Goal: Information Seeking & Learning: Learn about a topic

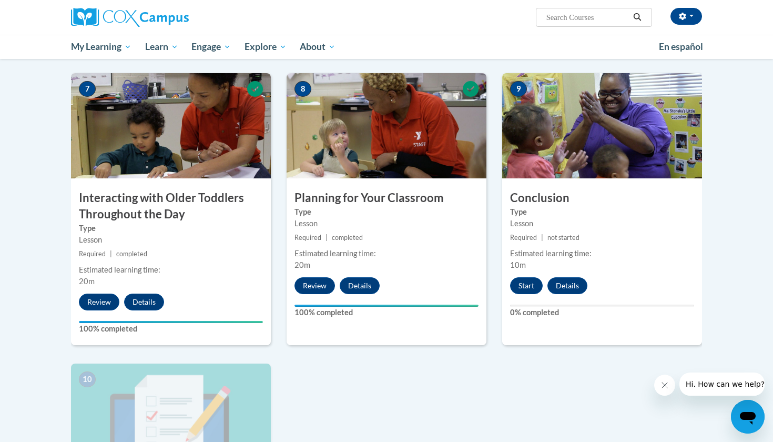
scroll to position [772, 0]
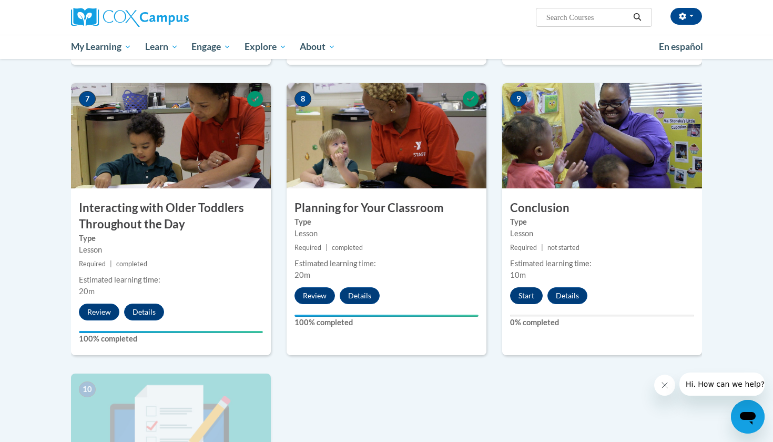
click at [535, 287] on button "Start" at bounding box center [526, 295] width 33 height 17
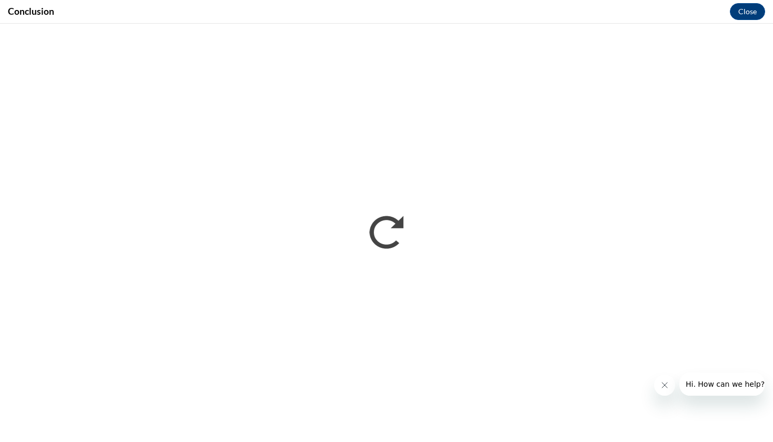
scroll to position [0, 0]
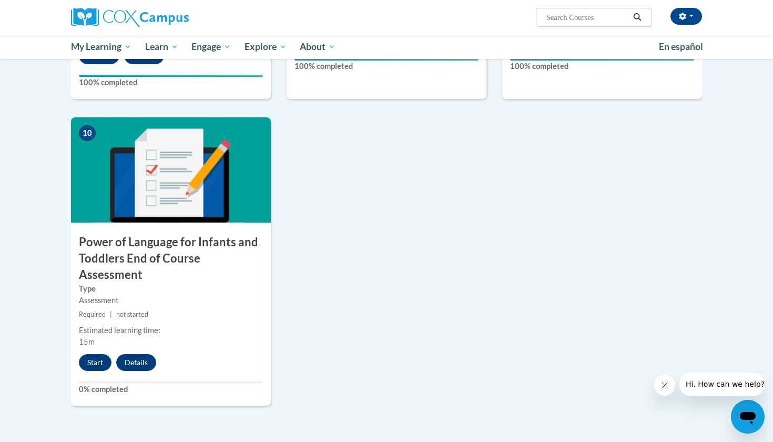
scroll to position [1029, 0]
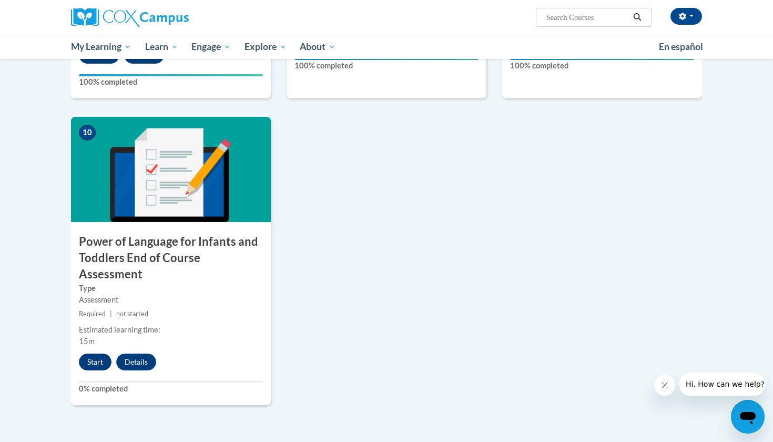
click at [98, 353] on button "Start" at bounding box center [95, 361] width 33 height 17
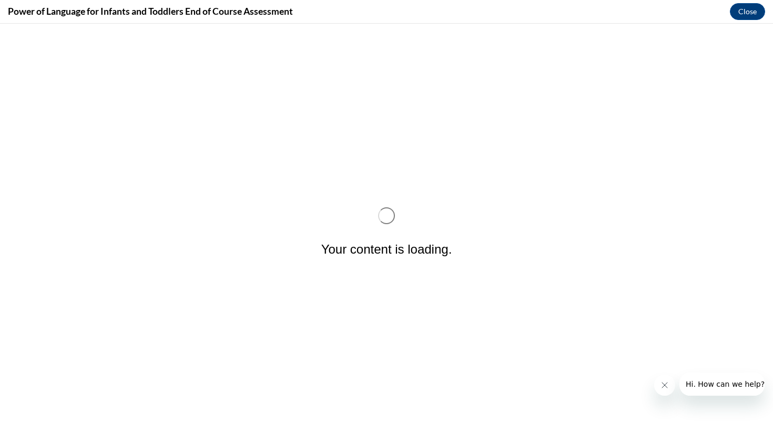
scroll to position [0, 0]
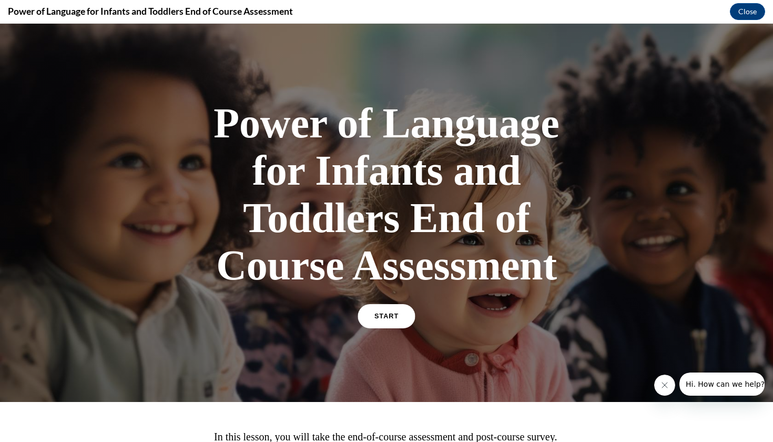
click at [389, 317] on span "START" at bounding box center [386, 316] width 24 height 8
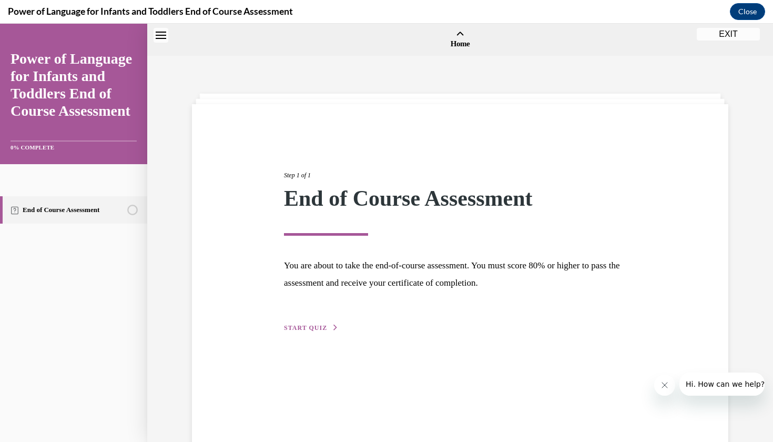
scroll to position [33, 0]
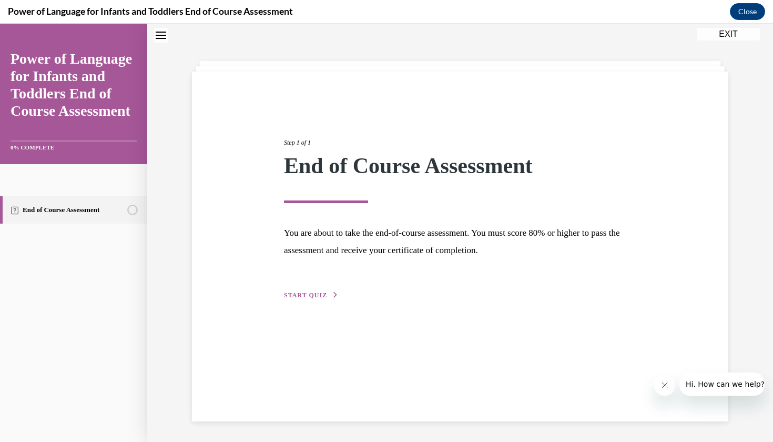
click at [320, 292] on span "START QUIZ" at bounding box center [305, 294] width 43 height 7
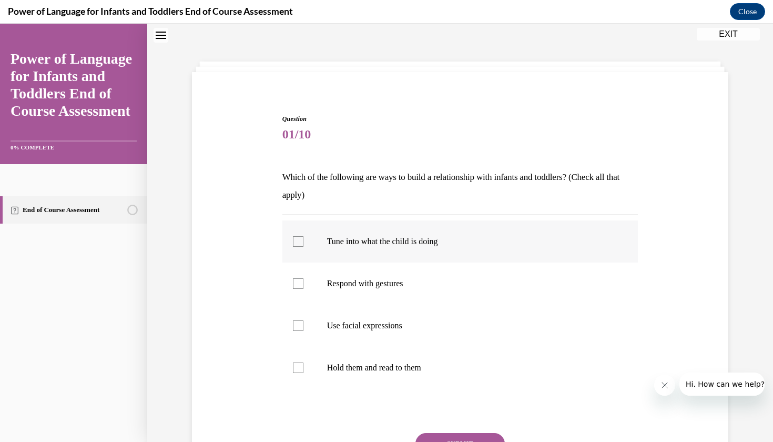
click at [411, 242] on p "Tune into what the child is doing" at bounding box center [469, 241] width 285 height 11
click at [303, 242] on input "Tune into what the child is doing" at bounding box center [298, 241] width 11 height 11
checkbox input "true"
click at [381, 286] on p "Respond with gestures" at bounding box center [469, 283] width 285 height 11
click at [303, 286] on input "Respond with gestures" at bounding box center [298, 283] width 11 height 11
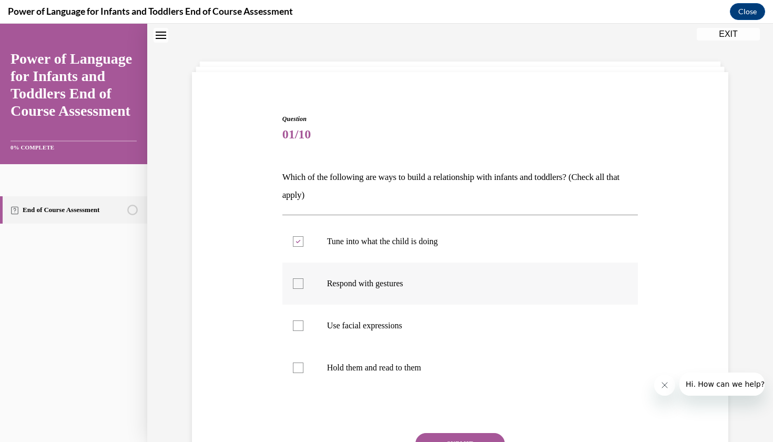
checkbox input "true"
click at [359, 332] on label "Use facial expressions" at bounding box center [460, 325] width 356 height 42
click at [303, 331] on input "Use facial expressions" at bounding box center [298, 325] width 11 height 11
checkbox input "true"
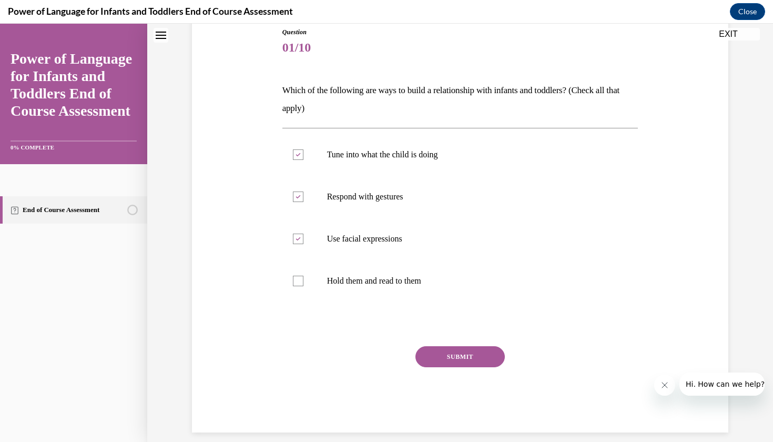
scroll to position [118, 0]
click at [453, 368] on div "SUBMIT" at bounding box center [460, 373] width 356 height 53
click at [457, 351] on button "SUBMIT" at bounding box center [459, 357] width 89 height 21
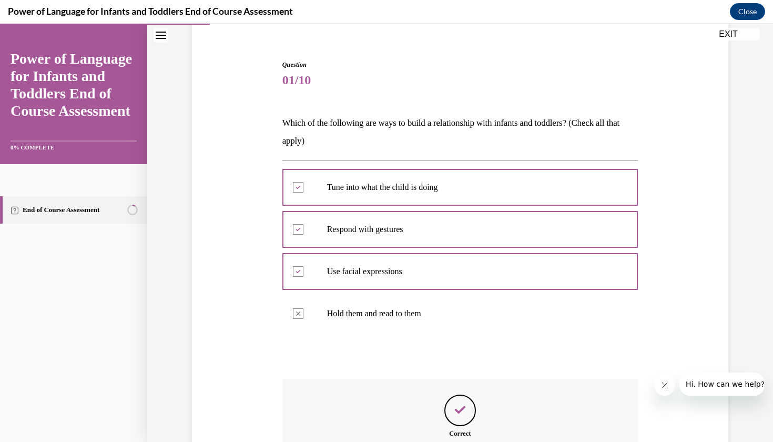
scroll to position [202, 0]
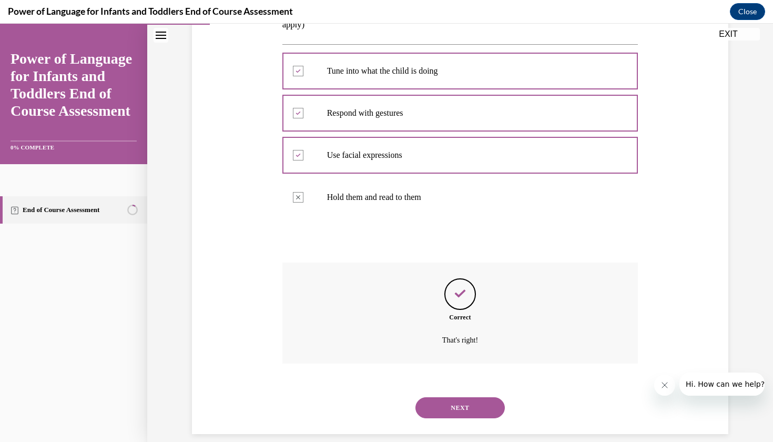
click at [445, 397] on button "NEXT" at bounding box center [459, 407] width 89 height 21
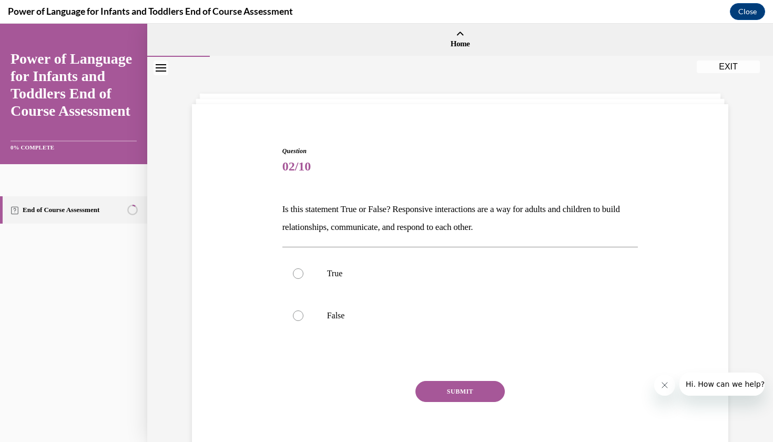
scroll to position [0, 0]
click at [476, 289] on label "True" at bounding box center [460, 273] width 356 height 42
click at [303, 279] on input "True" at bounding box center [298, 273] width 11 height 11
radio input "true"
click at [460, 388] on button "SUBMIT" at bounding box center [459, 391] width 89 height 21
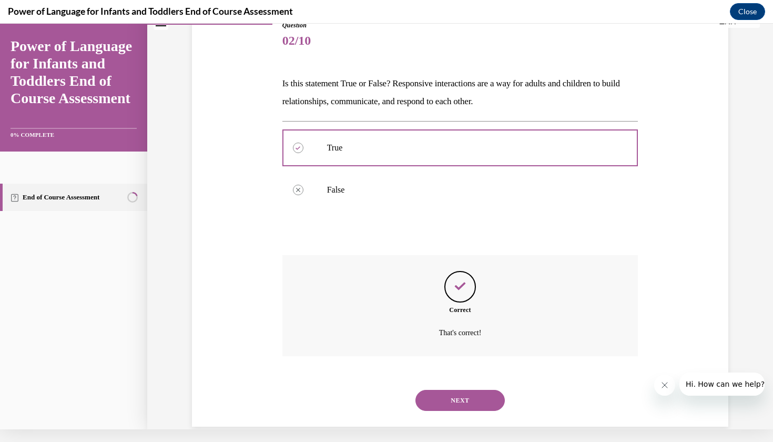
scroll to position [118, 0]
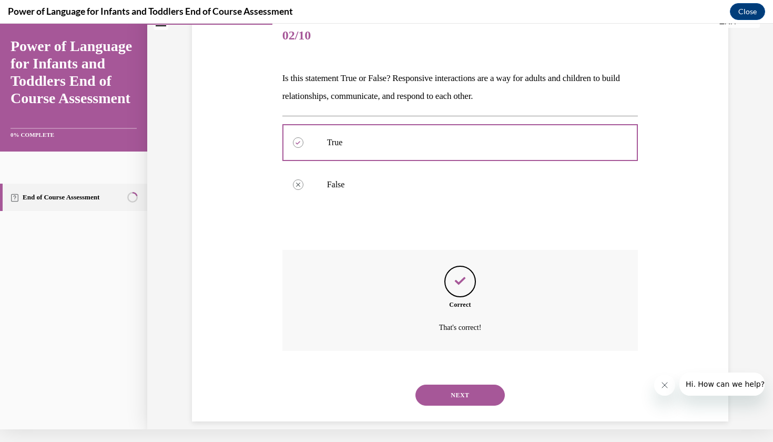
click at [457, 386] on button "NEXT" at bounding box center [459, 394] width 89 height 21
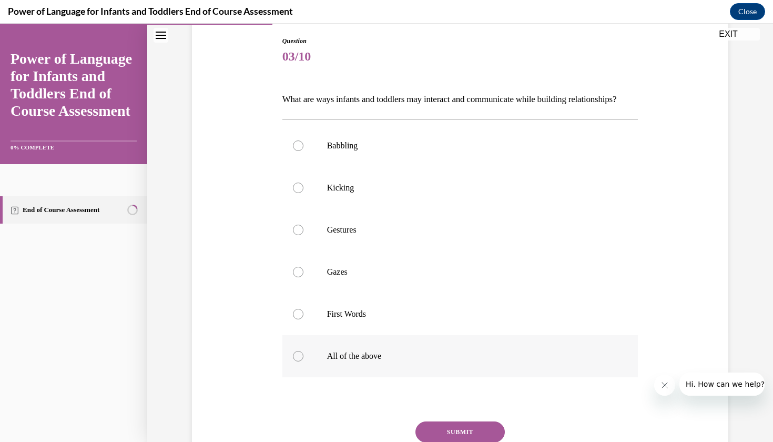
click at [423, 367] on label "All of the above" at bounding box center [460, 356] width 356 height 42
click at [303, 361] on input "All of the above" at bounding box center [298, 356] width 11 height 11
radio input "true"
click at [445, 434] on div "Question 03/10 What are ways infants and toddlers may interact and communicate …" at bounding box center [460, 271] width 356 height 471
click at [447, 439] on button "SUBMIT" at bounding box center [459, 431] width 89 height 21
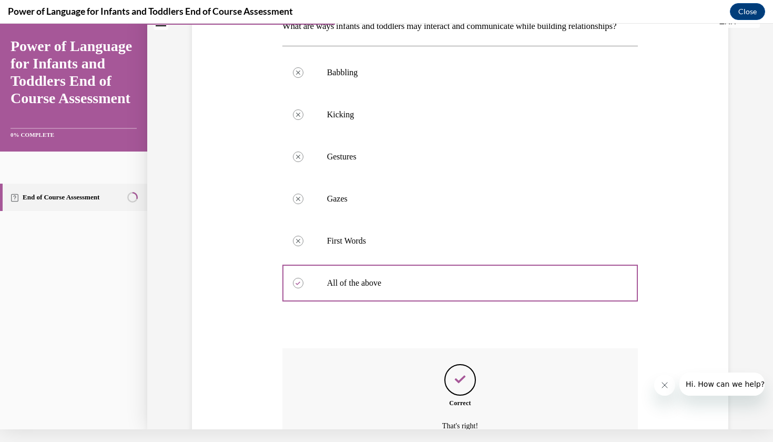
scroll to position [287, 0]
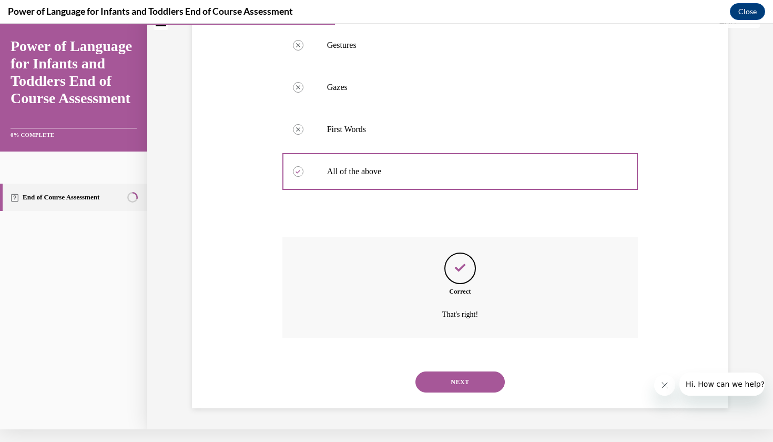
click at [449, 384] on button "NEXT" at bounding box center [459, 381] width 89 height 21
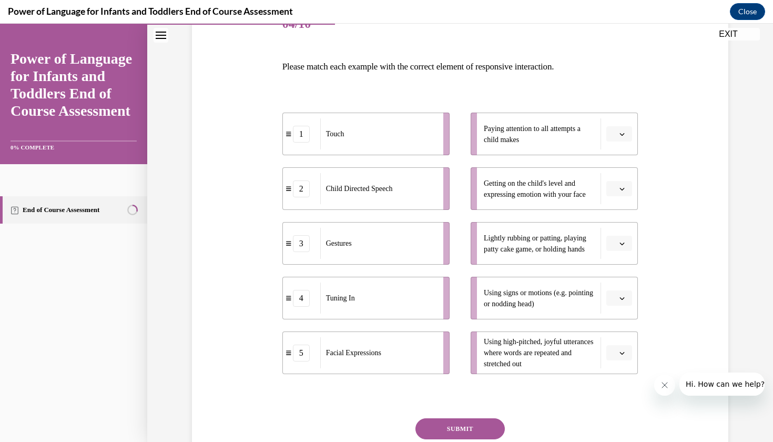
scroll to position [143, 0]
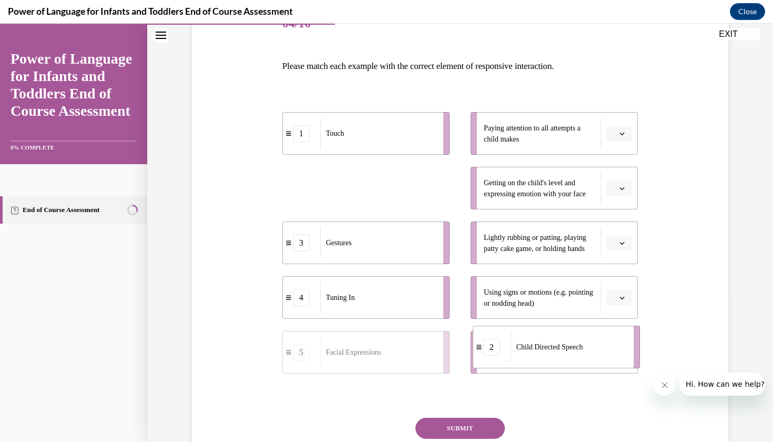
drag, startPoint x: 364, startPoint y: 188, endPoint x: 555, endPoint y: 346, distance: 247.2
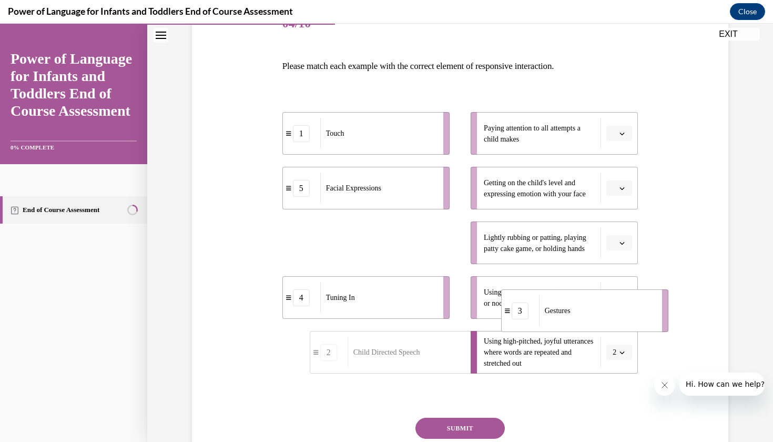
drag, startPoint x: 340, startPoint y: 244, endPoint x: 556, endPoint y: 311, distance: 226.7
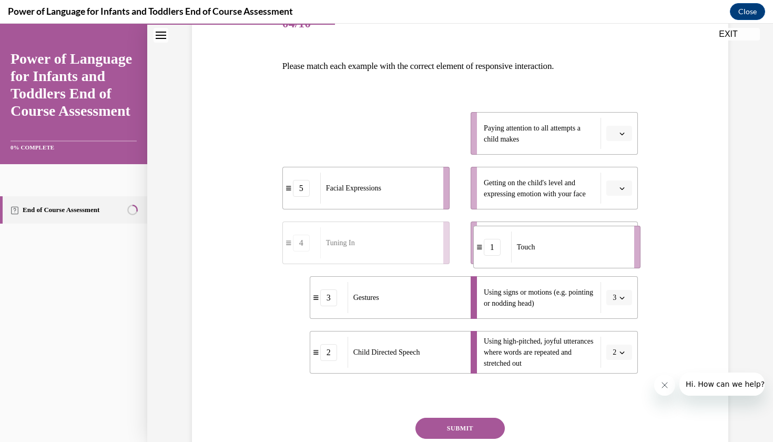
drag, startPoint x: 379, startPoint y: 133, endPoint x: 568, endPoint y: 247, distance: 221.0
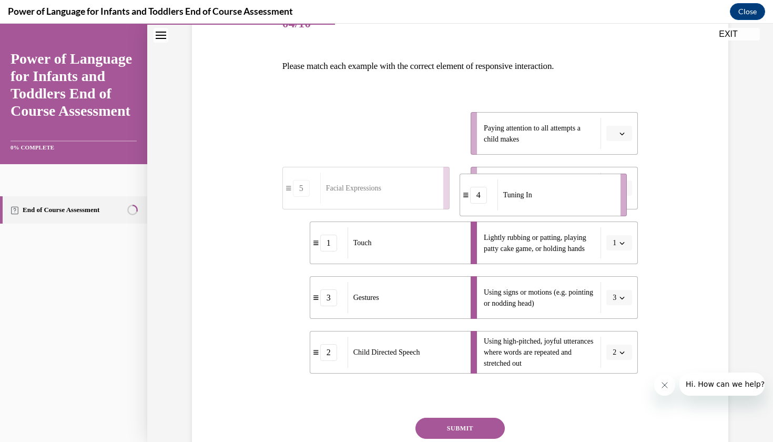
drag, startPoint x: 406, startPoint y: 134, endPoint x: 584, endPoint y: 196, distance: 187.6
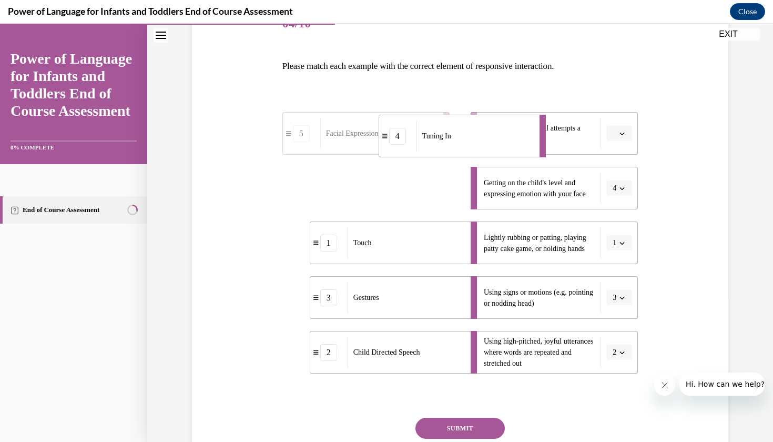
drag, startPoint x: 442, startPoint y: 189, endPoint x: 563, endPoint y: 119, distance: 140.0
click at [533, 120] on div "Tuning In" at bounding box center [474, 135] width 116 height 31
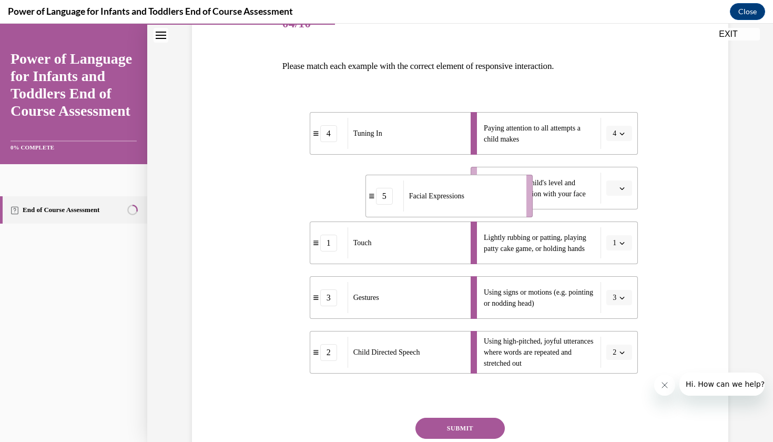
drag, startPoint x: 410, startPoint y: 193, endPoint x: 493, endPoint y: 201, distance: 83.5
click at [493, 201] on div "Facial Expressions" at bounding box center [461, 195] width 116 height 31
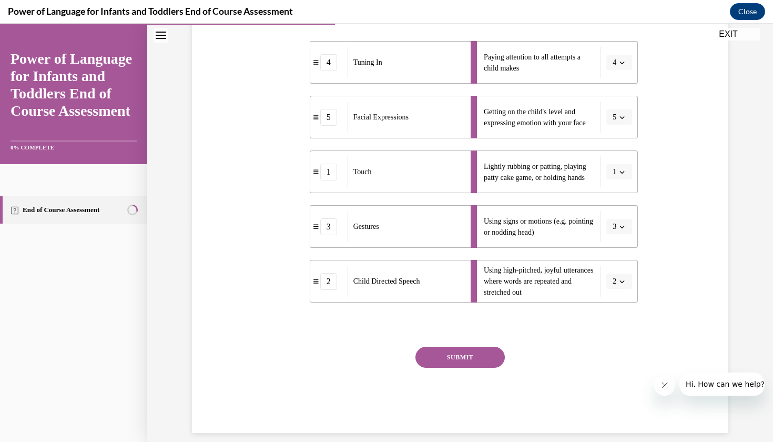
scroll to position [213, 0]
click at [475, 352] on button "SUBMIT" at bounding box center [459, 357] width 89 height 21
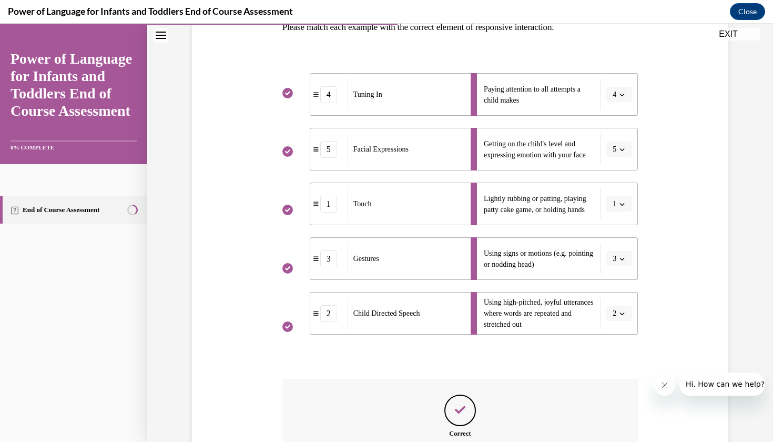
scroll to position [298, 0]
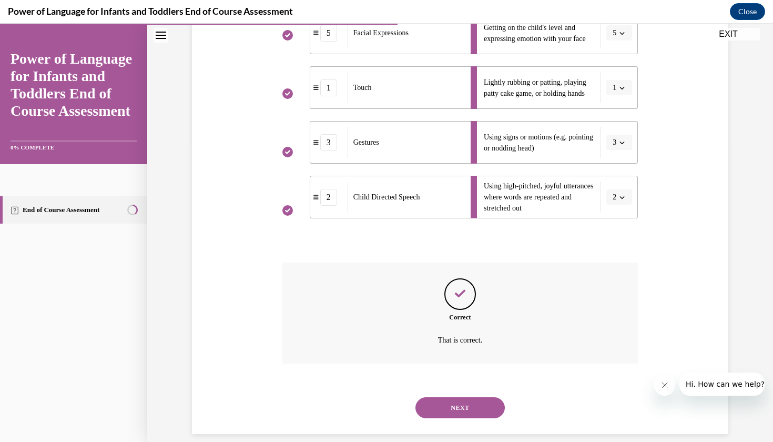
click at [457, 397] on button "NEXT" at bounding box center [459, 407] width 89 height 21
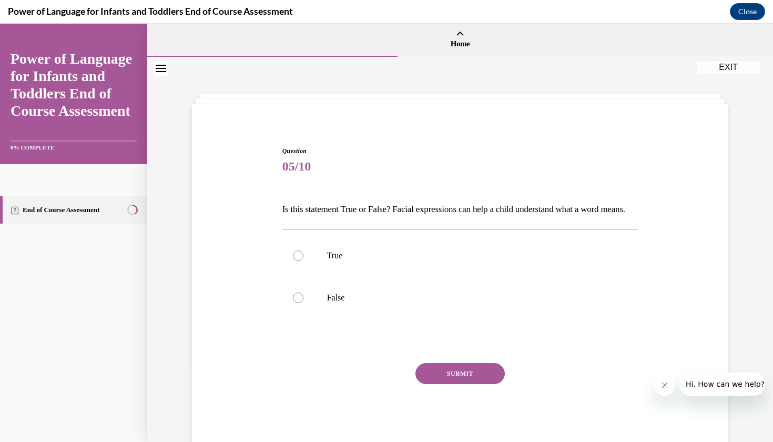
scroll to position [0, 0]
click at [410, 261] on p "True" at bounding box center [469, 255] width 285 height 11
click at [303, 261] on input "True" at bounding box center [298, 255] width 11 height 11
radio input "true"
click at [446, 384] on button "SUBMIT" at bounding box center [459, 373] width 89 height 21
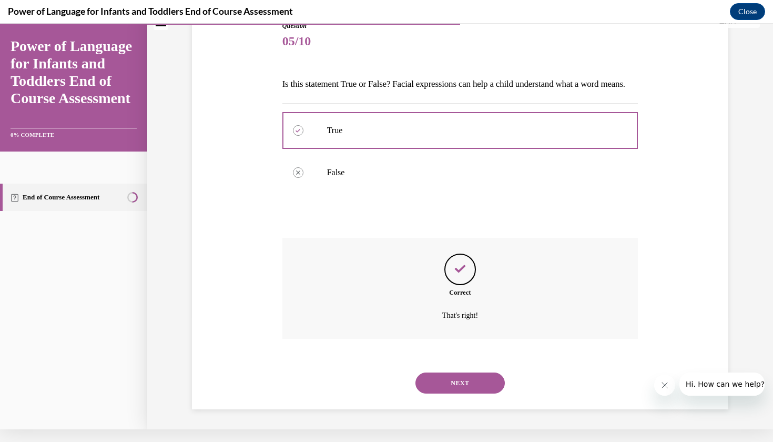
scroll to position [118, 0]
click at [443, 377] on button "NEXT" at bounding box center [459, 381] width 89 height 21
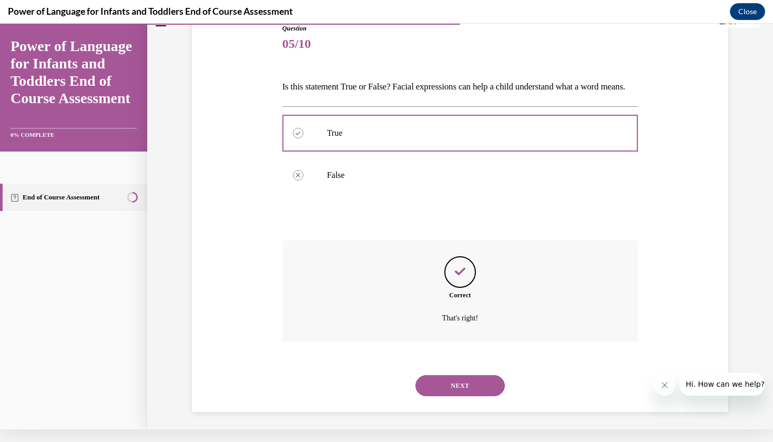
scroll to position [0, 0]
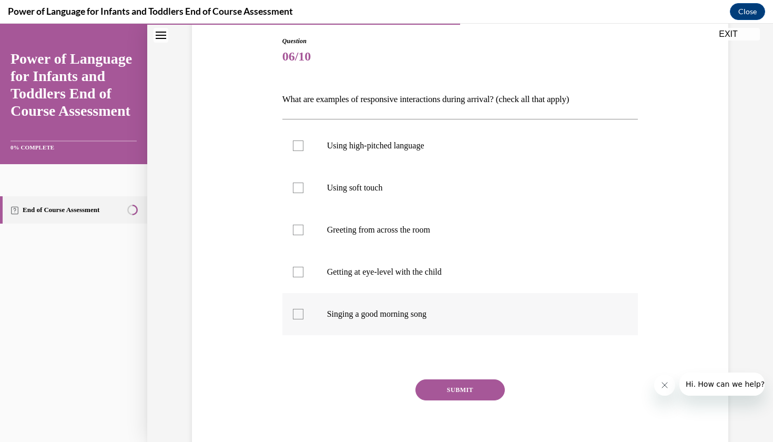
click at [441, 297] on label "Singing a good morning song" at bounding box center [460, 314] width 356 height 42
click at [303, 309] on input "Singing a good morning song" at bounding box center [298, 314] width 11 height 11
checkbox input "true"
click at [445, 268] on p "Getting at eye-level with the child" at bounding box center [469, 272] width 285 height 11
click at [303, 268] on input "Getting at eye-level with the child" at bounding box center [298, 272] width 11 height 11
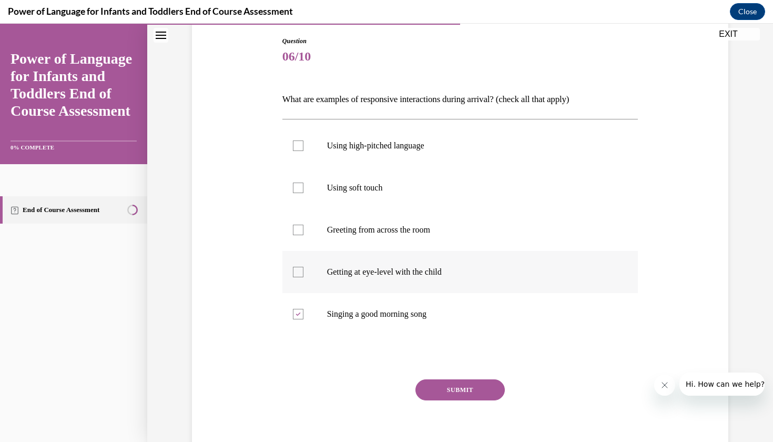
checkbox input "true"
click at [444, 182] on label "Using soft touch" at bounding box center [460, 188] width 356 height 42
click at [303, 182] on input "Using soft touch" at bounding box center [298, 187] width 11 height 11
checkbox input "true"
click at [436, 382] on button "SUBMIT" at bounding box center [459, 389] width 89 height 21
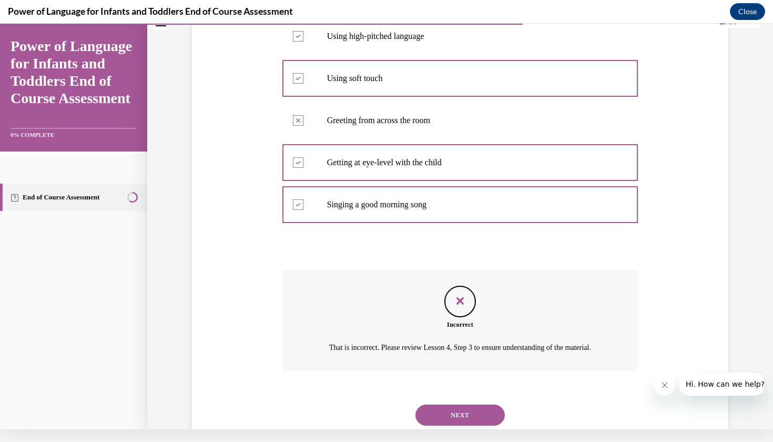
scroll to position [220, 0]
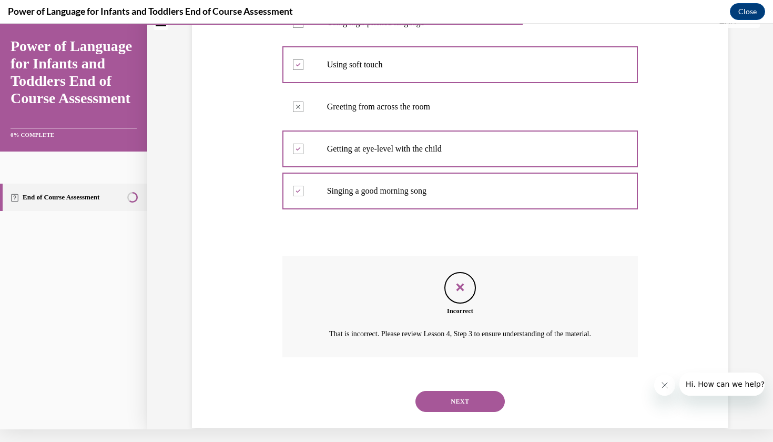
click at [469, 403] on button "NEXT" at bounding box center [459, 401] width 89 height 21
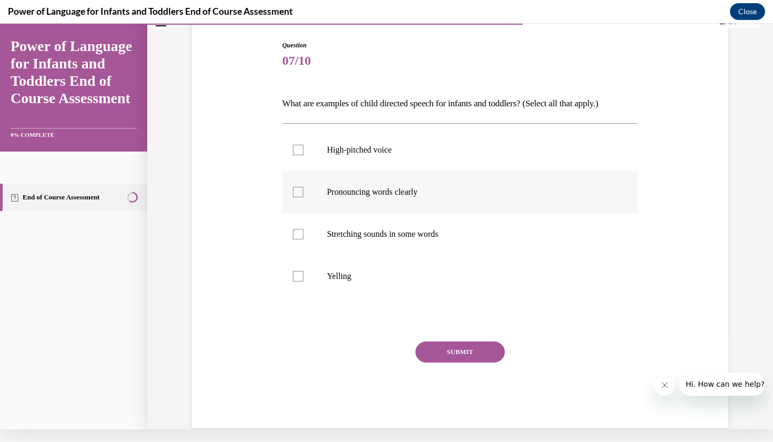
click at [415, 201] on label "Pronouncing words clearly" at bounding box center [460, 192] width 356 height 42
click at [303, 197] on input "Pronouncing words clearly" at bounding box center [298, 192] width 11 height 11
checkbox input "true"
click at [403, 246] on label "Stretching sounds in some words" at bounding box center [460, 234] width 356 height 42
click at [303, 239] on input "Stretching sounds in some words" at bounding box center [298, 234] width 11 height 11
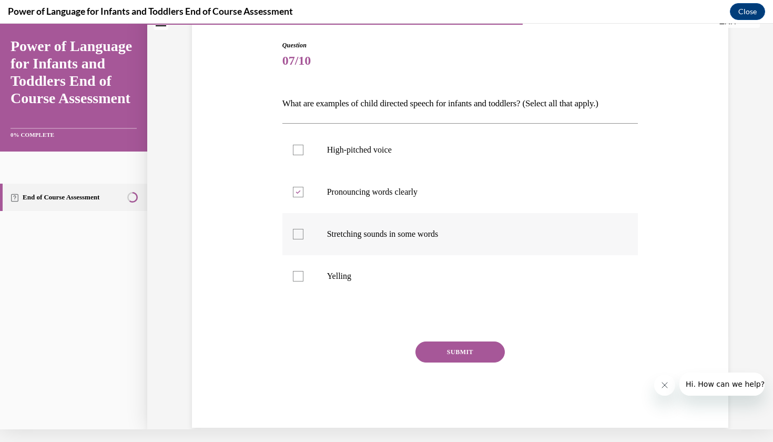
checkbox input "true"
click at [444, 152] on p "High-pitched voice" at bounding box center [469, 150] width 285 height 11
click at [303, 152] on input "High-pitched voice" at bounding box center [298, 150] width 11 height 11
click at [446, 140] on label "High-pitched voice" at bounding box center [460, 150] width 356 height 42
click at [303, 145] on input "High-pitched voice" at bounding box center [298, 150] width 11 height 11
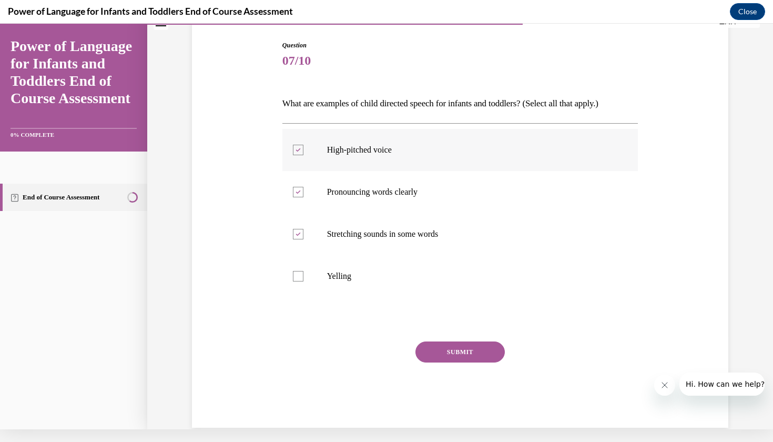
checkbox input "false"
click at [477, 355] on button "SUBMIT" at bounding box center [459, 351] width 89 height 21
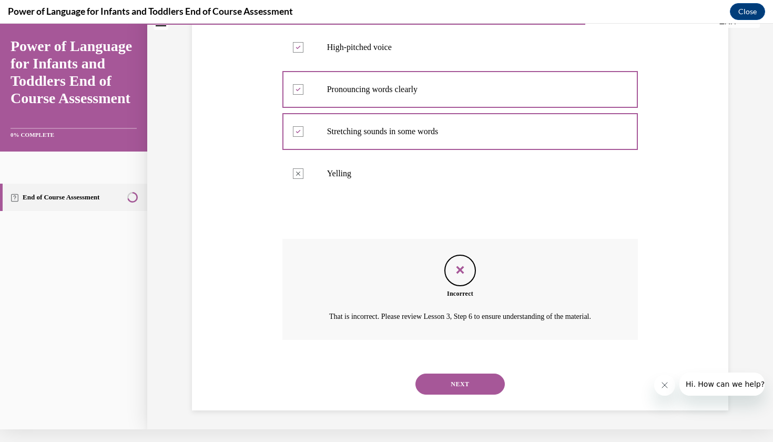
scroll to position [197, 0]
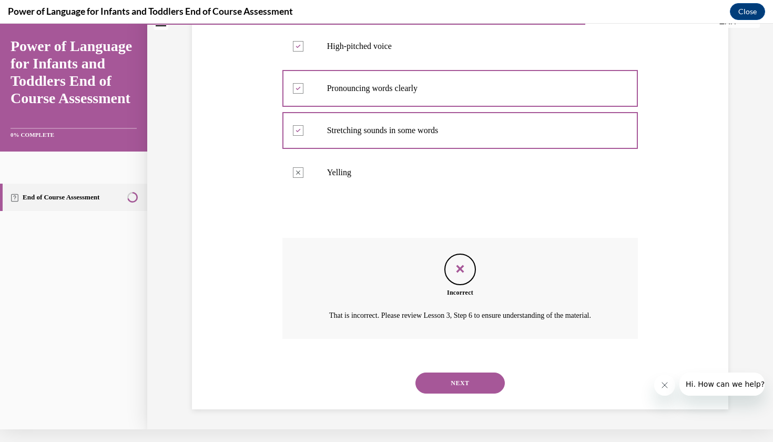
click at [465, 394] on div "NEXT" at bounding box center [460, 383] width 356 height 42
click at [467, 379] on button "NEXT" at bounding box center [459, 382] width 89 height 21
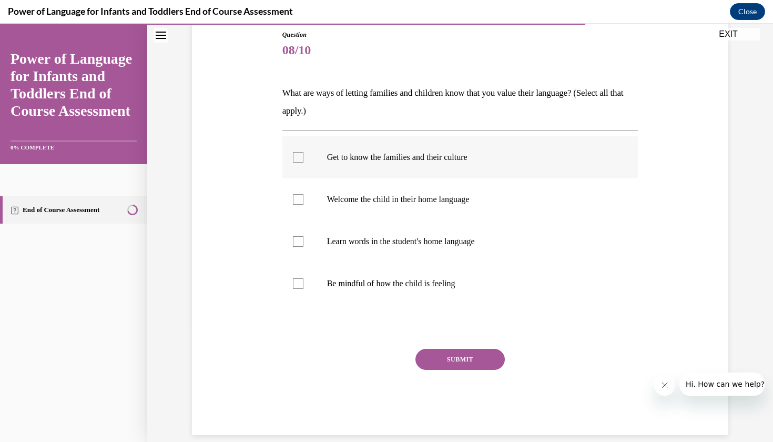
click at [487, 162] on p "Get to know the families and their culture" at bounding box center [469, 157] width 285 height 11
click at [303, 162] on input "Get to know the families and their culture" at bounding box center [298, 157] width 11 height 11
checkbox input "true"
click at [466, 202] on p "Welcome the child in their home language" at bounding box center [469, 199] width 285 height 11
click at [303, 202] on input "Welcome the child in their home language" at bounding box center [298, 199] width 11 height 11
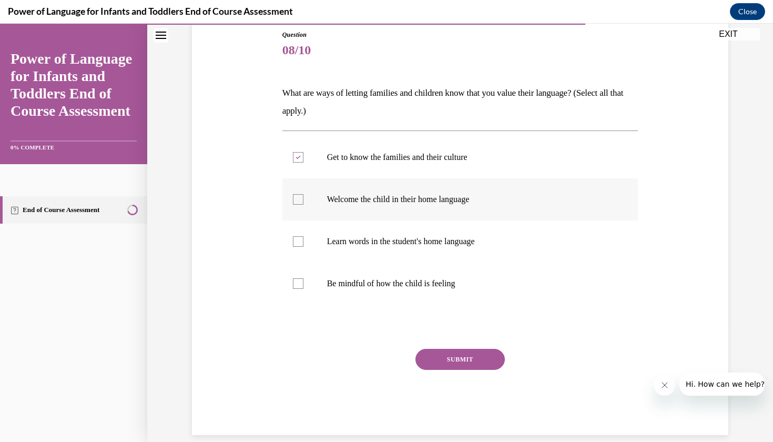
checkbox input "true"
click at [442, 267] on label "Be mindful of how the child is feeling" at bounding box center [460, 283] width 356 height 42
click at [303, 278] on input "Be mindful of how the child is feeling" at bounding box center [298, 283] width 11 height 11
checkbox input "true"
click at [469, 250] on label "Learn words in the student's home language" at bounding box center [460, 241] width 356 height 42
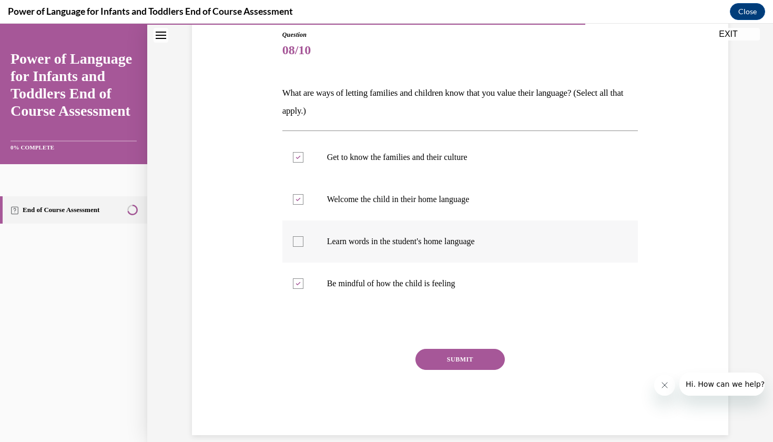
click at [303, 247] on input "Learn words in the student's home language" at bounding box center [298, 241] width 11 height 11
checkbox input "true"
click at [446, 356] on button "SUBMIT" at bounding box center [459, 359] width 89 height 21
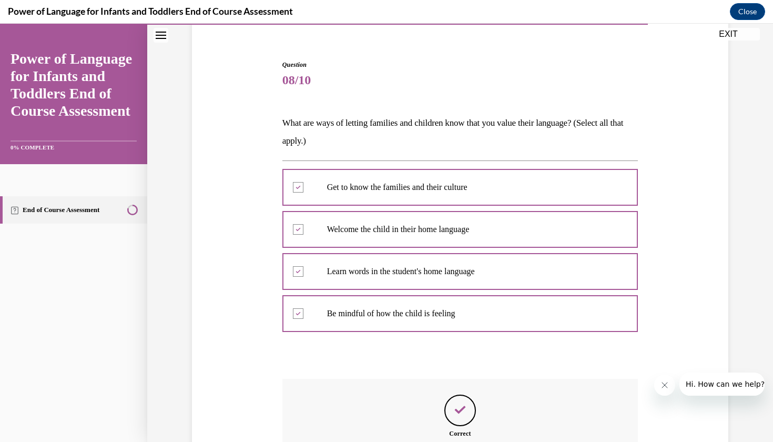
scroll to position [202, 0]
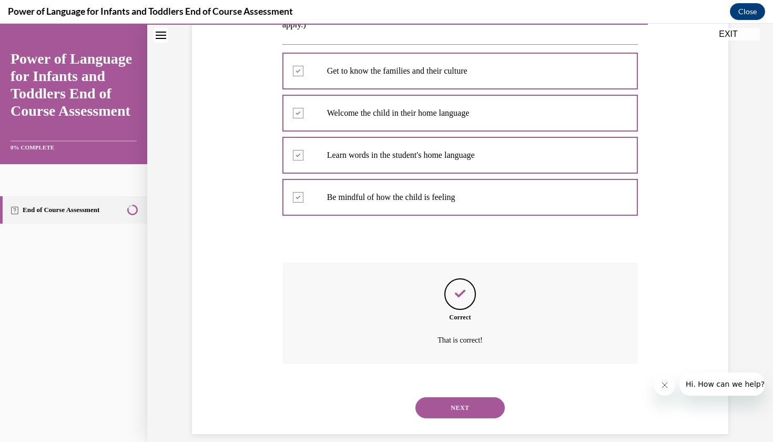
click at [454, 397] on button "NEXT" at bounding box center [459, 407] width 89 height 21
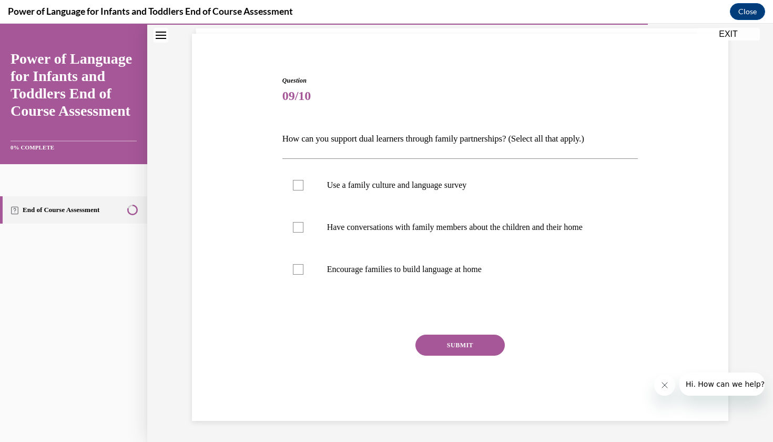
scroll to position [57, 0]
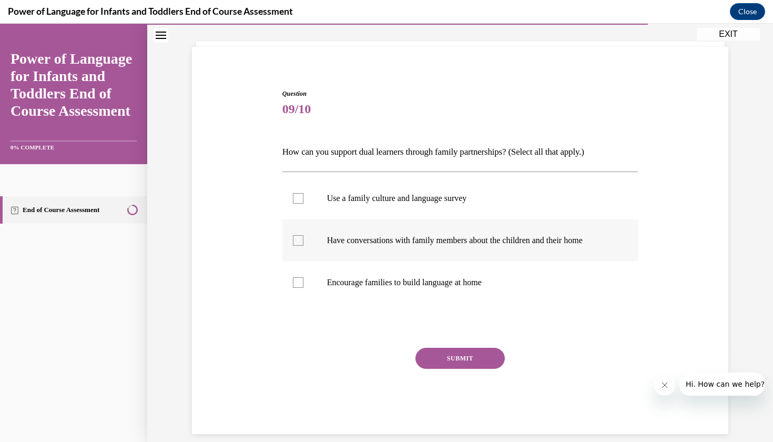
click at [482, 249] on label "Have conversations with family members about the children and their home" at bounding box center [460, 240] width 356 height 42
click at [303, 246] on input "Have conversations with family members about the children and their home" at bounding box center [298, 240] width 11 height 11
checkbox input "true"
click at [474, 279] on p "Encourage families to build language at home" at bounding box center [469, 282] width 285 height 11
click at [303, 279] on input "Encourage families to build language at home" at bounding box center [298, 282] width 11 height 11
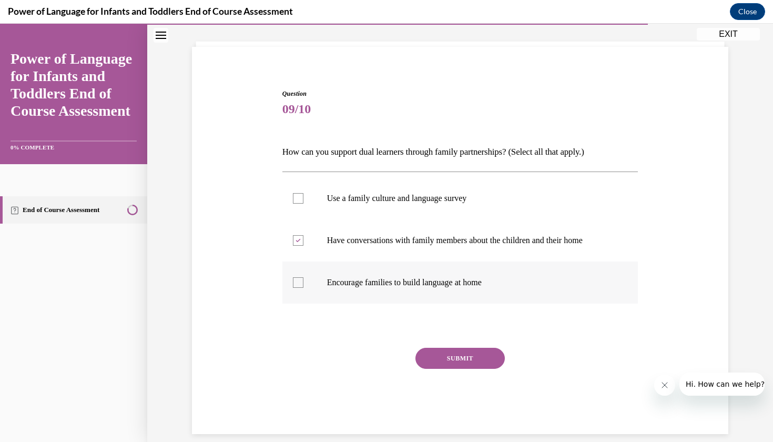
checkbox input "true"
click at [472, 355] on button "SUBMIT" at bounding box center [459, 358] width 89 height 21
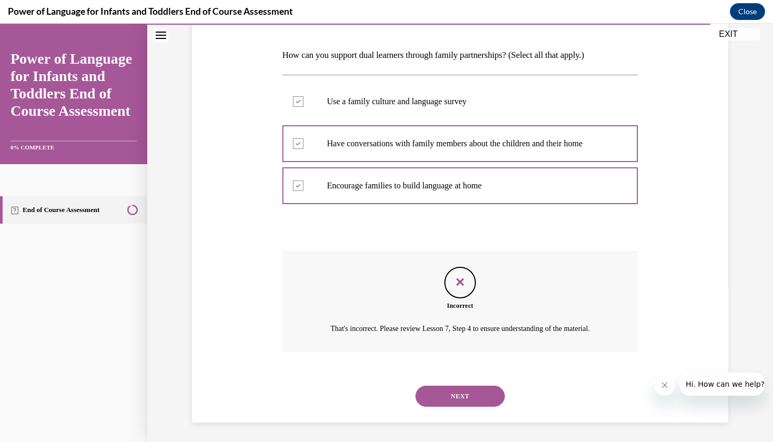
scroll to position [155, 0]
click at [453, 386] on button "NEXT" at bounding box center [459, 395] width 89 height 21
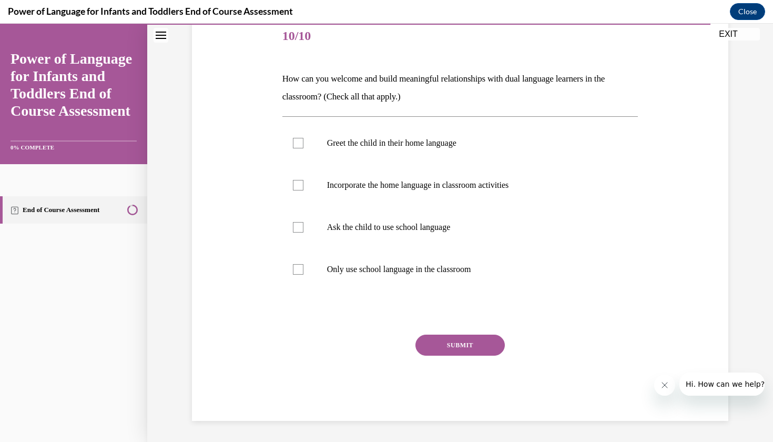
scroll to position [117, 0]
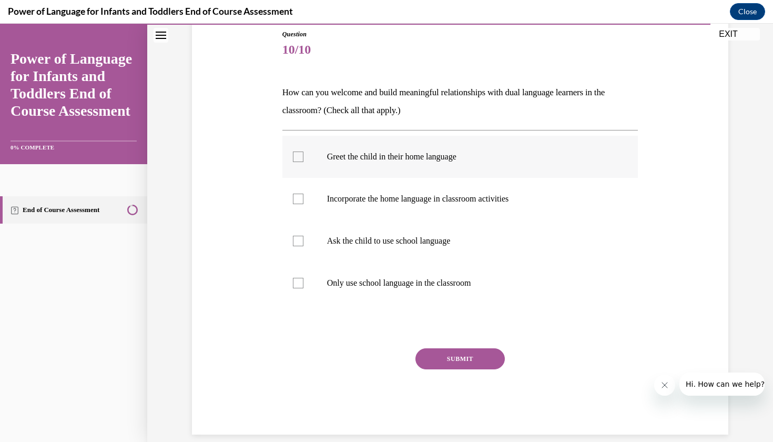
click at [479, 161] on p "Greet the child in their home language" at bounding box center [469, 156] width 285 height 11
click at [303, 161] on input "Greet the child in their home language" at bounding box center [298, 156] width 11 height 11
checkbox input "true"
click at [459, 205] on label "Incorporate the home language in classroom activities" at bounding box center [460, 199] width 356 height 42
click at [303, 204] on input "Incorporate the home language in classroom activities" at bounding box center [298, 199] width 11 height 11
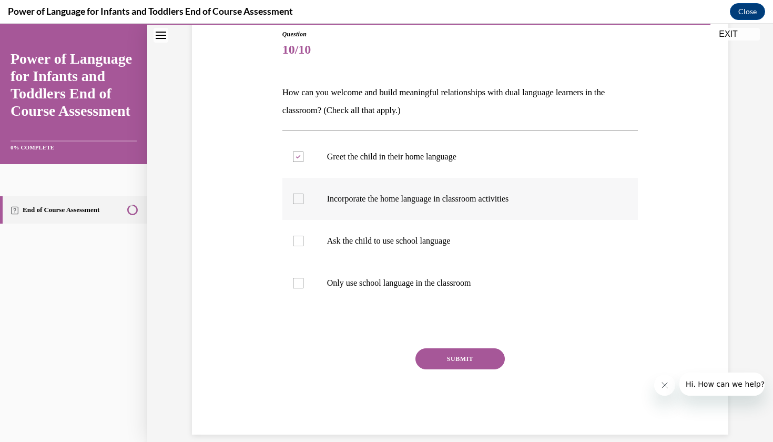
checkbox input "true"
click at [442, 242] on p "Ask the child to use school language" at bounding box center [469, 241] width 285 height 11
click at [303, 242] on input "Ask the child to use school language" at bounding box center [298, 241] width 11 height 11
click at [444, 246] on label "Ask the child to use school language" at bounding box center [460, 241] width 356 height 42
click at [303, 246] on input "Ask the child to use school language" at bounding box center [298, 241] width 11 height 11
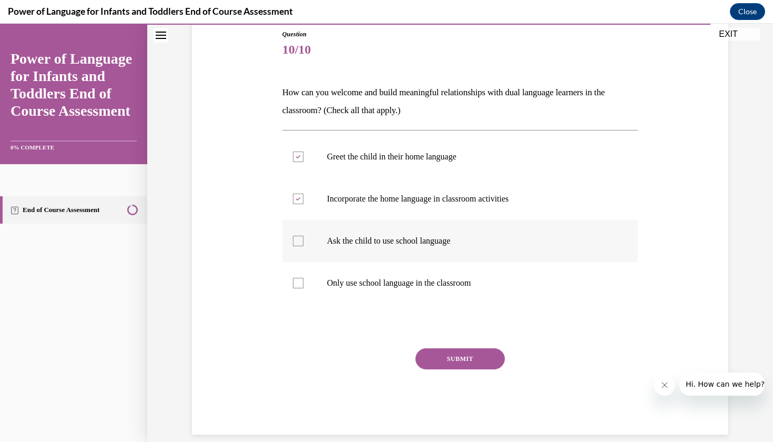
click at [444, 246] on label "Ask the child to use school language" at bounding box center [460, 241] width 356 height 42
click at [303, 246] on input "Ask the child to use school language" at bounding box center [298, 241] width 11 height 11
checkbox input "true"
click at [445, 276] on label "Only use school language in the classroom" at bounding box center [460, 283] width 356 height 42
click at [303, 278] on input "Only use school language in the classroom" at bounding box center [298, 283] width 11 height 11
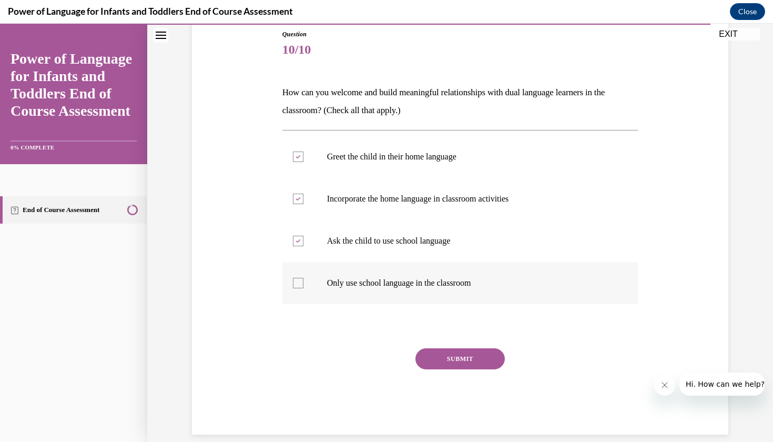
checkbox input "true"
click at [444, 259] on label "Ask the child to use school language" at bounding box center [460, 241] width 356 height 42
click at [303, 246] on input "Ask the child to use school language" at bounding box center [298, 241] width 11 height 11
checkbox input "false"
click at [462, 353] on button "SUBMIT" at bounding box center [459, 358] width 89 height 21
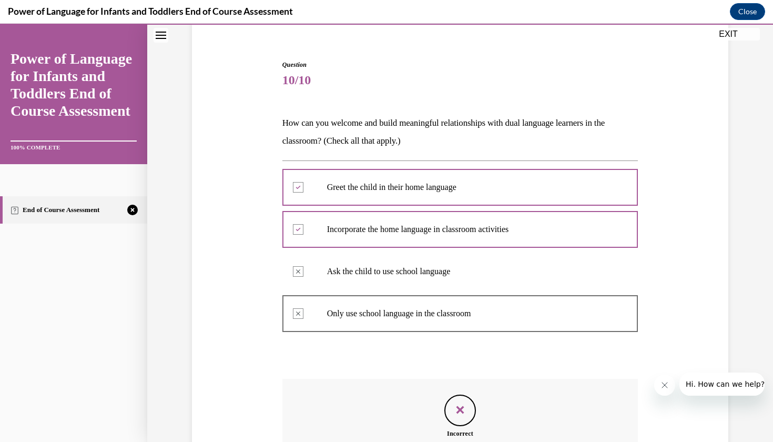
scroll to position [215, 0]
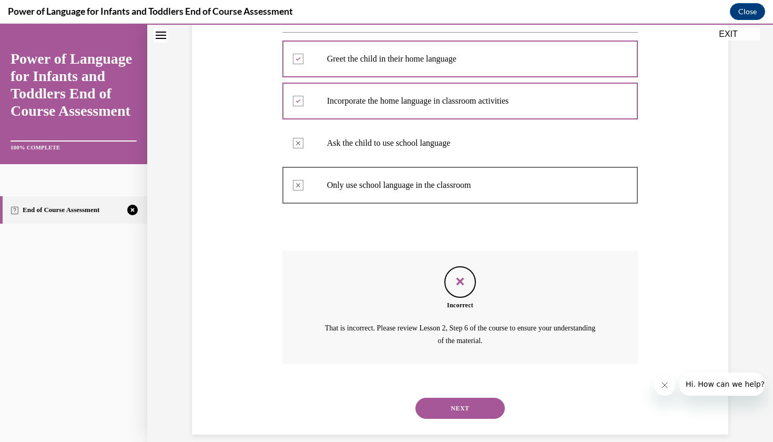
click at [461, 398] on button "NEXT" at bounding box center [459, 408] width 89 height 21
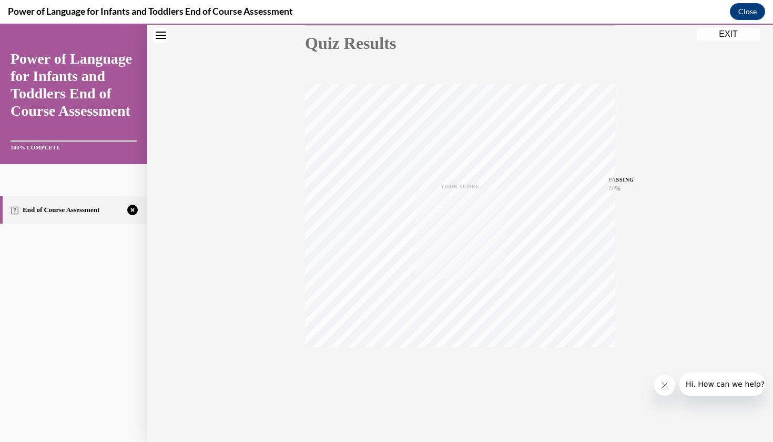
scroll to position [121, 0]
click at [467, 375] on icon "button" at bounding box center [460, 378] width 37 height 12
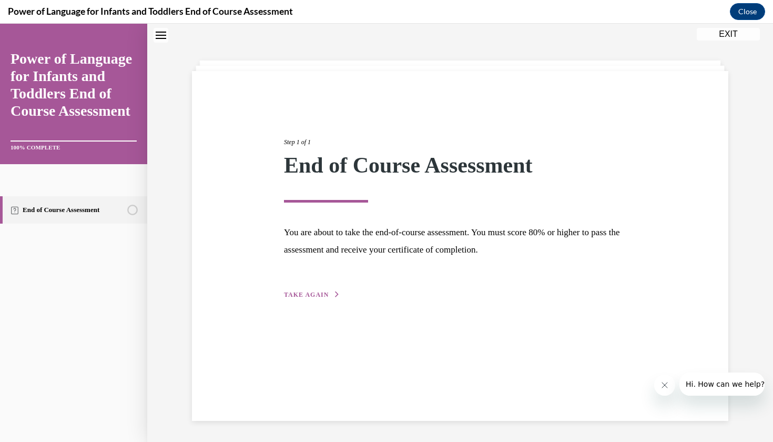
click at [316, 293] on span "TAKE AGAIN" at bounding box center [306, 294] width 45 height 7
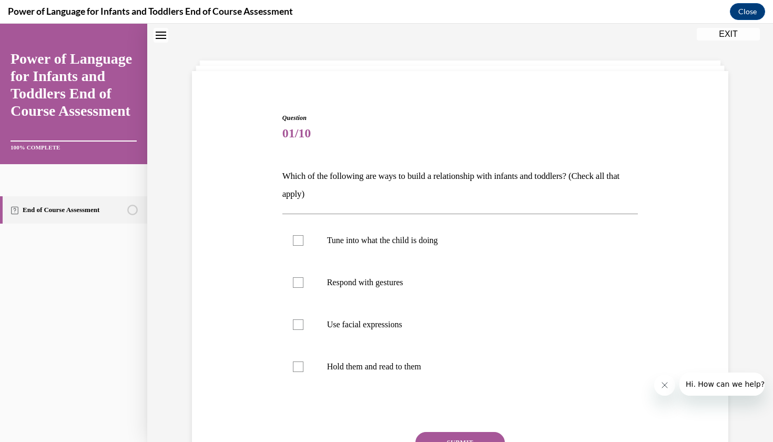
scroll to position [32, 0]
click at [366, 239] on p "Tune into what the child is doing" at bounding box center [469, 241] width 285 height 11
click at [303, 239] on input "Tune into what the child is doing" at bounding box center [298, 241] width 11 height 11
checkbox input "true"
click at [363, 286] on p "Respond with gestures" at bounding box center [469, 283] width 285 height 11
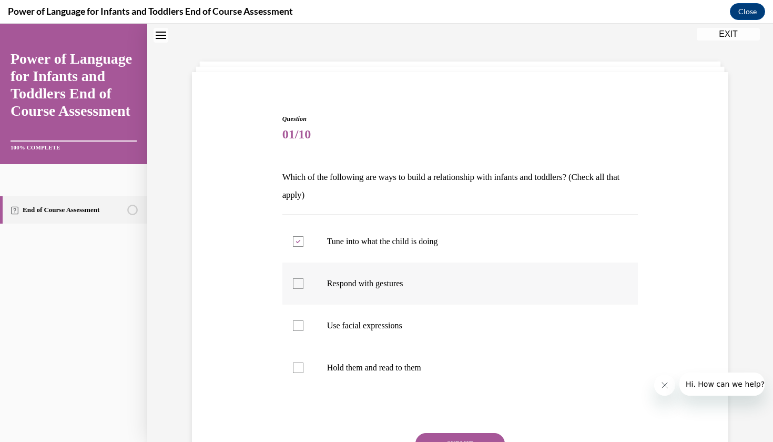
click at [303, 286] on input "Respond with gestures" at bounding box center [298, 283] width 11 height 11
checkbox input "true"
click at [367, 321] on p "Use facial expressions" at bounding box center [469, 325] width 285 height 11
click at [303, 321] on input "Use facial expressions" at bounding box center [298, 325] width 11 height 11
checkbox input "true"
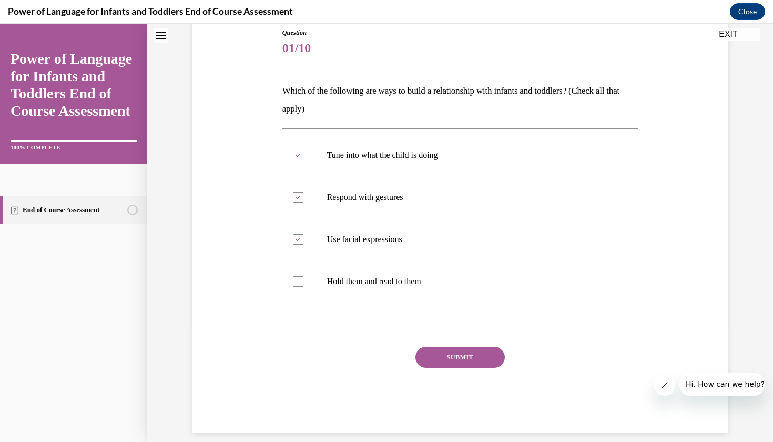
scroll to position [118, 0]
click at [454, 364] on button "SUBMIT" at bounding box center [459, 357] width 89 height 21
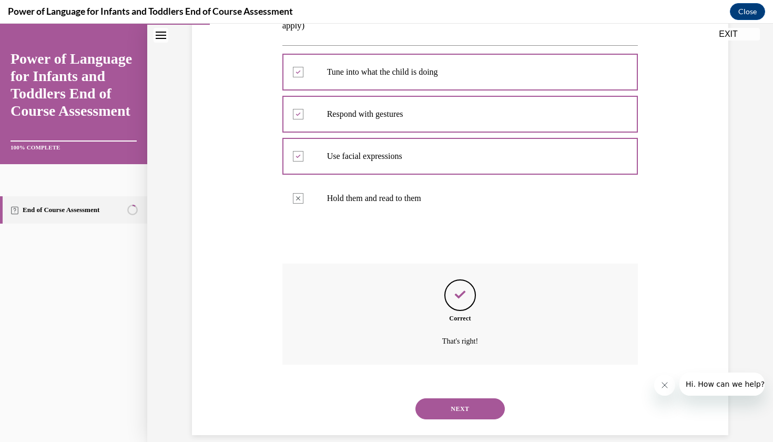
scroll to position [202, 0]
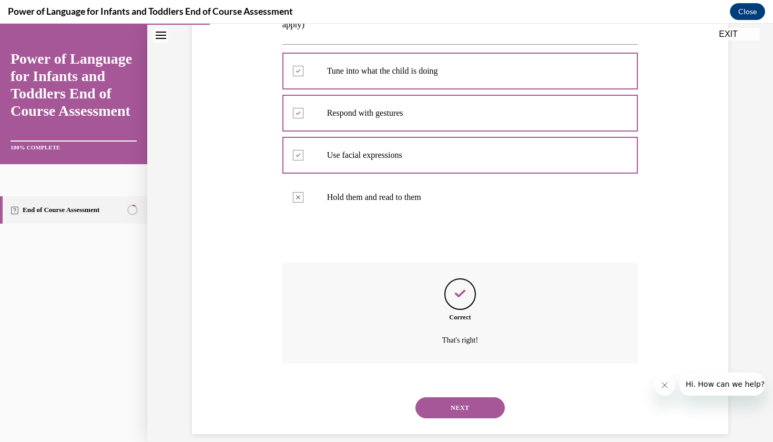
click at [453, 397] on button "NEXT" at bounding box center [459, 407] width 89 height 21
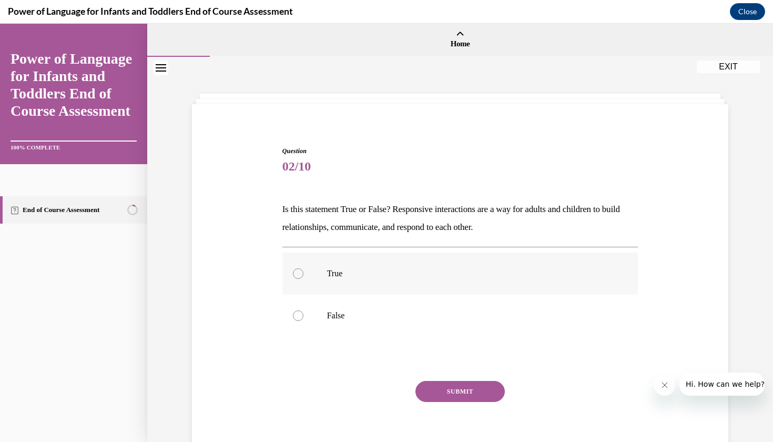
scroll to position [0, 0]
click at [440, 289] on label "True" at bounding box center [460, 273] width 356 height 42
click at [303, 279] on input "True" at bounding box center [298, 273] width 11 height 11
radio input "true"
click at [449, 393] on button "SUBMIT" at bounding box center [459, 391] width 89 height 21
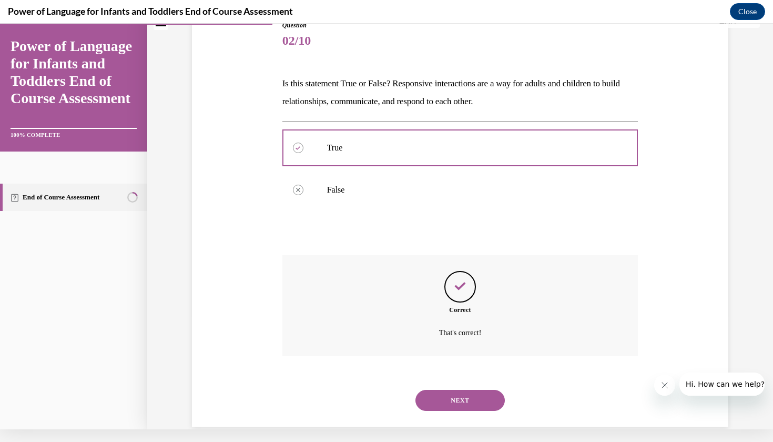
scroll to position [118, 0]
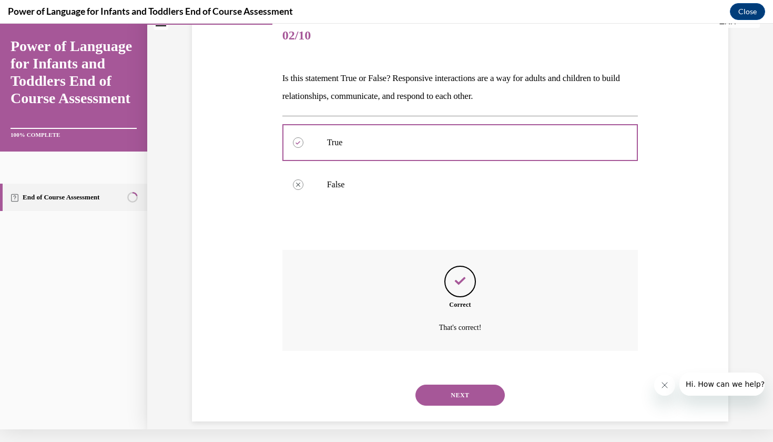
click at [447, 384] on button "NEXT" at bounding box center [459, 394] width 89 height 21
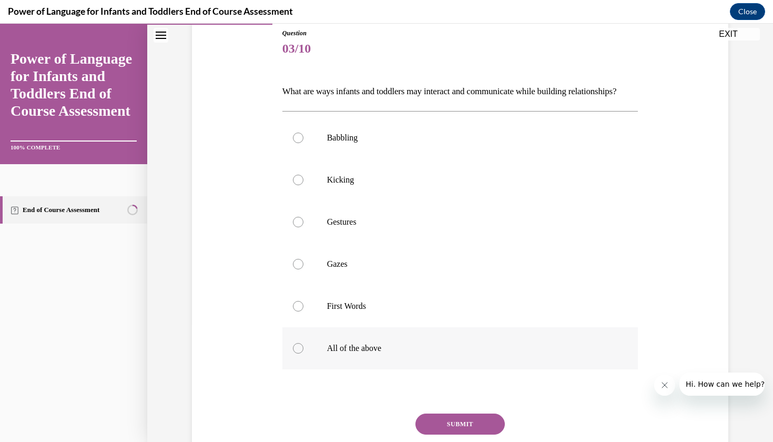
click at [404, 353] on p "All of the above" at bounding box center [469, 348] width 285 height 11
click at [303, 353] on input "All of the above" at bounding box center [298, 348] width 11 height 11
radio input "true"
click at [447, 433] on button "SUBMIT" at bounding box center [459, 423] width 89 height 21
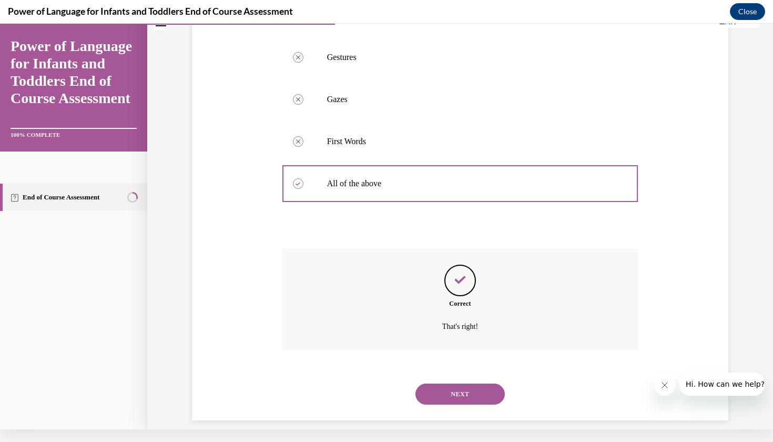
scroll to position [287, 0]
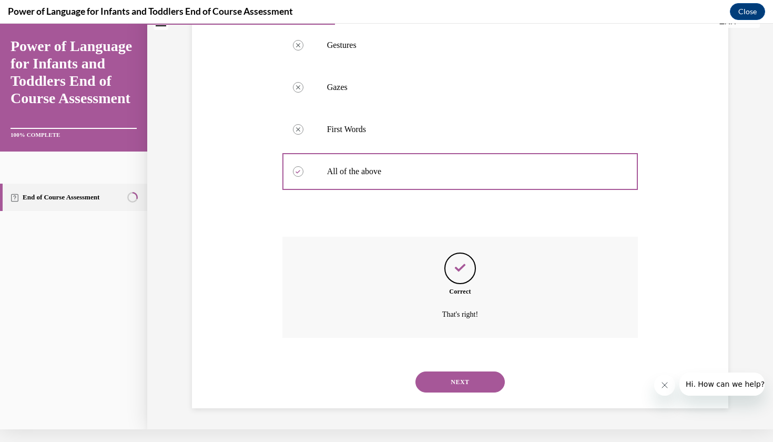
click at [454, 367] on div "NEXT" at bounding box center [460, 382] width 356 height 42
click at [454, 372] on button "NEXT" at bounding box center [459, 381] width 89 height 21
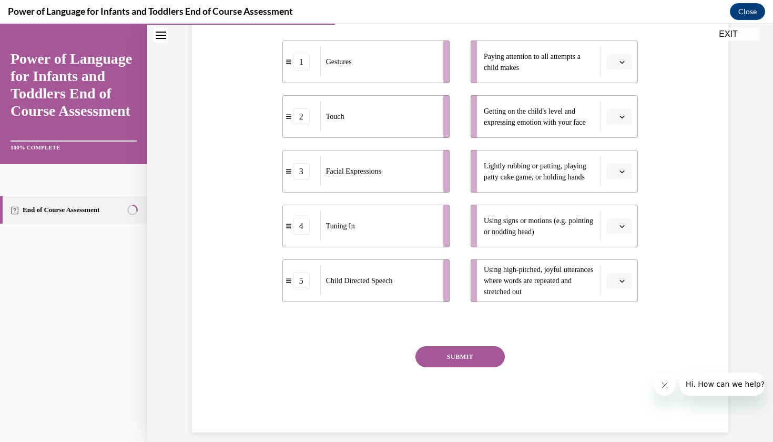
scroll to position [213, 0]
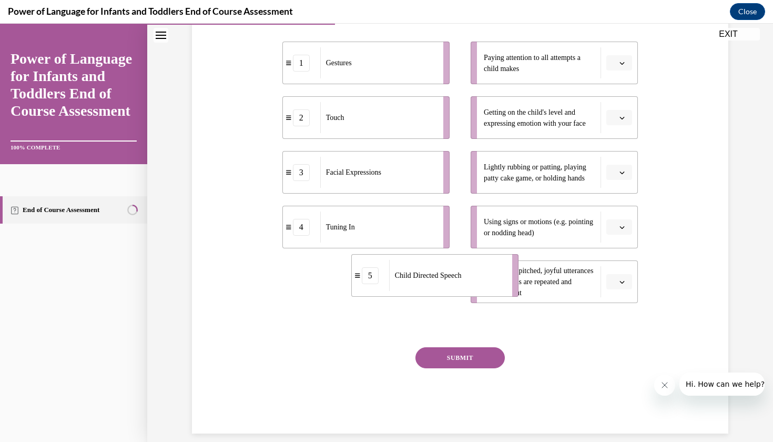
drag, startPoint x: 405, startPoint y: 287, endPoint x: 484, endPoint y: 285, distance: 78.9
click at [484, 285] on div "Child Directed Speech" at bounding box center [447, 275] width 116 height 31
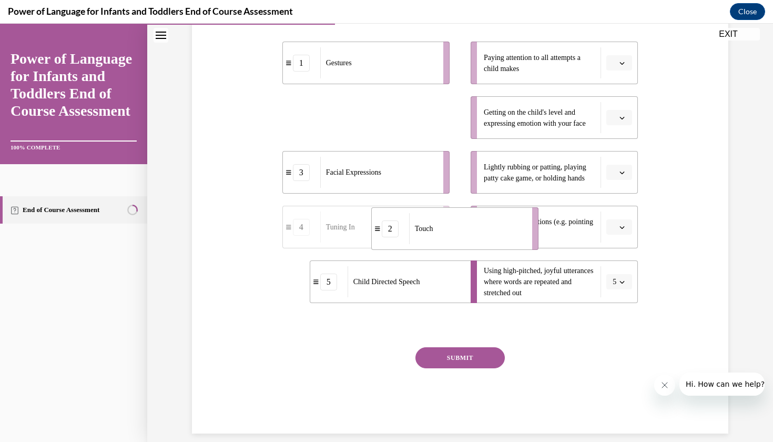
drag, startPoint x: 412, startPoint y: 119, endPoint x: 500, endPoint y: 229, distance: 139.9
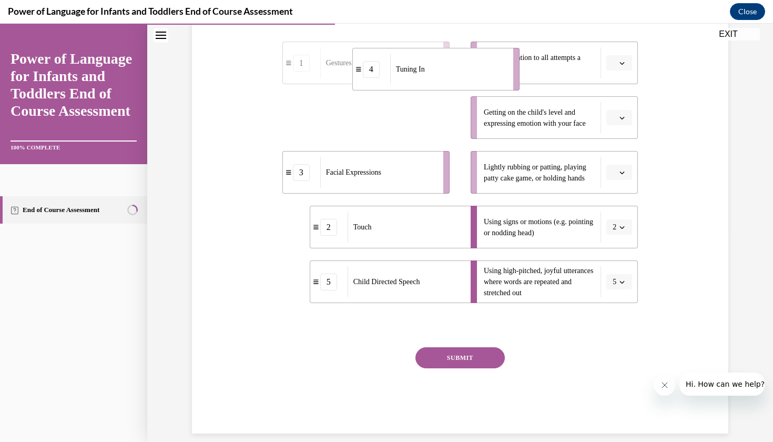
drag, startPoint x: 411, startPoint y: 122, endPoint x: 479, endPoint y: 74, distance: 83.3
click at [479, 74] on div "Tuning In" at bounding box center [448, 69] width 116 height 31
drag, startPoint x: 397, startPoint y: 127, endPoint x: 370, endPoint y: 138, distance: 29.2
click at [370, 138] on div "Gestures" at bounding box center [397, 132] width 116 height 31
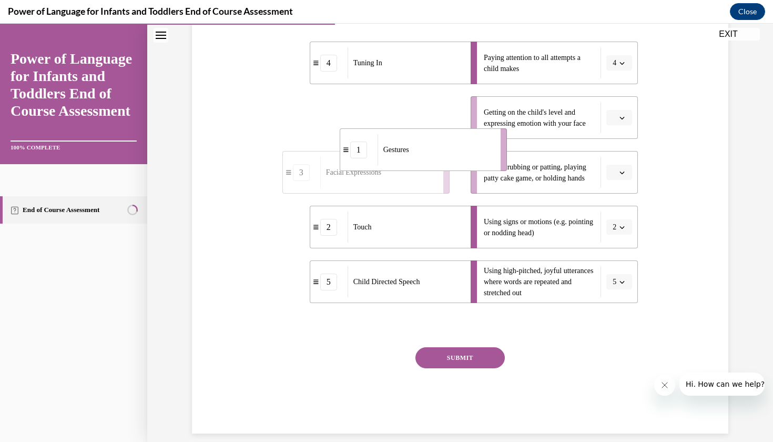
drag, startPoint x: 383, startPoint y: 122, endPoint x: 456, endPoint y: 181, distance: 93.9
drag, startPoint x: 422, startPoint y: 123, endPoint x: 475, endPoint y: 123, distance: 53.1
click at [436, 123] on div "Facial Expressions" at bounding box center [378, 117] width 116 height 31
click at [490, 358] on button "SUBMIT" at bounding box center [459, 357] width 89 height 21
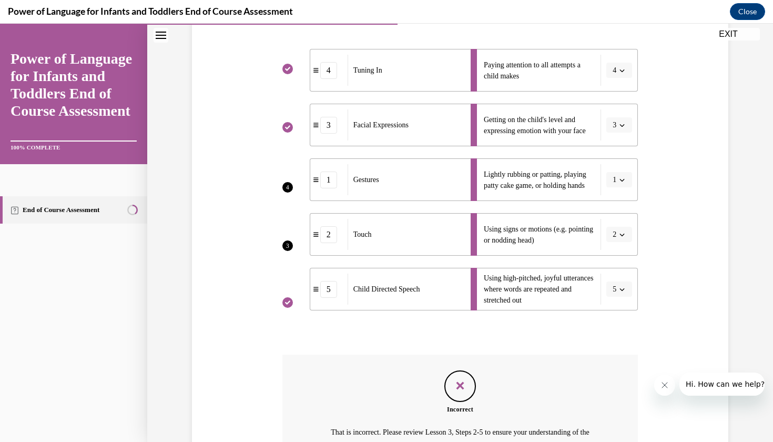
scroll to position [203, 0]
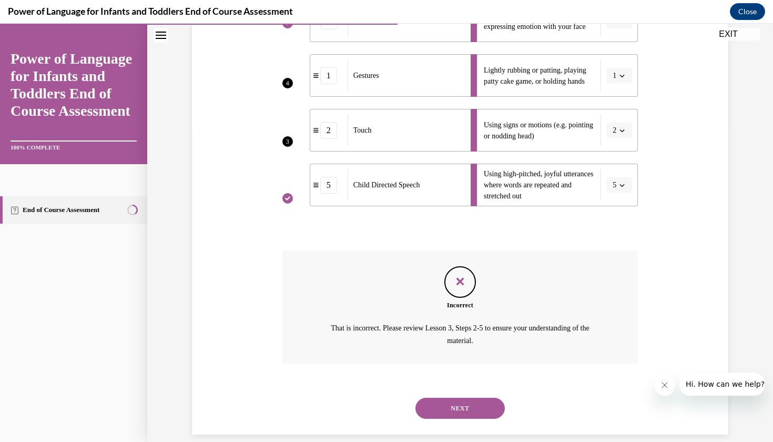
click at [474, 402] on button "NEXT" at bounding box center [459, 408] width 89 height 21
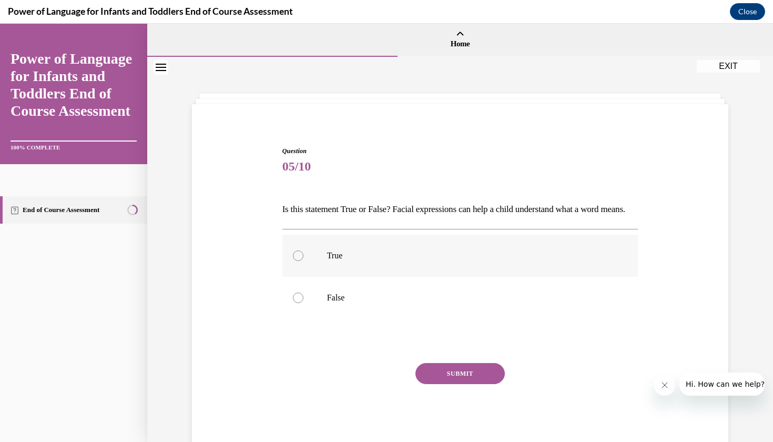
scroll to position [0, 0]
click at [454, 261] on p "True" at bounding box center [469, 255] width 285 height 11
click at [303, 261] on input "True" at bounding box center [298, 255] width 11 height 11
radio input "true"
click at [464, 384] on button "SUBMIT" at bounding box center [459, 373] width 89 height 21
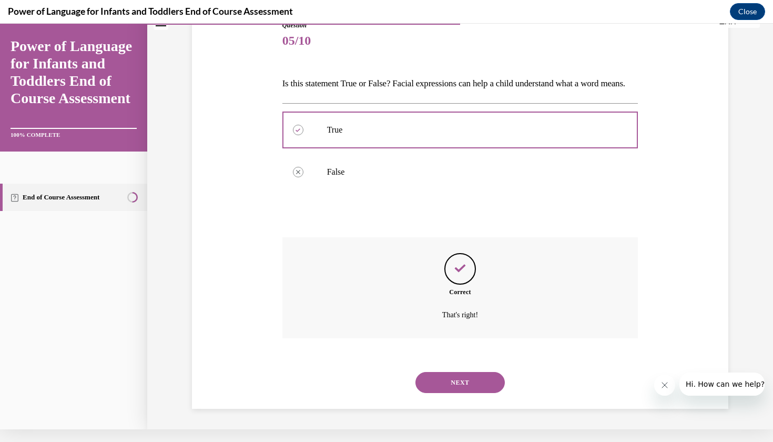
scroll to position [118, 0]
click at [464, 395] on div "NEXT" at bounding box center [460, 382] width 356 height 42
click at [463, 389] on button "NEXT" at bounding box center [459, 381] width 89 height 21
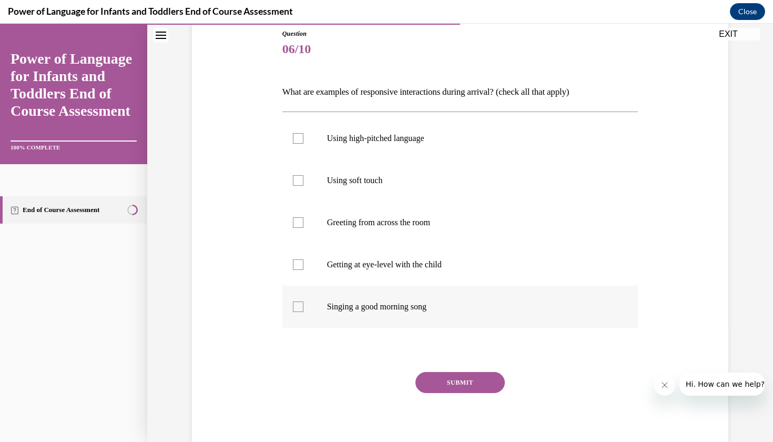
click at [452, 314] on label "Singing a good morning song" at bounding box center [460, 307] width 356 height 42
click at [303, 312] on input "Singing a good morning song" at bounding box center [298, 306] width 11 height 11
checkbox input "true"
click at [444, 277] on label "Getting at eye-level with the child" at bounding box center [460, 264] width 356 height 42
click at [303, 270] on input "Getting at eye-level with the child" at bounding box center [298, 264] width 11 height 11
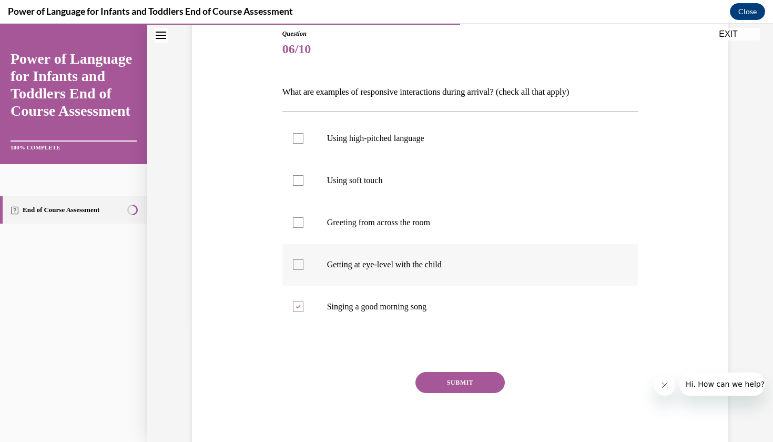
checkbox input "true"
click at [420, 183] on p "Using soft touch" at bounding box center [469, 180] width 285 height 11
click at [303, 183] on input "Using soft touch" at bounding box center [298, 180] width 11 height 11
checkbox input "true"
click at [372, 142] on p "Using high-pitched language" at bounding box center [469, 138] width 285 height 11
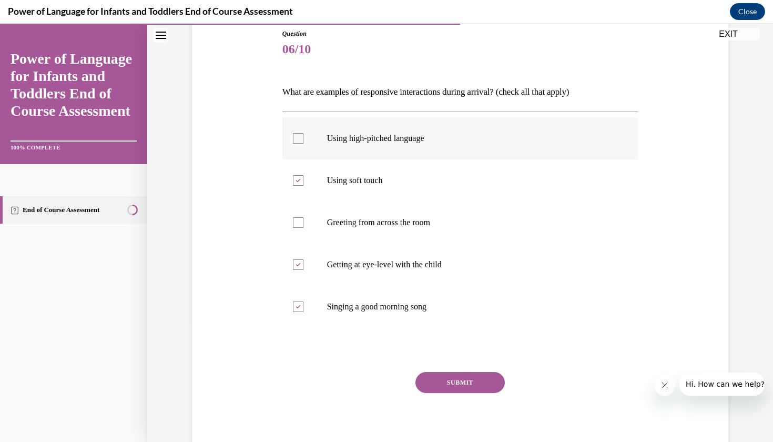
click at [303, 142] on input "Using high-pitched language" at bounding box center [298, 138] width 11 height 11
checkbox input "true"
click at [459, 392] on button "SUBMIT" at bounding box center [459, 382] width 89 height 21
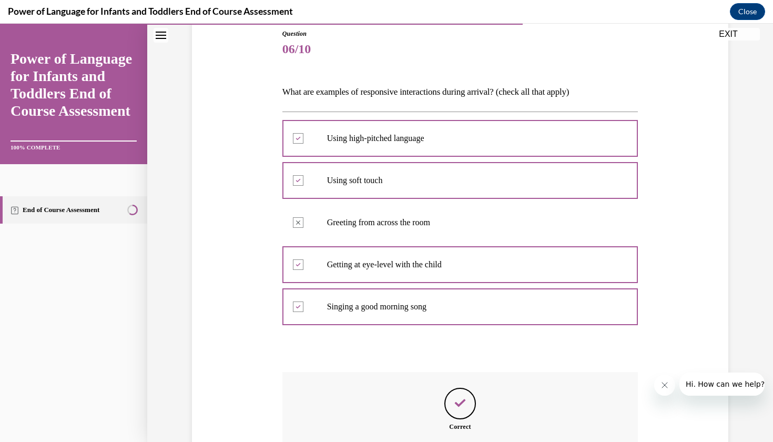
scroll to position [13, 0]
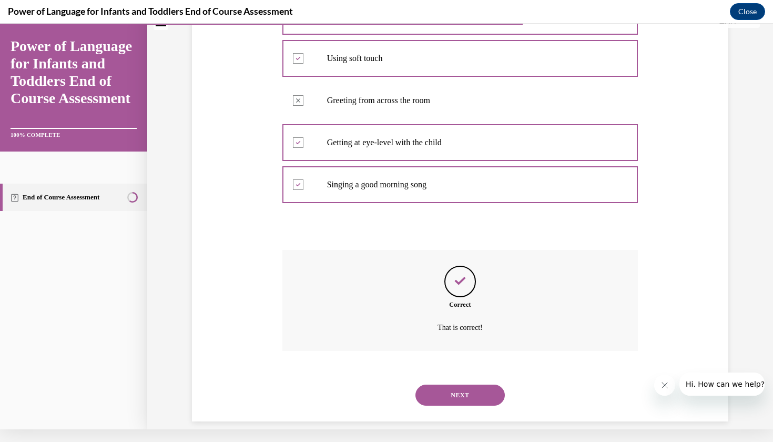
click at [460, 388] on button "NEXT" at bounding box center [459, 394] width 89 height 21
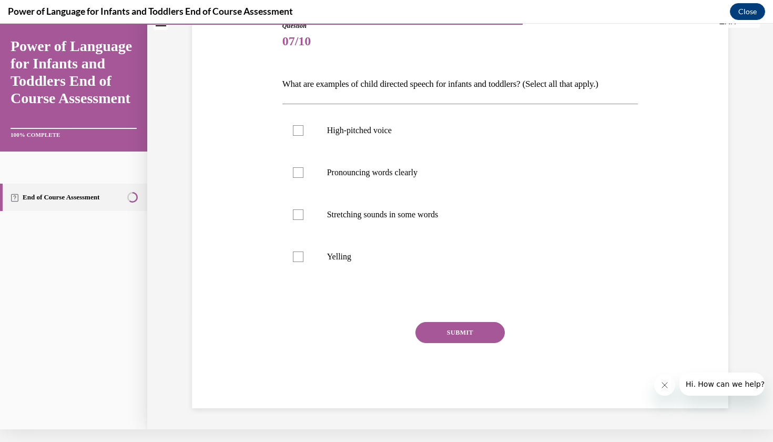
scroll to position [98, 0]
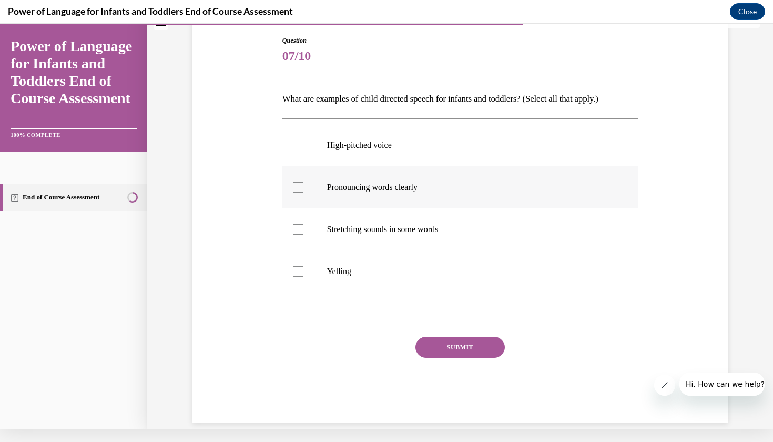
click at [390, 200] on label "Pronouncing words clearly" at bounding box center [460, 187] width 356 height 42
click at [303, 192] on input "Pronouncing words clearly" at bounding box center [298, 187] width 11 height 11
checkbox input "true"
click at [395, 230] on p "Stretching sounds in some words" at bounding box center [469, 229] width 285 height 11
click at [303, 230] on input "Stretching sounds in some words" at bounding box center [298, 229] width 11 height 11
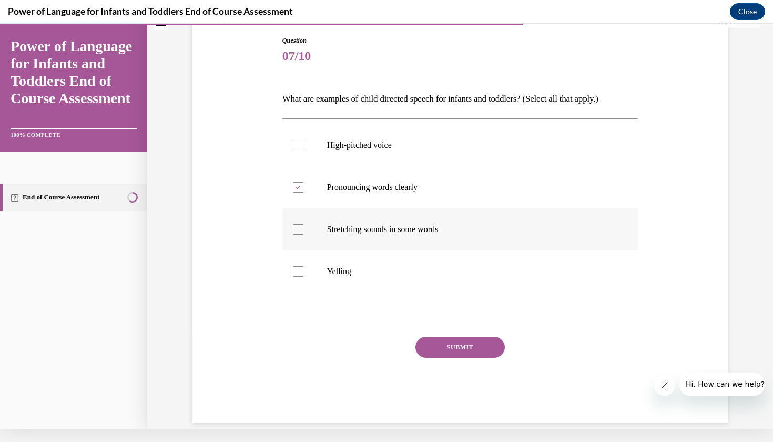
checkbox input "true"
click at [403, 159] on label "High-pitched voice" at bounding box center [460, 145] width 356 height 42
click at [303, 150] on input "High-pitched voice" at bounding box center [298, 145] width 11 height 11
checkbox input "true"
click at [460, 360] on div "SUBMIT" at bounding box center [460, 363] width 356 height 53
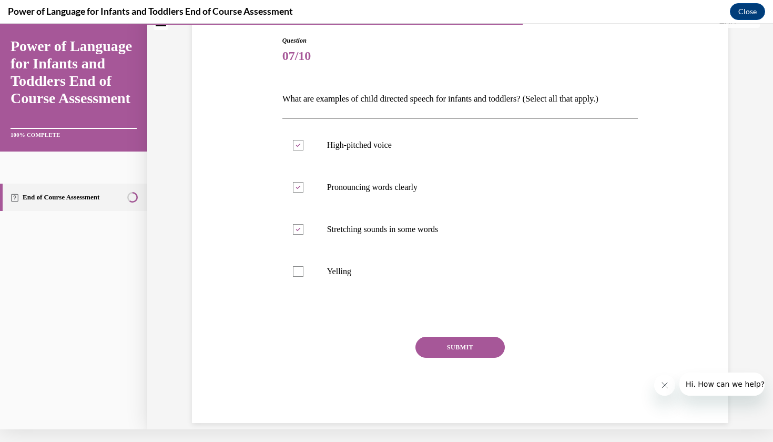
click at [459, 333] on div "Question 07/10 What are examples of child directed speech for infants and toddl…" at bounding box center [460, 229] width 356 height 387
click at [459, 345] on button "SUBMIT" at bounding box center [459, 347] width 89 height 21
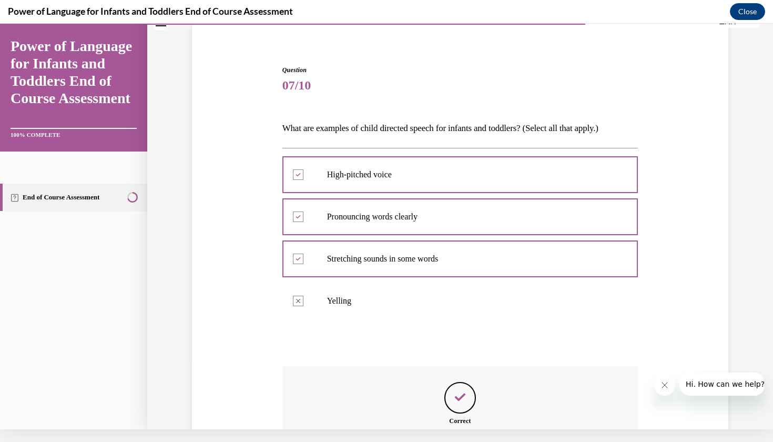
scroll to position [185, 0]
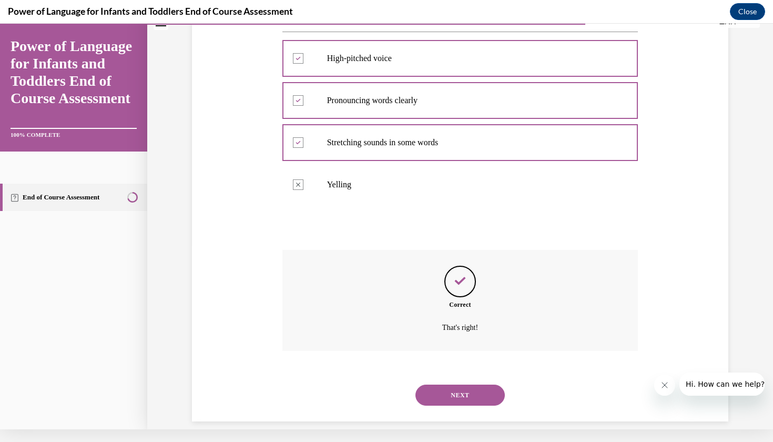
click at [455, 384] on button "NEXT" at bounding box center [459, 394] width 89 height 21
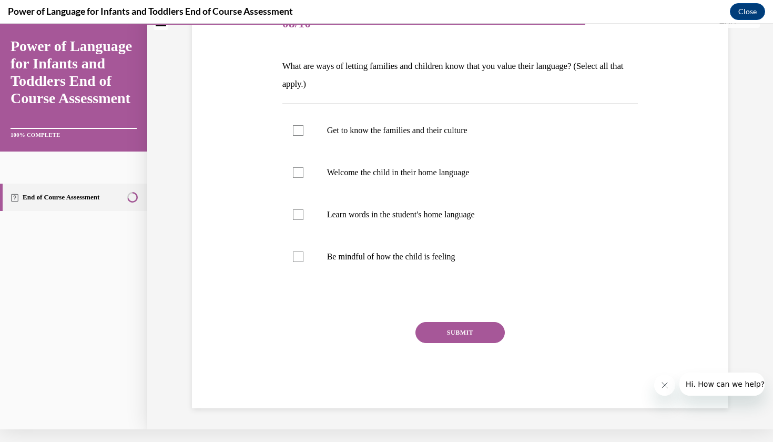
scroll to position [0, 0]
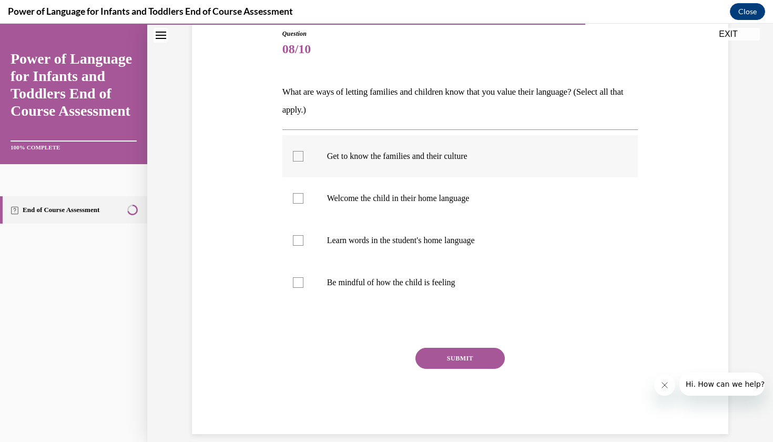
click at [464, 152] on p "Get to know the families and their culture" at bounding box center [469, 156] width 285 height 11
click at [303, 152] on input "Get to know the families and their culture" at bounding box center [298, 156] width 11 height 11
checkbox input "true"
click at [446, 210] on label "Welcome the child in their home language" at bounding box center [460, 198] width 356 height 42
click at [303, 204] on input "Welcome the child in their home language" at bounding box center [298, 198] width 11 height 11
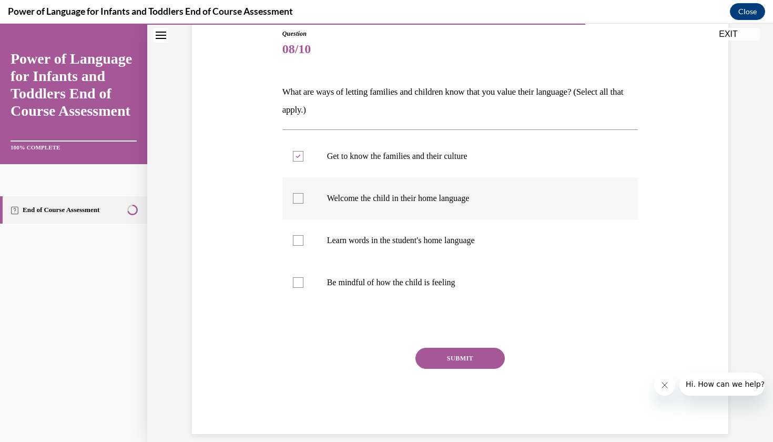
checkbox input "true"
click at [444, 236] on p "Learn words in the student's home language" at bounding box center [469, 240] width 285 height 11
click at [303, 236] on input "Learn words in the student's home language" at bounding box center [298, 240] width 11 height 11
checkbox input "true"
click at [433, 285] on p "Be mindful of how the child is feeling" at bounding box center [469, 282] width 285 height 11
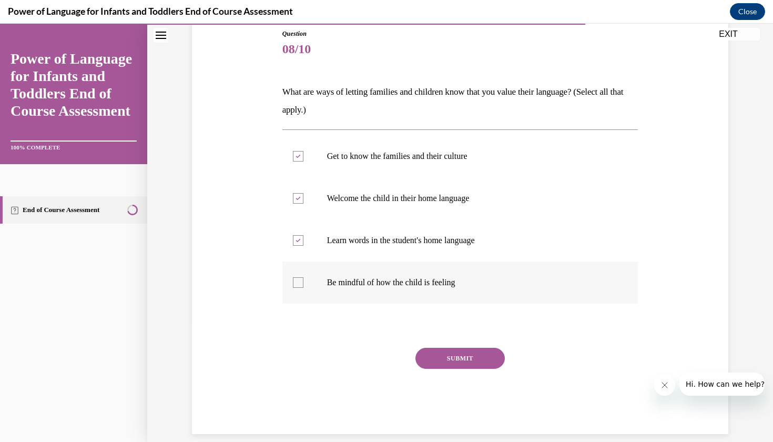
click at [303, 285] on input "Be mindful of how the child is feeling" at bounding box center [298, 282] width 11 height 11
checkbox input "true"
click at [467, 352] on button "SUBMIT" at bounding box center [459, 358] width 89 height 21
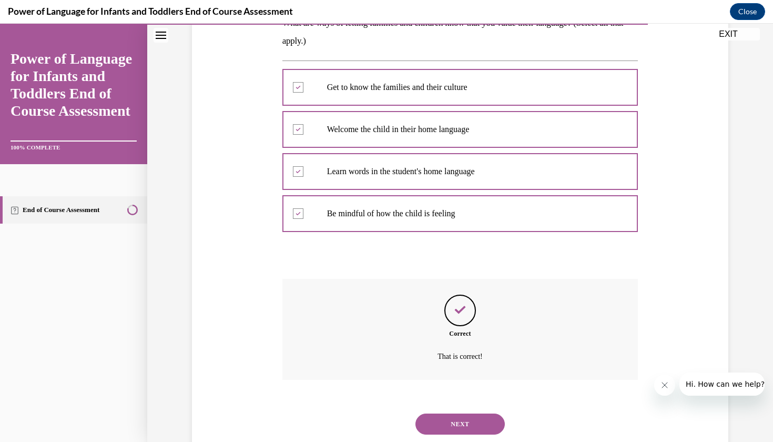
scroll to position [202, 0]
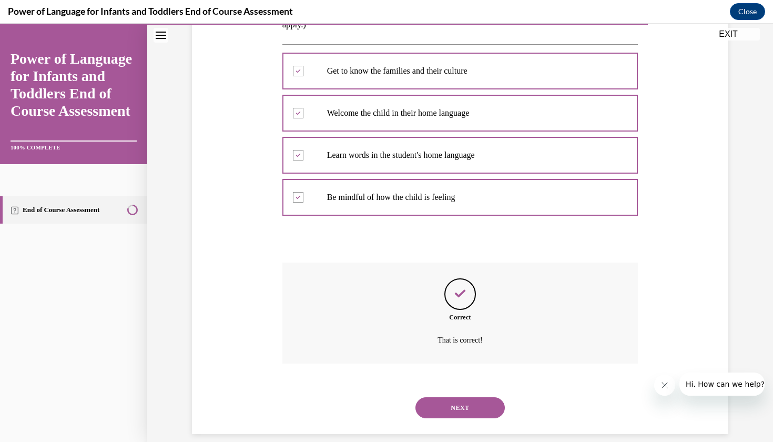
click at [462, 397] on button "NEXT" at bounding box center [459, 407] width 89 height 21
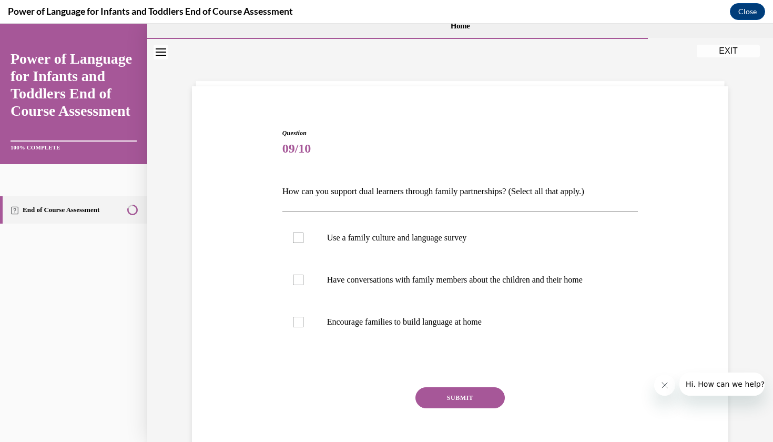
scroll to position [15, 0]
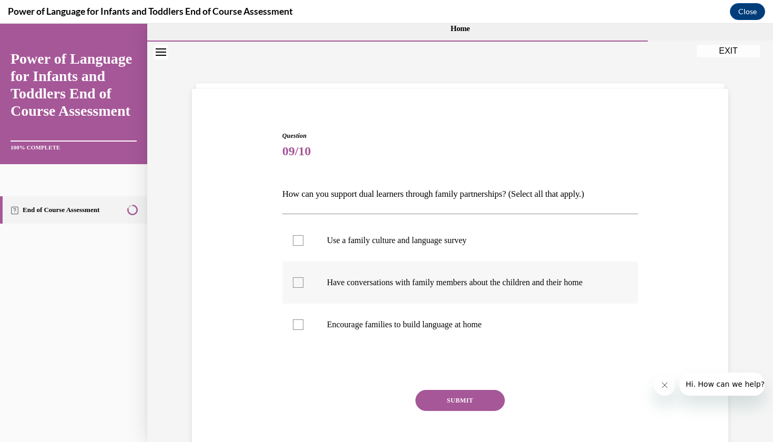
click at [436, 291] on label "Have conversations with family members about the children and their home" at bounding box center [460, 282] width 356 height 42
click at [303, 288] on input "Have conversations with family members about the children and their home" at bounding box center [298, 282] width 11 height 11
checkbox input "true"
click at [436, 335] on label "Encourage families to build language at home" at bounding box center [460, 324] width 356 height 42
click at [303, 330] on input "Encourage families to build language at home" at bounding box center [298, 324] width 11 height 11
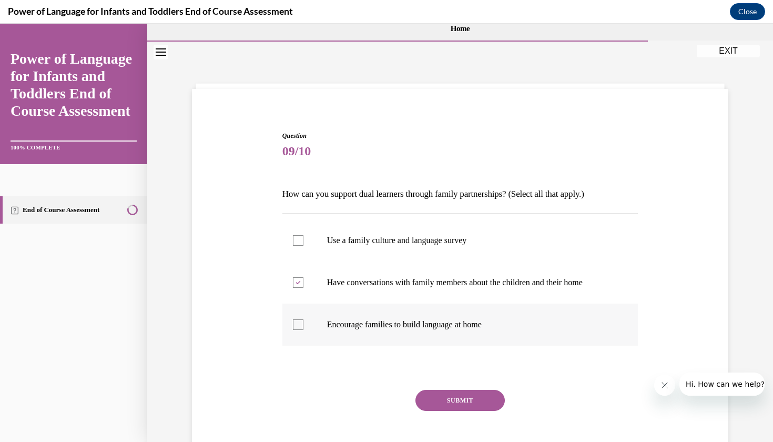
checkbox input "true"
click at [482, 396] on button "SUBMIT" at bounding box center [459, 400] width 89 height 21
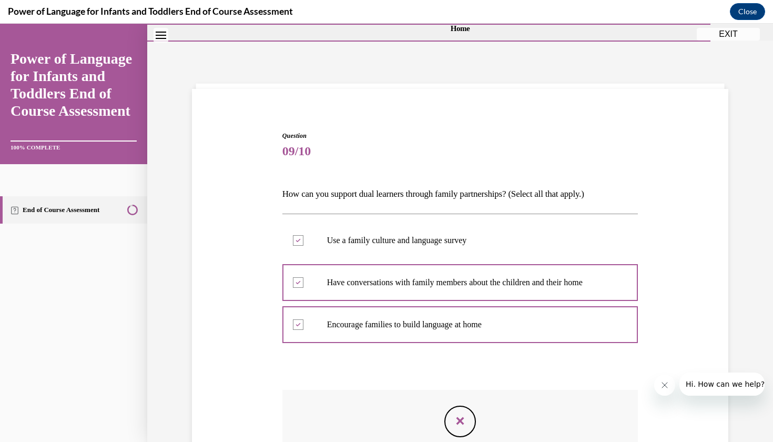
scroll to position [13, 0]
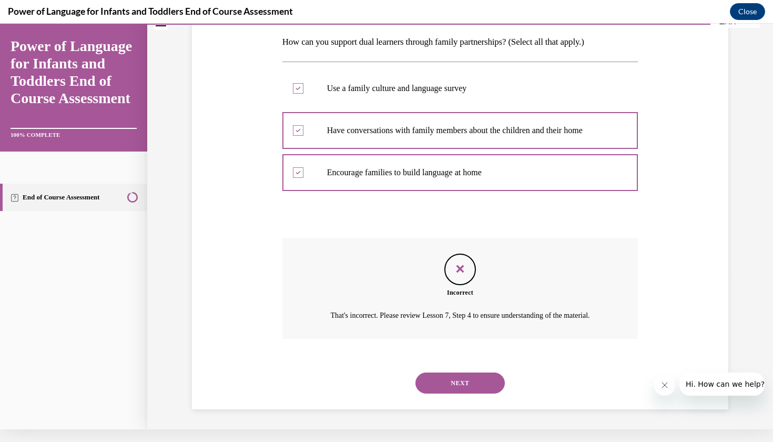
click at [459, 391] on button "NEXT" at bounding box center [459, 382] width 89 height 21
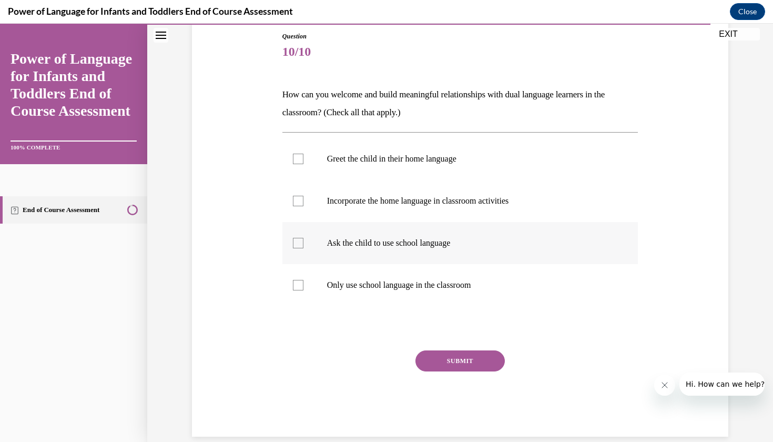
click at [350, 241] on p "Ask the child to use school language" at bounding box center [469, 243] width 285 height 11
click at [303, 241] on input "Ask the child to use school language" at bounding box center [298, 243] width 11 height 11
checkbox input "true"
click at [351, 209] on label "Incorporate the home language in classroom activities" at bounding box center [460, 201] width 356 height 42
click at [303, 206] on input "Incorporate the home language in classroom activities" at bounding box center [298, 201] width 11 height 11
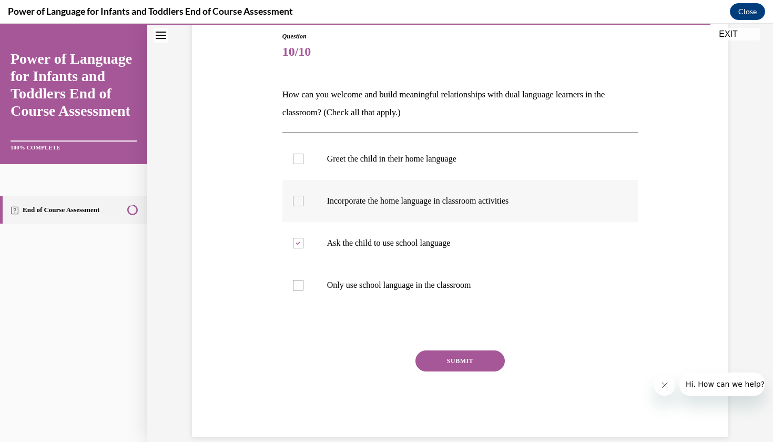
checkbox input "true"
click at [444, 158] on p "Greet the child in their home language" at bounding box center [469, 159] width 285 height 11
click at [303, 158] on input "Greet the child in their home language" at bounding box center [298, 159] width 11 height 11
checkbox input "true"
click at [473, 365] on button "SUBMIT" at bounding box center [459, 360] width 89 height 21
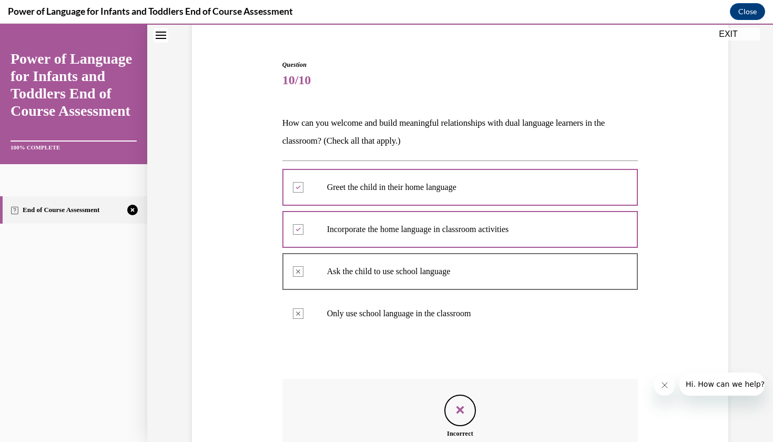
scroll to position [215, 0]
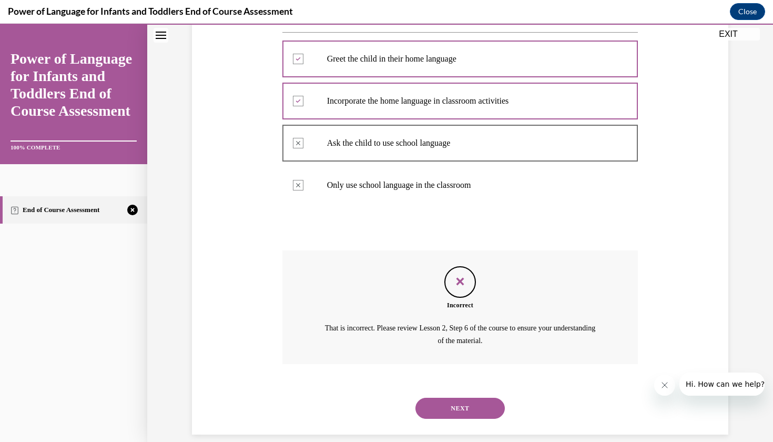
click at [456, 387] on div "NEXT" at bounding box center [460, 408] width 356 height 42
click at [457, 398] on button "NEXT" at bounding box center [459, 408] width 89 height 21
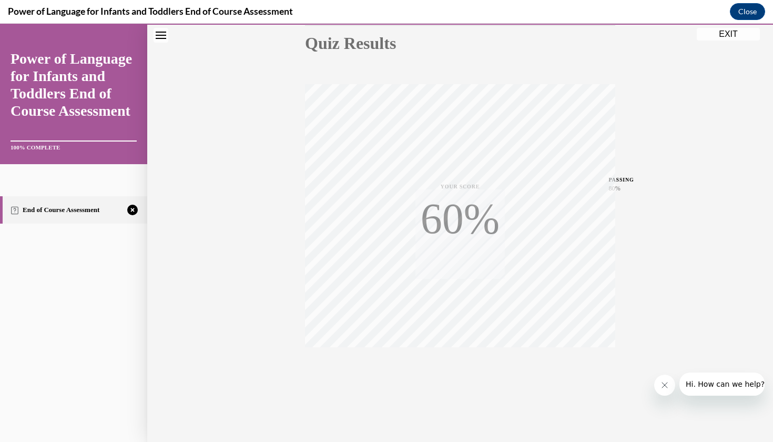
scroll to position [121, 0]
click at [474, 374] on icon "button" at bounding box center [460, 378] width 37 height 12
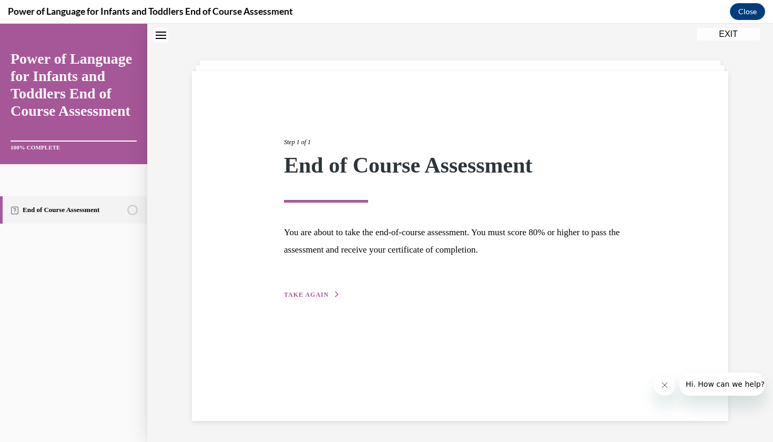
scroll to position [33, 0]
click at [300, 286] on div "Step 1 of 1 End of Course Assessment You are about to take the end-of-course as…" at bounding box center [460, 206] width 368 height 187
click at [305, 297] on span "TAKE AGAIN" at bounding box center [306, 294] width 45 height 7
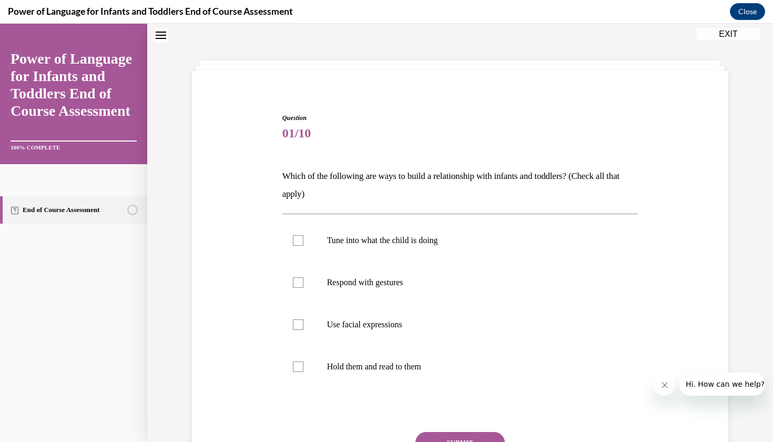
scroll to position [32, 0]
click at [340, 248] on label "Tune into what the child is doing" at bounding box center [460, 241] width 356 height 42
click at [303, 247] on input "Tune into what the child is doing" at bounding box center [298, 241] width 11 height 11
checkbox input "true"
click at [344, 276] on label "Respond with gestures" at bounding box center [460, 283] width 356 height 42
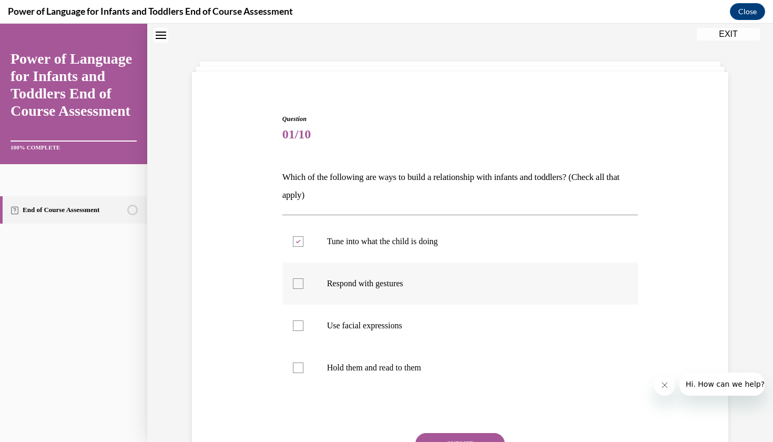
click at [303, 278] on input "Respond with gestures" at bounding box center [298, 283] width 11 height 11
checkbox input "true"
click at [335, 321] on p "Use facial expressions" at bounding box center [469, 325] width 285 height 11
click at [303, 321] on input "Use facial expressions" at bounding box center [298, 325] width 11 height 11
checkbox input "true"
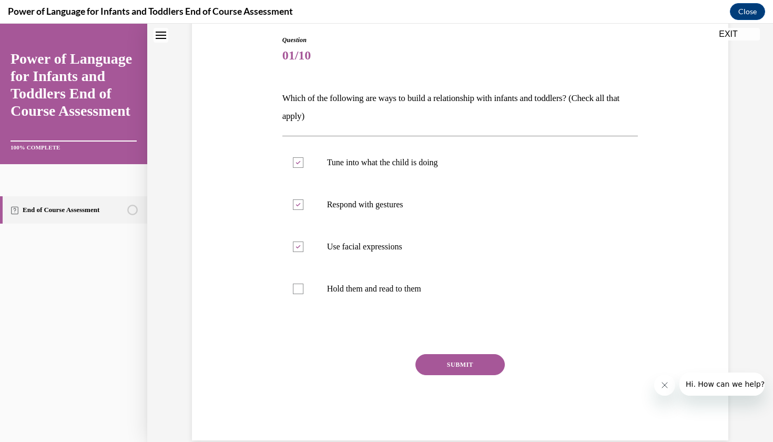
click at [461, 363] on button "SUBMIT" at bounding box center [459, 364] width 89 height 21
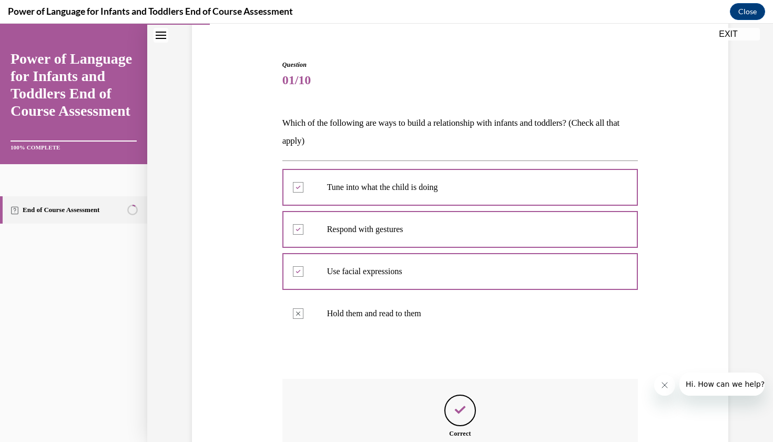
scroll to position [202, 0]
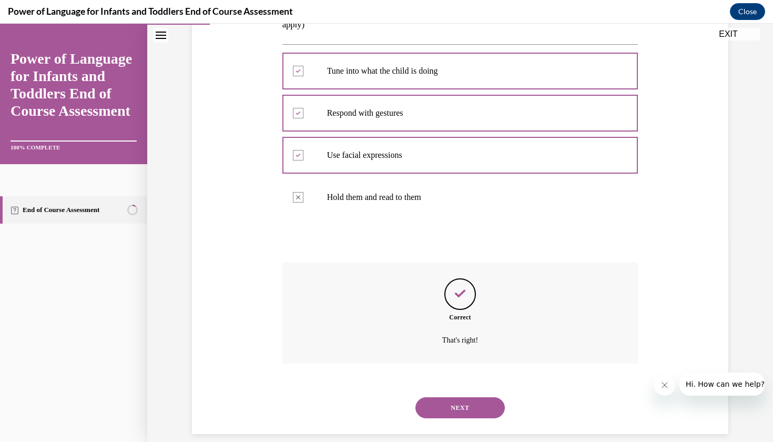
click at [448, 397] on button "NEXT" at bounding box center [459, 407] width 89 height 21
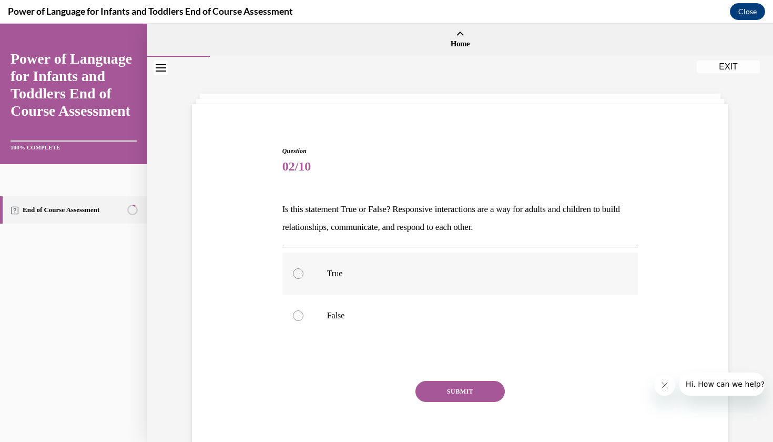
scroll to position [0, 0]
click at [341, 269] on p "True" at bounding box center [469, 273] width 285 height 11
click at [303, 269] on input "True" at bounding box center [298, 273] width 11 height 11
radio input "true"
click at [445, 389] on button "SUBMIT" at bounding box center [459, 391] width 89 height 21
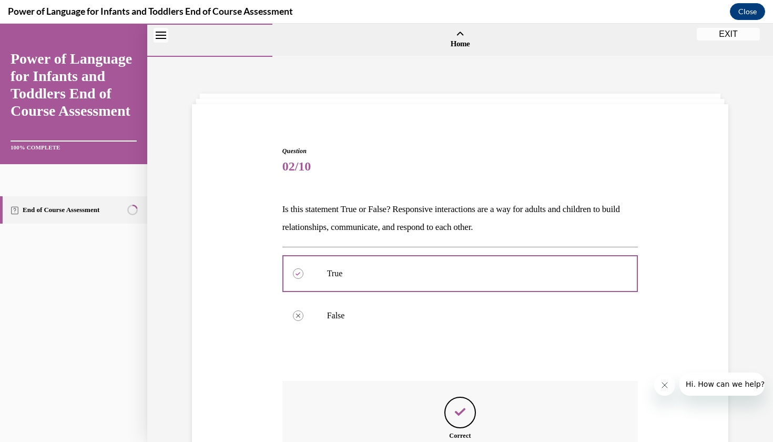
scroll to position [13, 0]
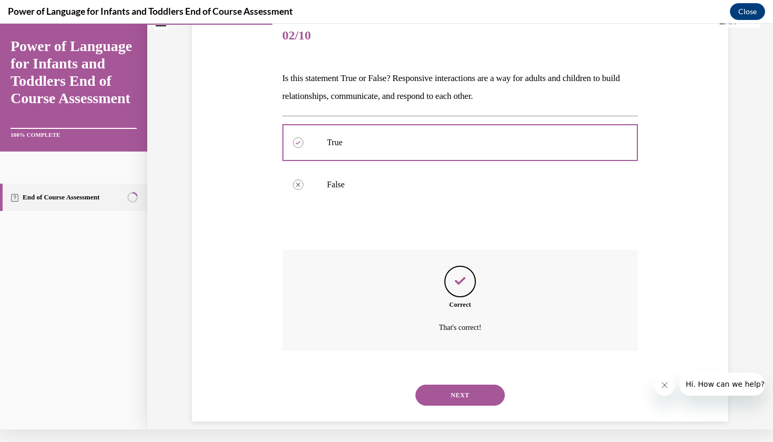
click at [445, 391] on button "NEXT" at bounding box center [459, 394] width 89 height 21
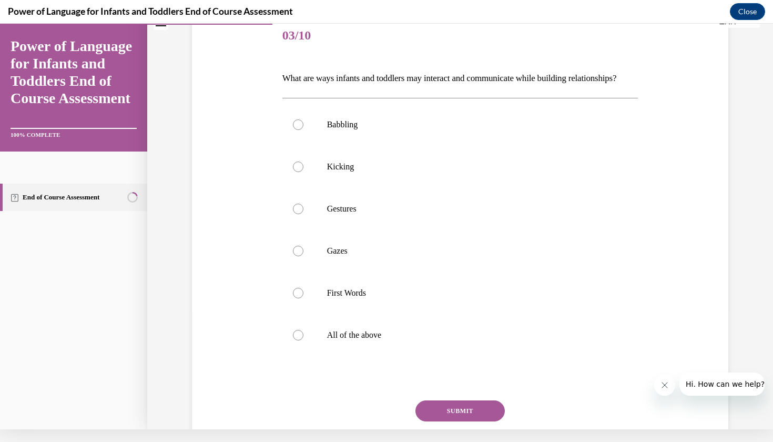
scroll to position [0, 0]
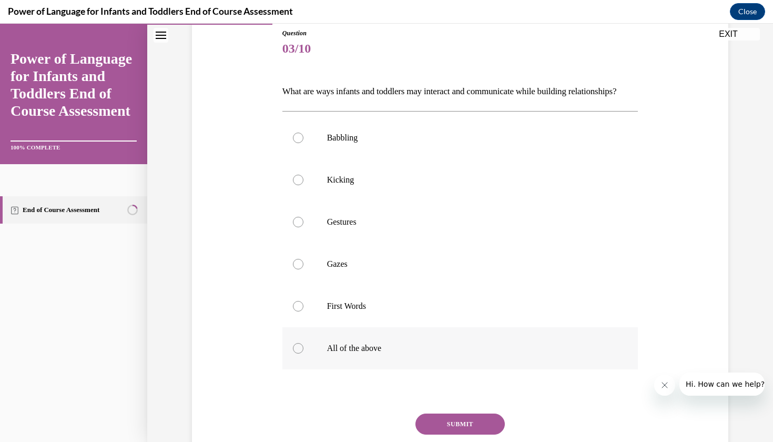
click at [384, 369] on label "All of the above" at bounding box center [460, 348] width 356 height 42
click at [303, 353] on input "All of the above" at bounding box center [298, 348] width 11 height 11
radio input "true"
click at [444, 434] on button "SUBMIT" at bounding box center [459, 423] width 89 height 21
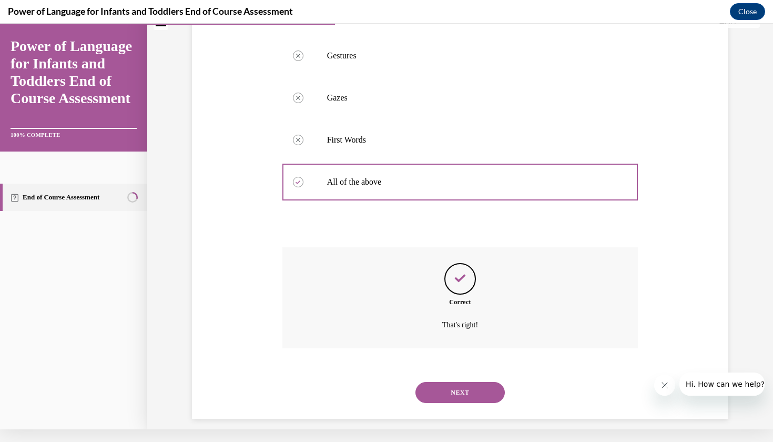
scroll to position [287, 0]
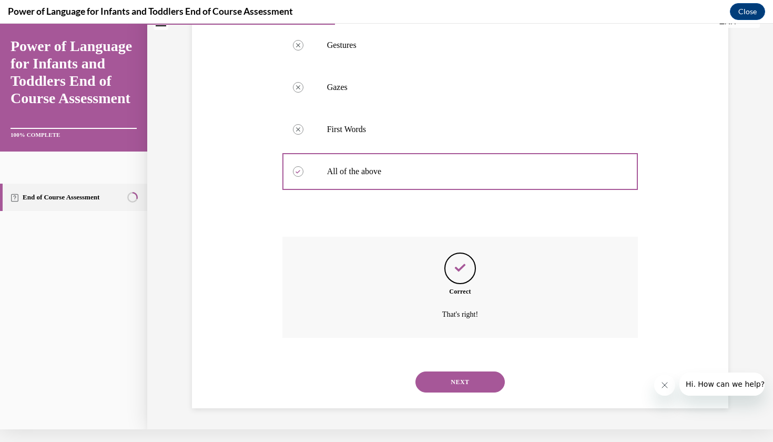
click at [458, 370] on div "NEXT" at bounding box center [460, 382] width 356 height 42
click at [459, 383] on button "NEXT" at bounding box center [459, 381] width 89 height 21
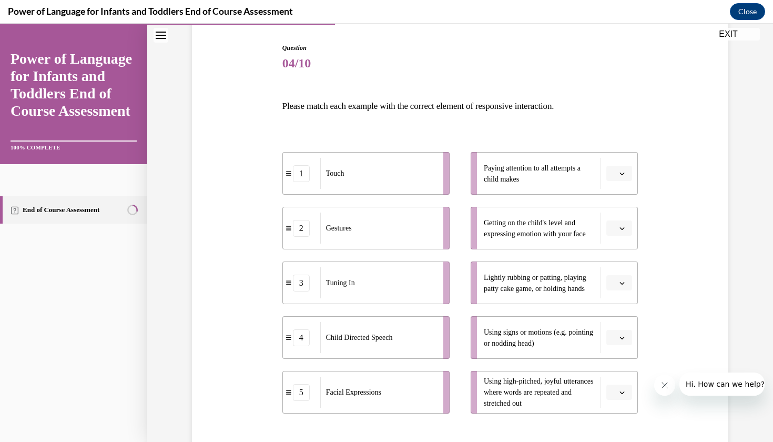
scroll to position [110, 0]
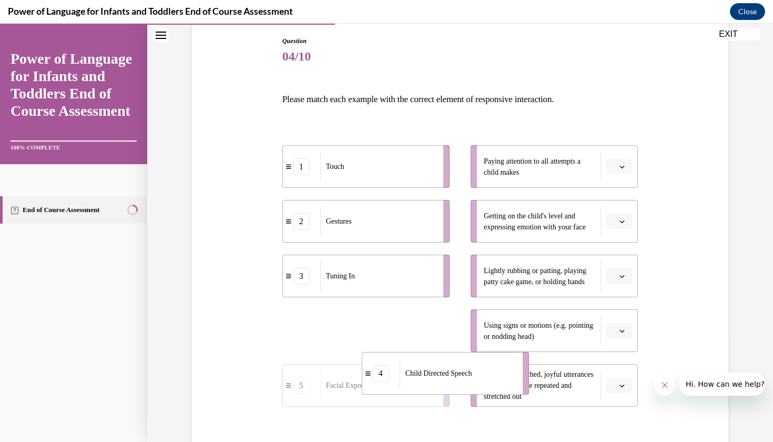
drag, startPoint x: 390, startPoint y: 325, endPoint x: 475, endPoint y: 383, distance: 103.4
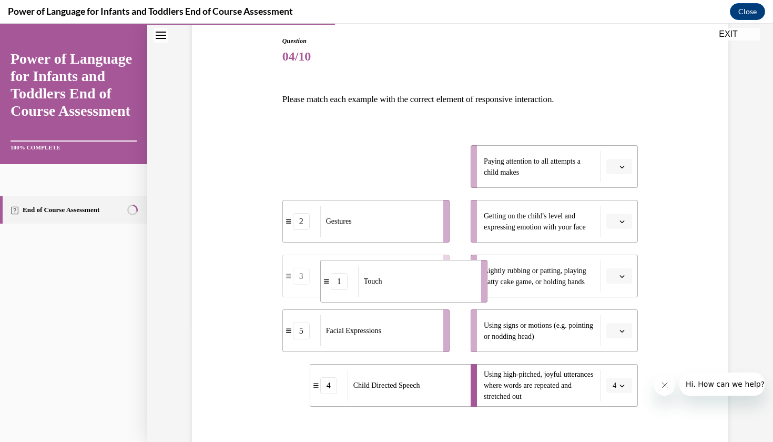
drag, startPoint x: 381, startPoint y: 181, endPoint x: 418, endPoint y: 294, distance: 119.1
drag, startPoint x: 400, startPoint y: 184, endPoint x: 445, endPoint y: 243, distance: 73.9
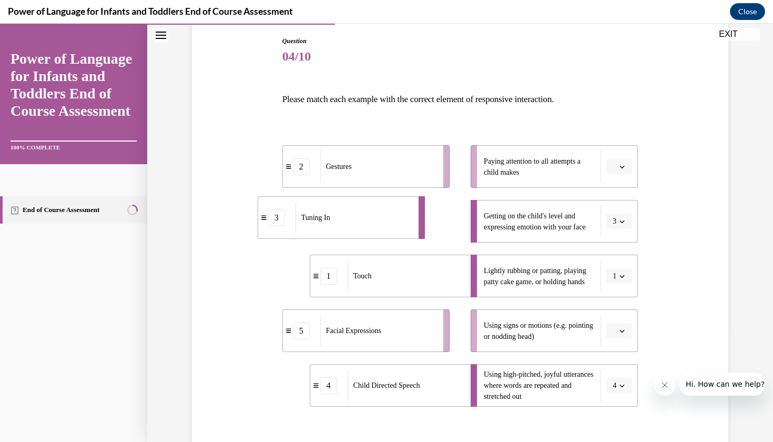
drag, startPoint x: 430, startPoint y: 228, endPoint x: 323, endPoint y: 234, distance: 107.4
click at [323, 233] on div "Tuning In" at bounding box center [354, 217] width 116 height 31
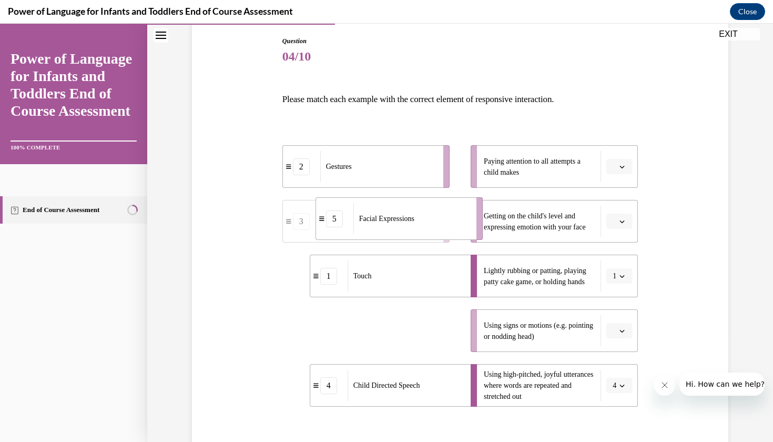
drag, startPoint x: 368, startPoint y: 341, endPoint x: 401, endPoint y: 230, distance: 116.3
click at [401, 229] on div "Facial Expressions" at bounding box center [411, 218] width 116 height 31
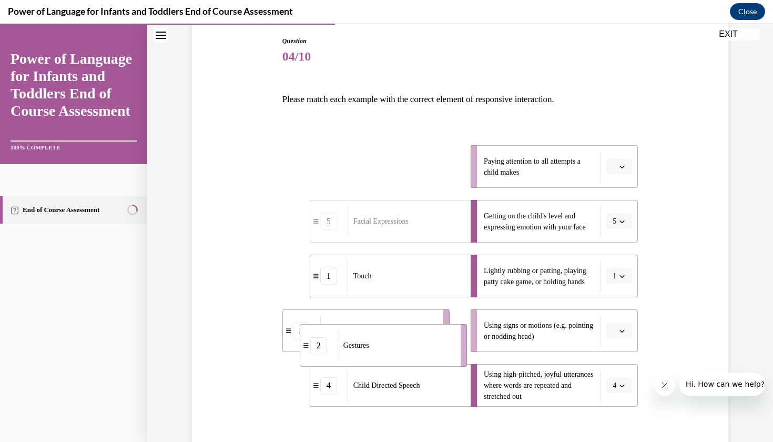
drag, startPoint x: 367, startPoint y: 166, endPoint x: 384, endPoint y: 341, distance: 176.5
click at [384, 342] on div "Gestures" at bounding box center [396, 345] width 116 height 31
drag, startPoint x: 382, startPoint y: 336, endPoint x: 409, endPoint y: 167, distance: 170.9
click at [409, 167] on div "Tuning In" at bounding box center [406, 156] width 116 height 31
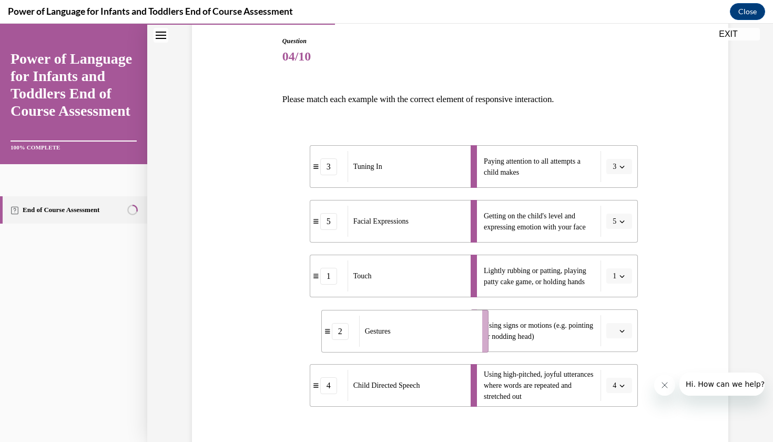
drag, startPoint x: 375, startPoint y: 340, endPoint x: 420, endPoint y: 338, distance: 45.2
click at [421, 339] on div "Gestures" at bounding box center [417, 331] width 116 height 31
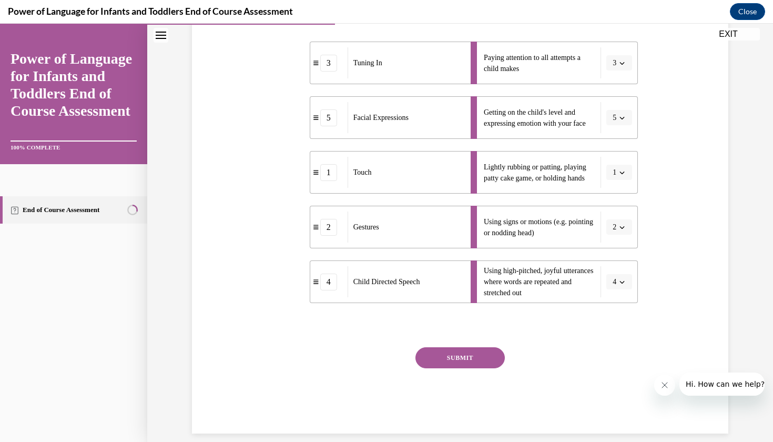
click at [446, 356] on button "SUBMIT" at bounding box center [459, 357] width 89 height 21
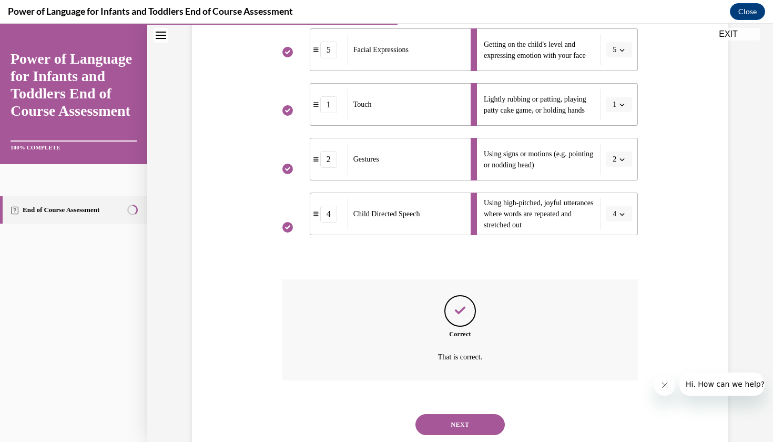
scroll to position [298, 0]
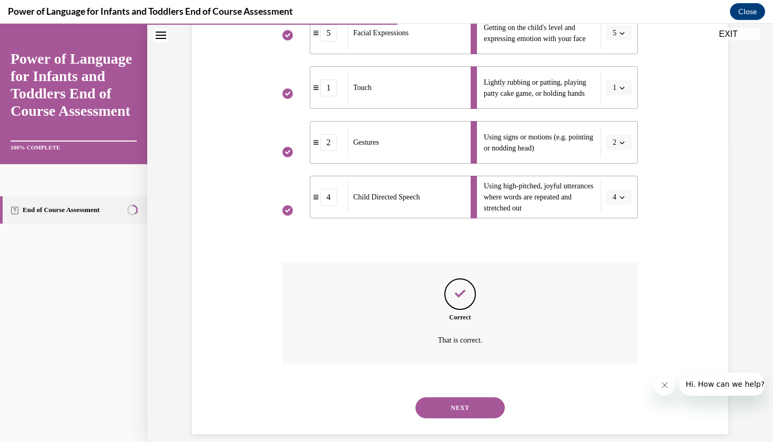
click at [458, 386] on div "NEXT" at bounding box center [460, 407] width 356 height 42
click at [458, 397] on button "NEXT" at bounding box center [459, 407] width 89 height 21
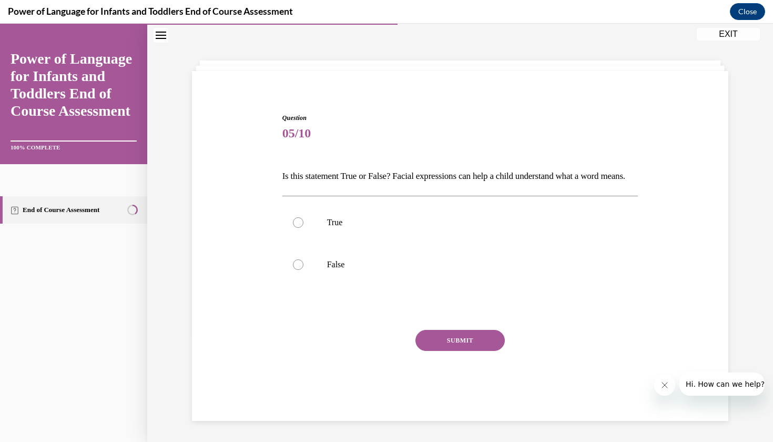
scroll to position [34, 0]
click at [389, 228] on p "True" at bounding box center [469, 222] width 285 height 11
click at [303, 228] on input "True" at bounding box center [298, 222] width 11 height 11
radio input "true"
click at [455, 351] on button "SUBMIT" at bounding box center [459, 340] width 89 height 21
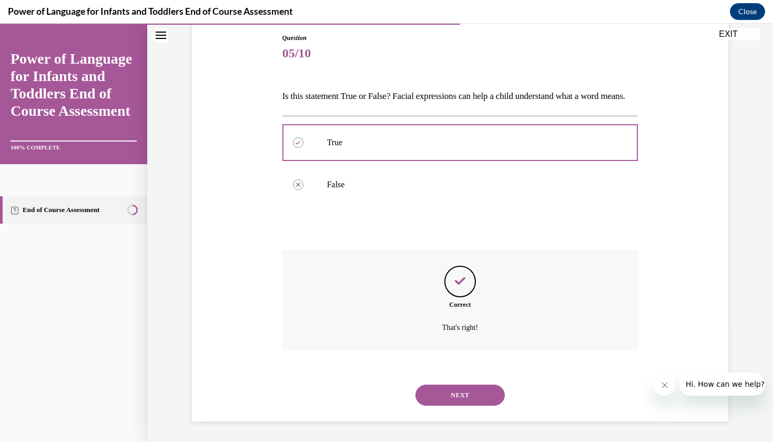
scroll to position [118, 0]
click at [449, 389] on button "NEXT" at bounding box center [459, 394] width 89 height 21
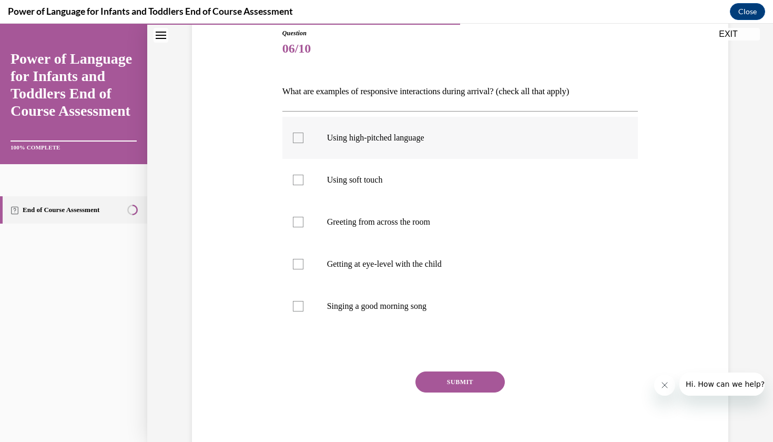
click at [355, 135] on p "Using high-pitched language" at bounding box center [469, 138] width 285 height 11
click at [303, 135] on input "Using high-pitched language" at bounding box center [298, 138] width 11 height 11
checkbox input "true"
click at [355, 179] on p "Using soft touch" at bounding box center [469, 180] width 285 height 11
click at [303, 179] on input "Using soft touch" at bounding box center [298, 180] width 11 height 11
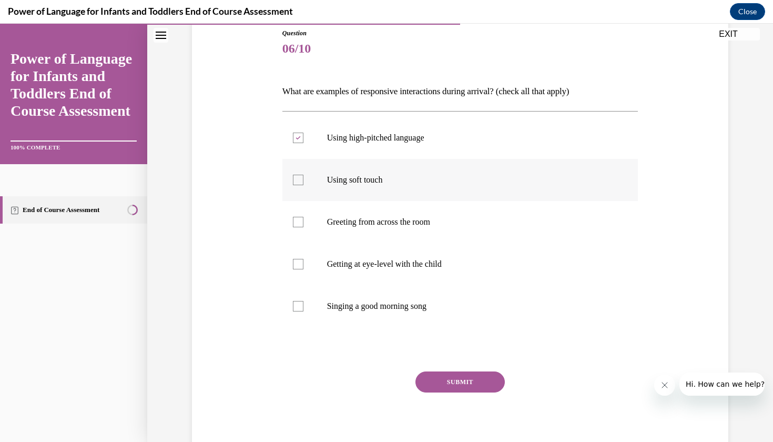
checkbox input "true"
click at [354, 223] on p "Greeting from across the room" at bounding box center [469, 222] width 285 height 11
click at [303, 223] on input "Greeting from across the room" at bounding box center [298, 222] width 11 height 11
checkbox input "true"
click at [354, 243] on label "Getting at eye-level with the child" at bounding box center [460, 264] width 356 height 42
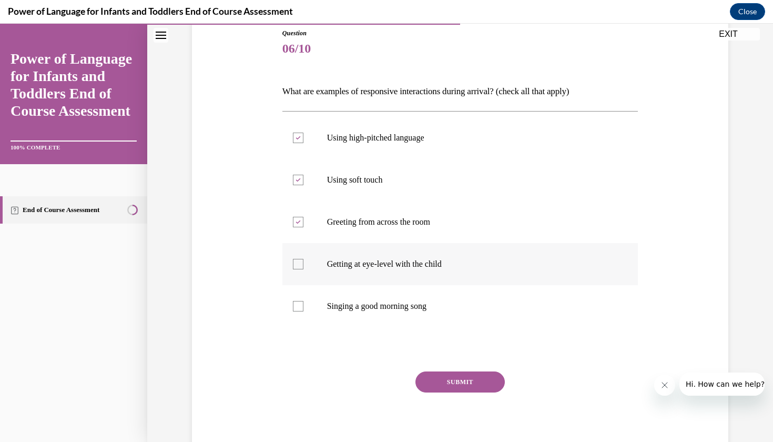
click at [303, 259] on input "Getting at eye-level with the child" at bounding box center [298, 264] width 11 height 11
checkbox input "true"
click at [338, 310] on p "Singing a good morning song" at bounding box center [469, 306] width 285 height 11
click at [303, 310] on input "Singing a good morning song" at bounding box center [298, 306] width 11 height 11
checkbox input "true"
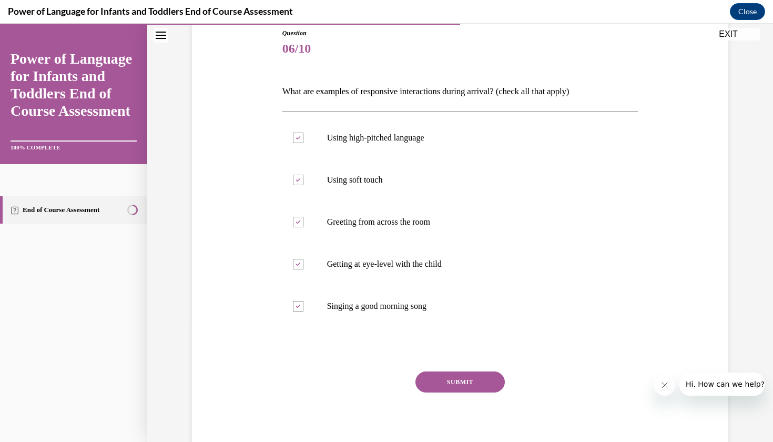
click at [452, 384] on button "SUBMIT" at bounding box center [459, 381] width 89 height 21
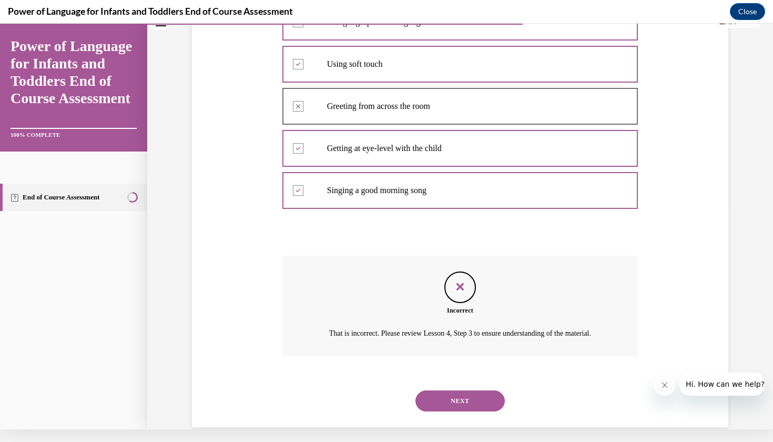
scroll to position [239, 0]
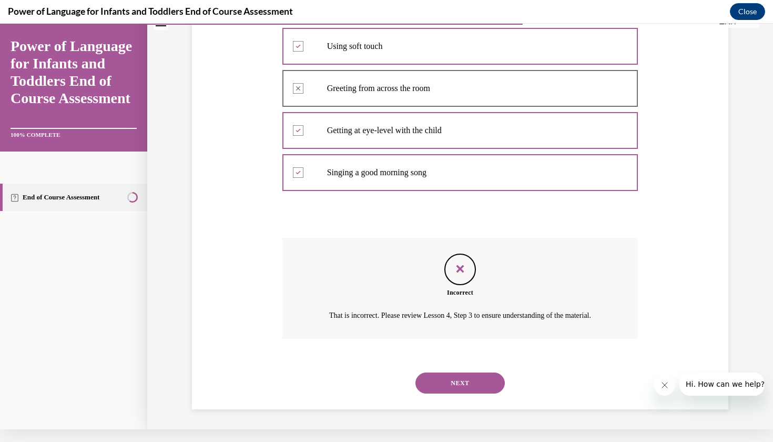
click at [445, 374] on button "NEXT" at bounding box center [459, 382] width 89 height 21
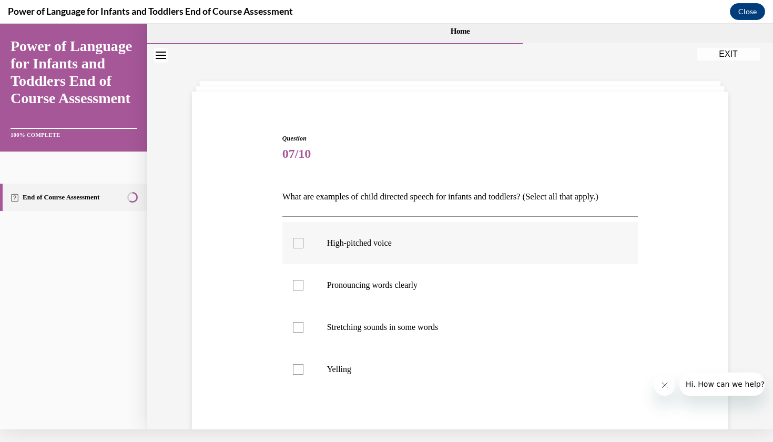
scroll to position [0, 0]
click at [355, 238] on p "High-pitched voice" at bounding box center [469, 243] width 285 height 11
click at [303, 238] on input "High-pitched voice" at bounding box center [298, 243] width 11 height 11
checkbox input "true"
click at [360, 279] on label "Pronouncing words clearly" at bounding box center [460, 285] width 356 height 42
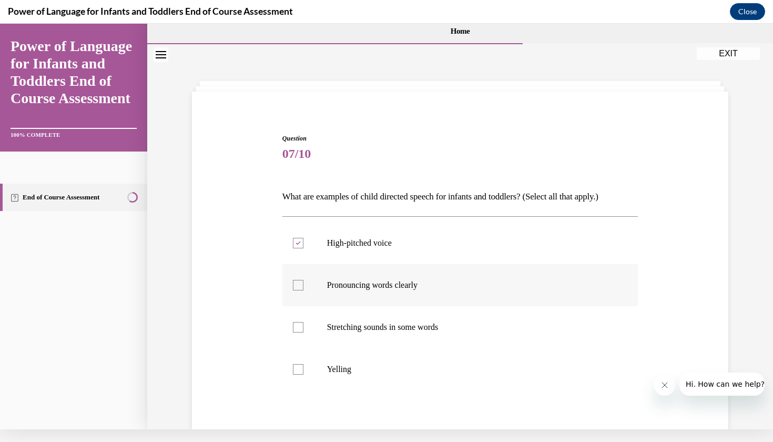
click at [303, 280] on input "Pronouncing words clearly" at bounding box center [298, 285] width 11 height 11
checkbox input "true"
click at [360, 323] on p "Stretching sounds in some words" at bounding box center [469, 327] width 285 height 11
click at [303, 323] on input "Stretching sounds in some words" at bounding box center [298, 327] width 11 height 11
checkbox input "true"
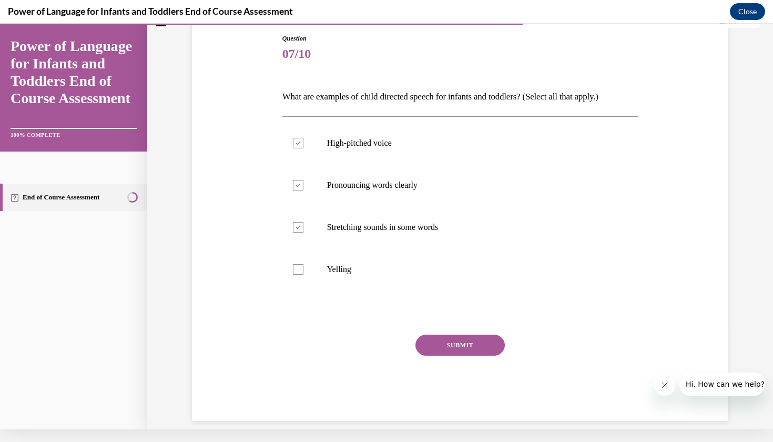
click at [493, 345] on button "SUBMIT" at bounding box center [459, 344] width 89 height 21
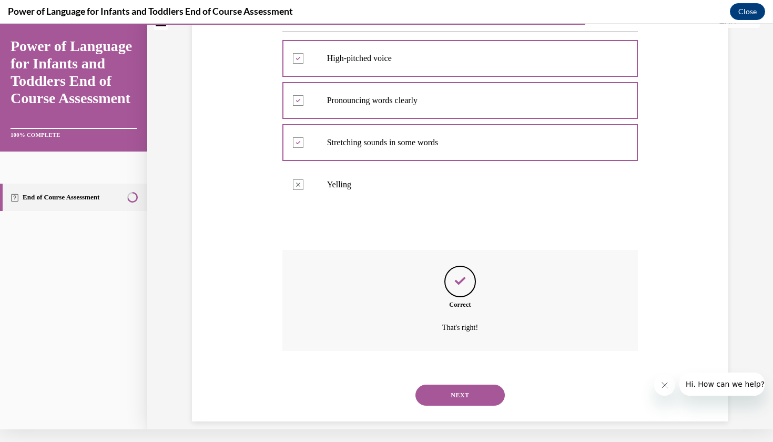
click at [455, 386] on button "NEXT" at bounding box center [459, 394] width 89 height 21
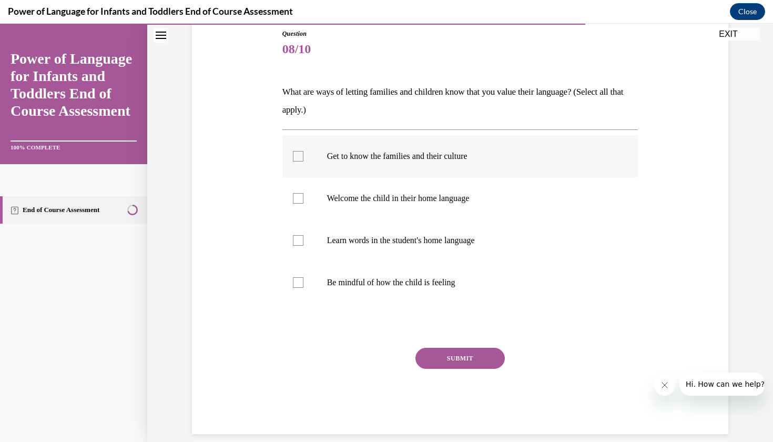
click at [385, 164] on label "Get to know the families and their culture" at bounding box center [460, 156] width 356 height 42
click at [303, 161] on input "Get to know the families and their culture" at bounding box center [298, 156] width 11 height 11
checkbox input "true"
click at [397, 242] on p "Learn words in the student's home language" at bounding box center [469, 240] width 285 height 11
click at [303, 242] on input "Learn words in the student's home language" at bounding box center [298, 240] width 11 height 11
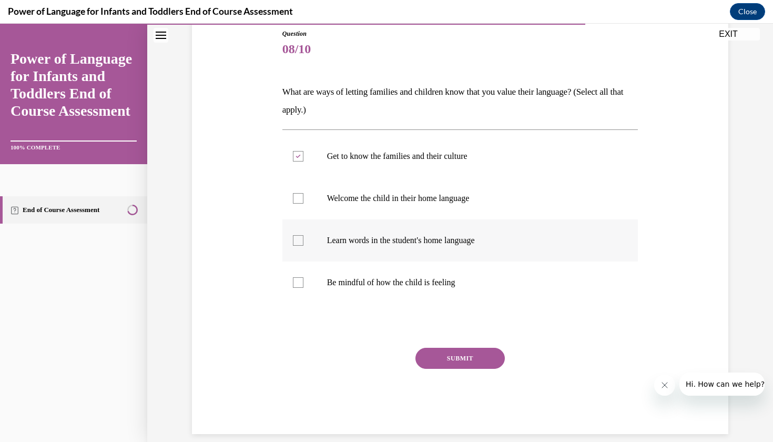
checkbox input "true"
click at [409, 210] on label "Welcome the child in their home language" at bounding box center [460, 198] width 356 height 42
click at [303, 204] on input "Welcome the child in their home language" at bounding box center [298, 198] width 11 height 11
checkbox input "true"
click at [378, 298] on label "Be mindful of how the child is feeling" at bounding box center [460, 282] width 356 height 42
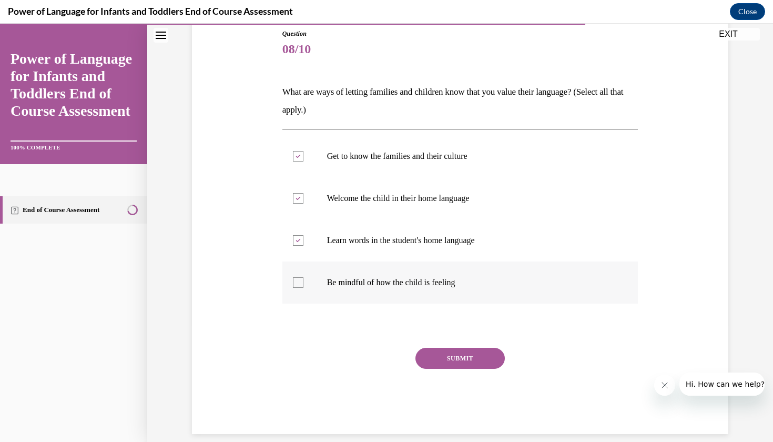
click at [303, 288] on input "Be mindful of how the child is feeling" at bounding box center [298, 282] width 11 height 11
checkbox input "true"
click at [456, 359] on button "SUBMIT" at bounding box center [459, 358] width 89 height 21
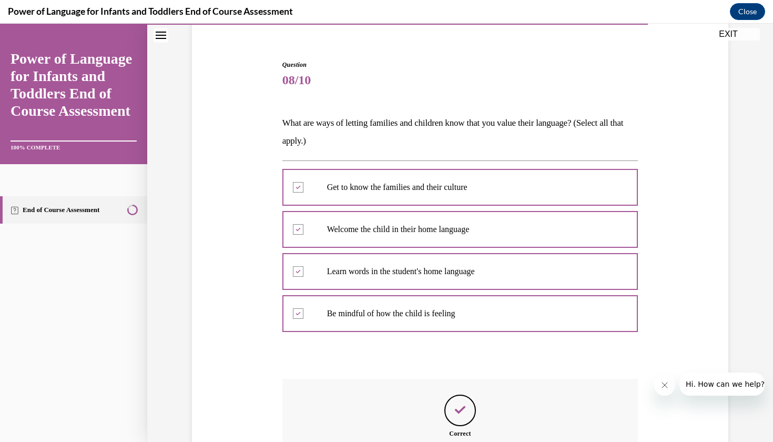
scroll to position [202, 0]
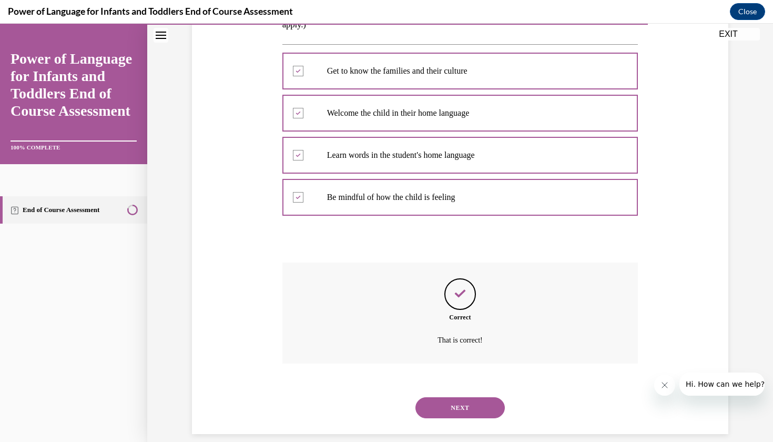
click at [453, 397] on button "NEXT" at bounding box center [459, 407] width 89 height 21
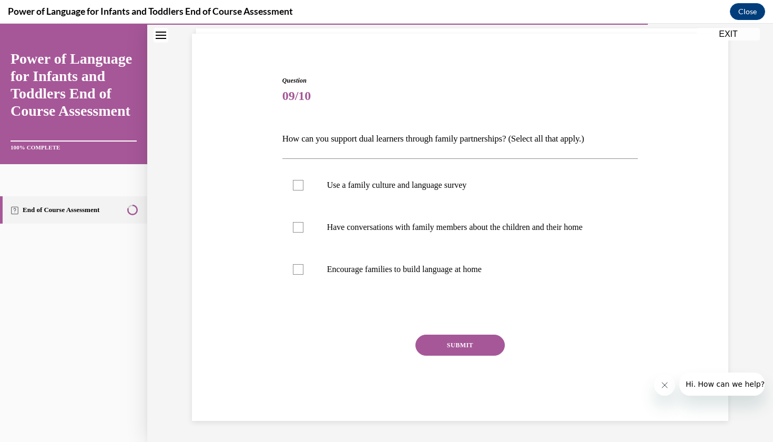
scroll to position [56, 0]
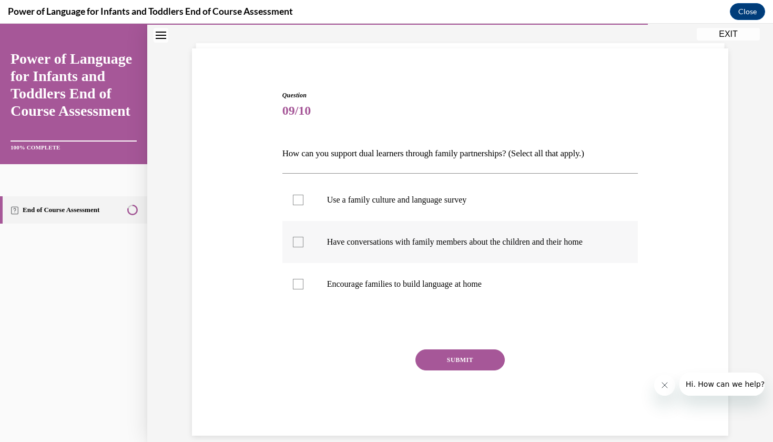
click at [439, 240] on p "Have conversations with family members about the children and their home" at bounding box center [469, 242] width 285 height 11
click at [303, 240] on input "Have conversations with family members about the children and their home" at bounding box center [298, 242] width 11 height 11
checkbox input "true"
click at [432, 297] on label "Encourage families to build language at home" at bounding box center [460, 284] width 356 height 42
click at [303, 289] on input "Encourage families to build language at home" at bounding box center [298, 284] width 11 height 11
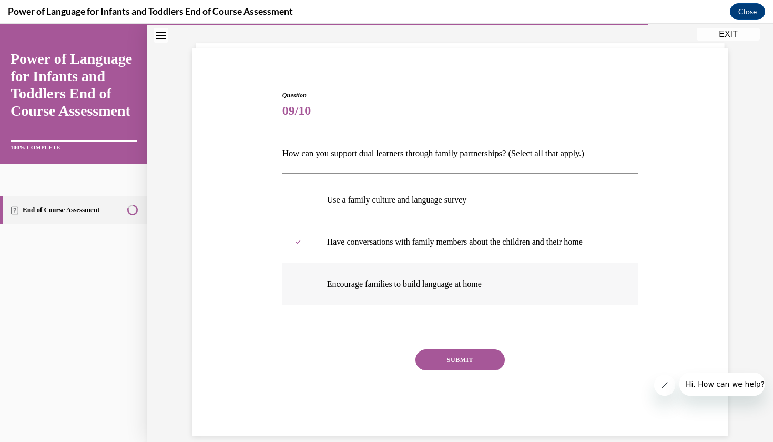
checkbox input "true"
click at [454, 374] on div "SUBMIT" at bounding box center [460, 375] width 356 height 53
click at [454, 360] on button "SUBMIT" at bounding box center [459, 359] width 89 height 21
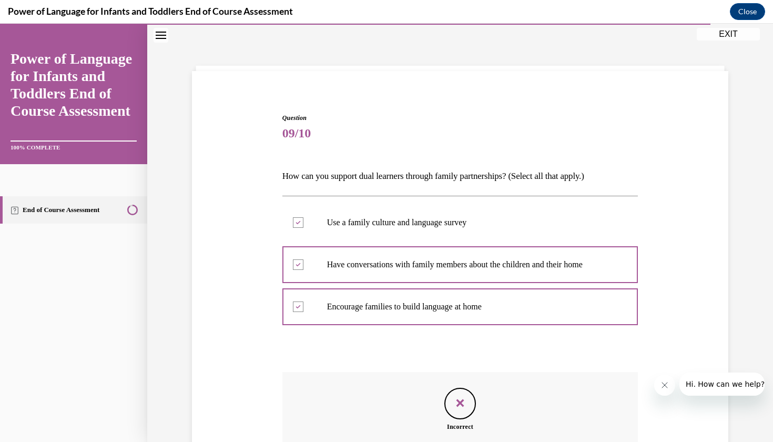
scroll to position [155, 0]
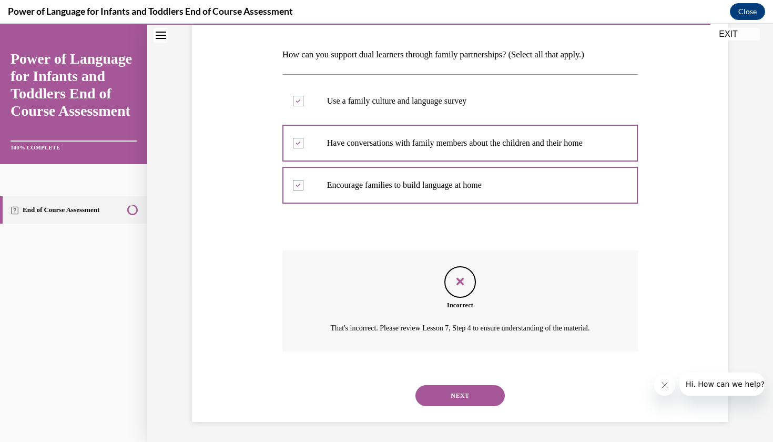
click at [447, 394] on button "NEXT" at bounding box center [459, 395] width 89 height 21
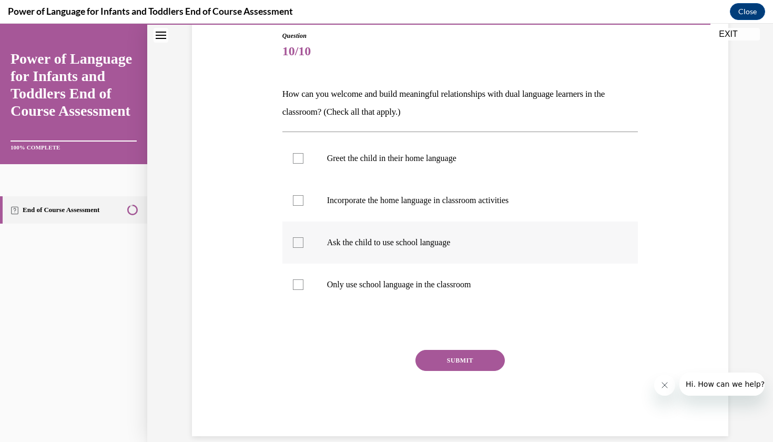
click at [404, 246] on p "Ask the child to use school language" at bounding box center [469, 242] width 285 height 11
click at [303, 246] on input "Ask the child to use school language" at bounding box center [298, 242] width 11 height 11
click at [405, 245] on p "Ask the child to use school language" at bounding box center [469, 242] width 285 height 11
click at [303, 245] on input "Ask the child to use school language" at bounding box center [298, 242] width 11 height 11
checkbox input "false"
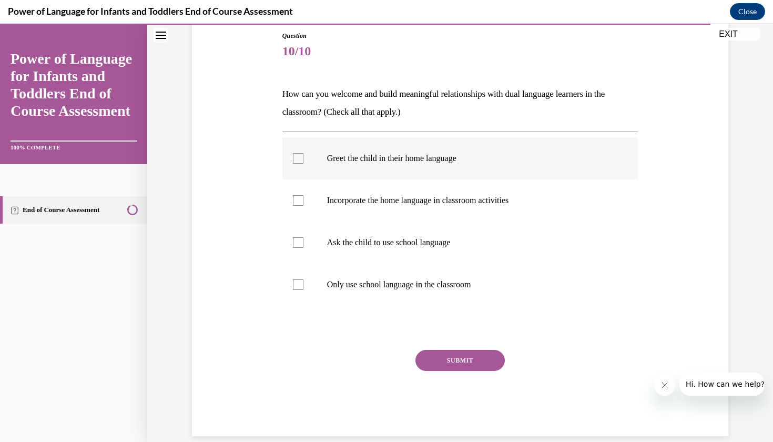
click at [386, 158] on p "Greet the child in their home language" at bounding box center [469, 158] width 285 height 11
click at [303, 158] on input "Greet the child in their home language" at bounding box center [298, 158] width 11 height 11
checkbox input "true"
click at [419, 196] on p "Incorporate the home language in classroom activities" at bounding box center [469, 200] width 285 height 11
click at [303, 196] on input "Incorporate the home language in classroom activities" at bounding box center [298, 200] width 11 height 11
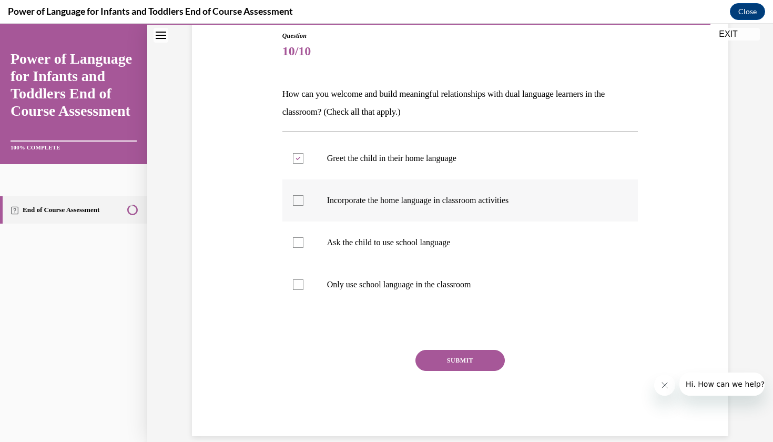
checkbox input "true"
click at [452, 361] on button "SUBMIT" at bounding box center [459, 360] width 89 height 21
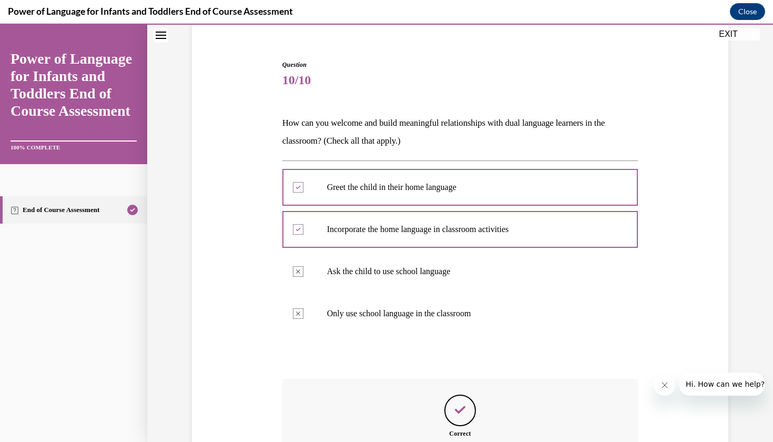
scroll to position [202, 0]
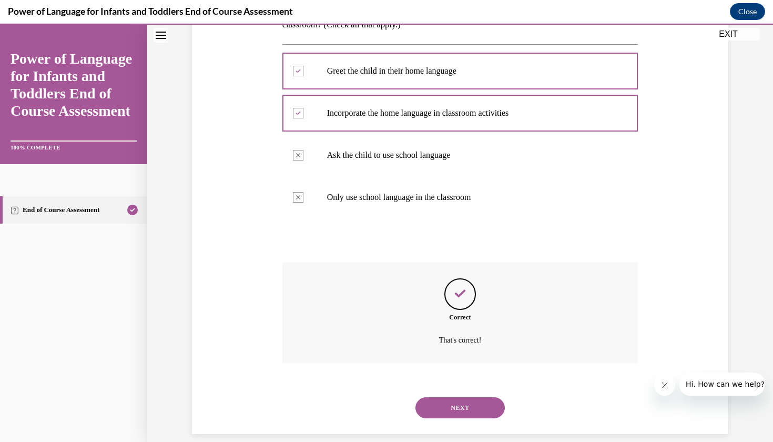
click at [450, 400] on button "NEXT" at bounding box center [459, 407] width 89 height 21
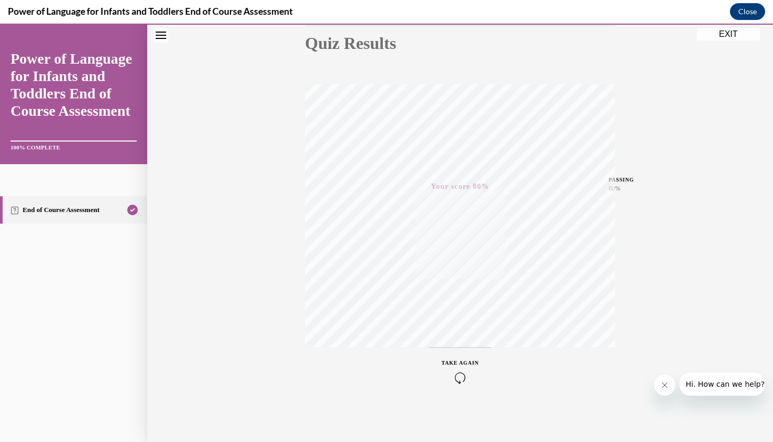
click at [730, 34] on button "EXIT" at bounding box center [728, 34] width 63 height 13
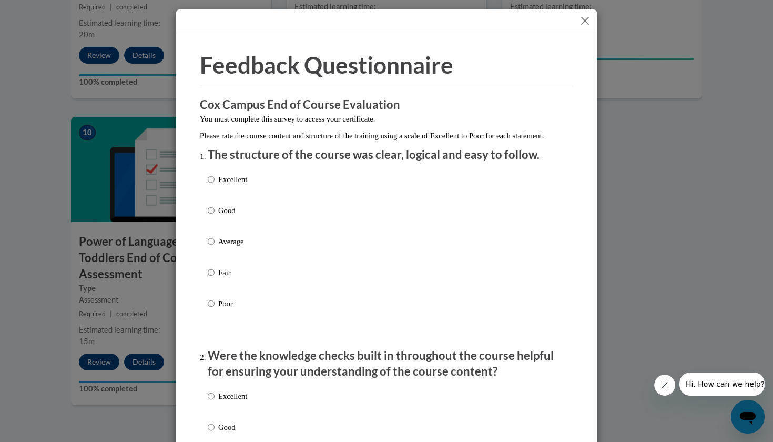
click at [287, 222] on div "Excellent Good Average Fair Poor" at bounding box center [387, 253] width 358 height 171
click at [237, 216] on p "Good" at bounding box center [232, 211] width 29 height 12
click at [215, 216] on input "Good" at bounding box center [211, 211] width 7 height 12
radio input "true"
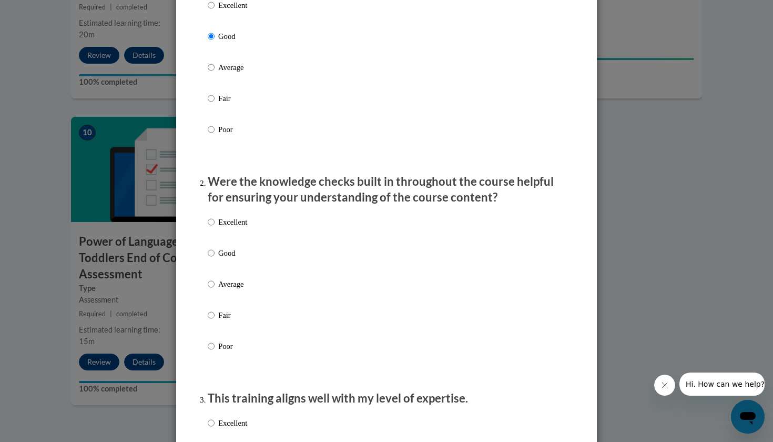
scroll to position [260, 0]
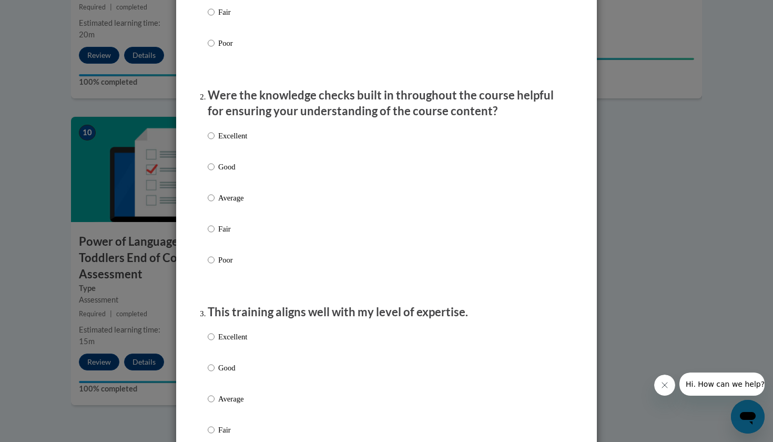
click at [247, 172] on p "Good" at bounding box center [232, 167] width 29 height 12
click at [215, 172] on input "Good" at bounding box center [211, 167] width 7 height 12
radio input "true"
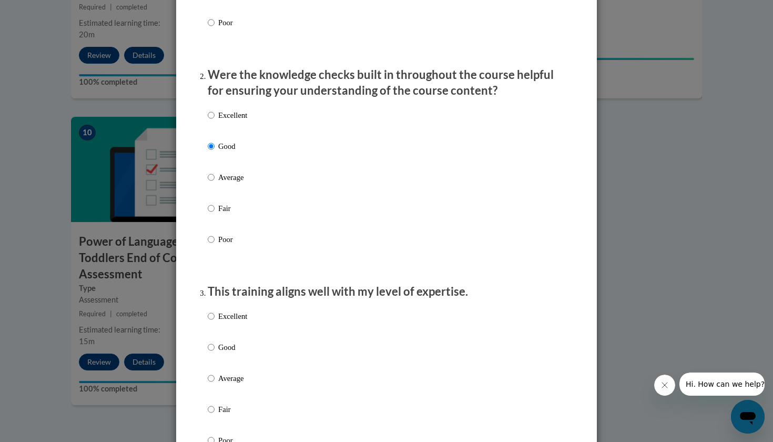
click at [235, 353] on p "Good" at bounding box center [232, 347] width 29 height 12
click at [215, 353] on input "Good" at bounding box center [211, 347] width 7 height 12
radio input "true"
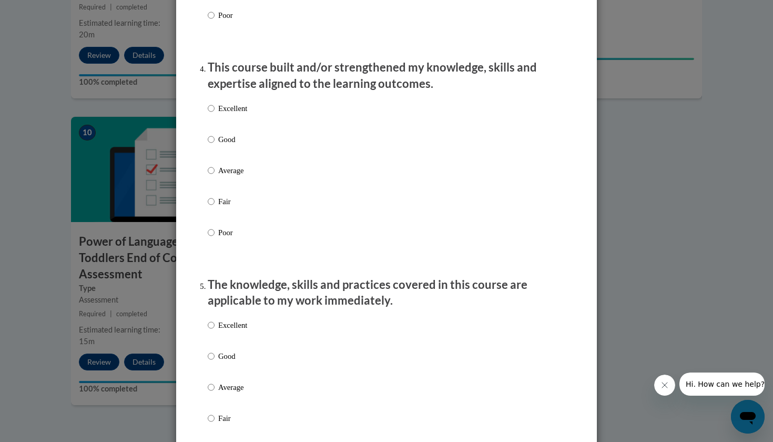
scroll to position [727, 0]
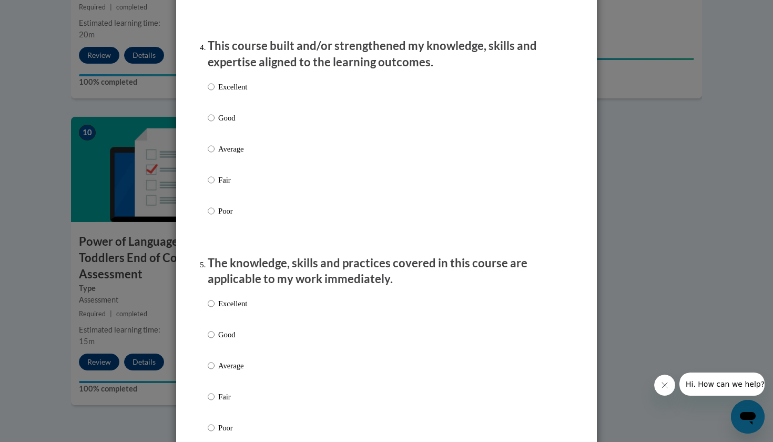
click at [230, 124] on p "Good" at bounding box center [232, 118] width 29 height 12
click at [215, 124] on input "Good" at bounding box center [211, 118] width 7 height 12
radio input "true"
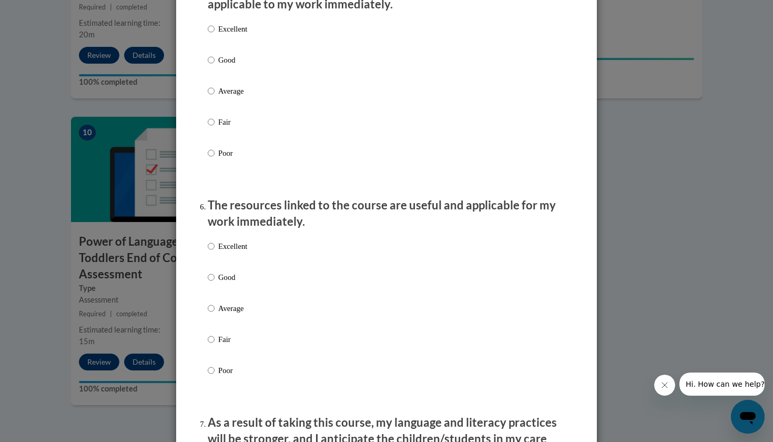
scroll to position [1015, 0]
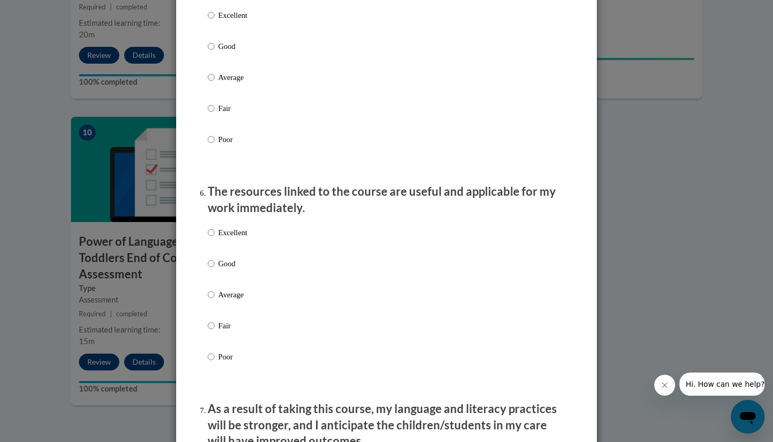
click at [216, 56] on label "Good" at bounding box center [227, 54] width 39 height 28
click at [215, 52] on input "Good" at bounding box center [211, 46] width 7 height 12
radio input "true"
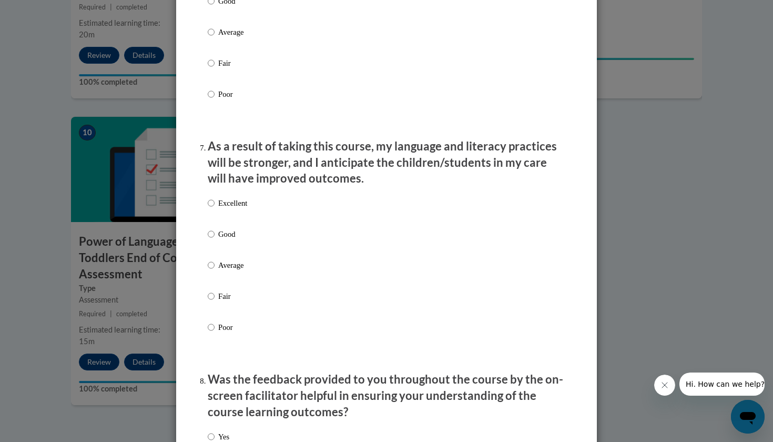
scroll to position [1205, 0]
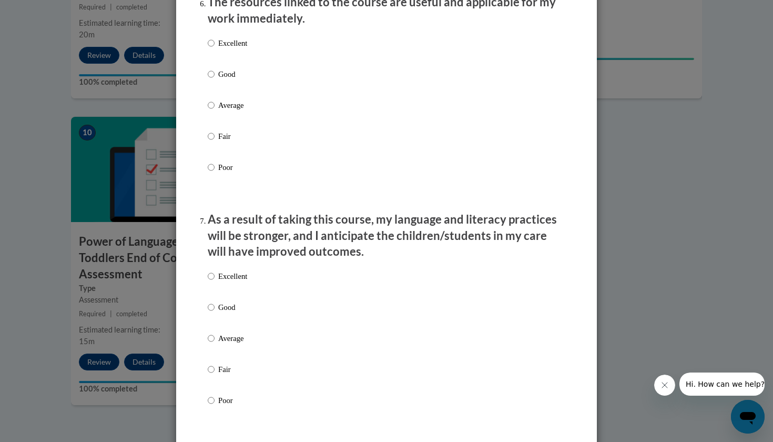
click at [235, 84] on label "Good" at bounding box center [227, 82] width 39 height 28
click at [215, 80] on input "Good" at bounding box center [211, 74] width 7 height 12
radio input "true"
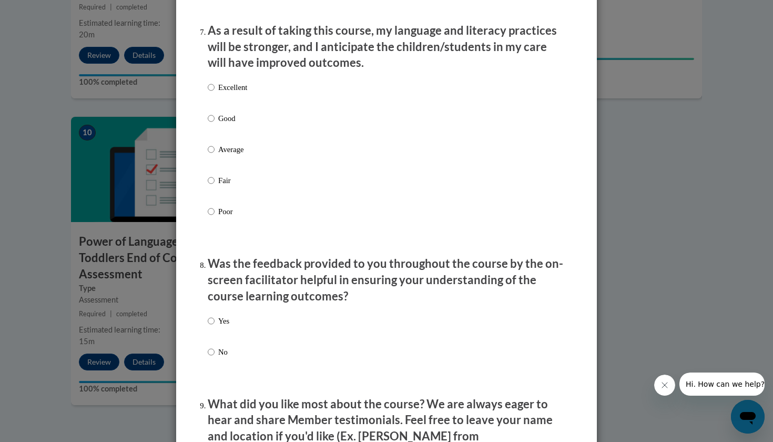
scroll to position [1418, 0]
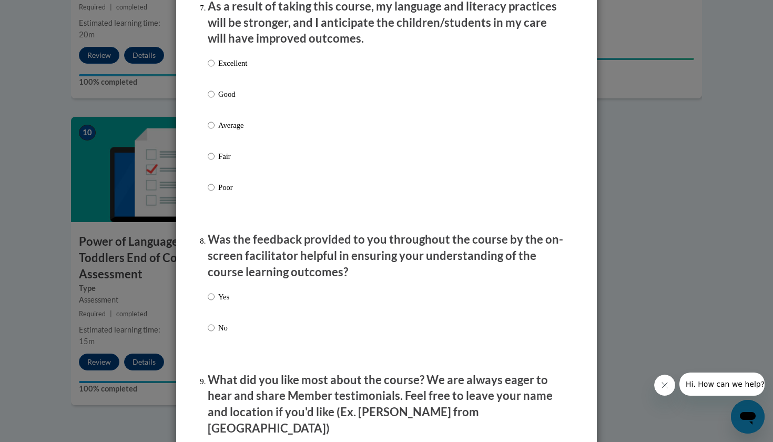
click at [225, 97] on p "Good" at bounding box center [232, 94] width 29 height 12
click at [215, 97] on input "Good" at bounding box center [211, 94] width 7 height 12
radio input "true"
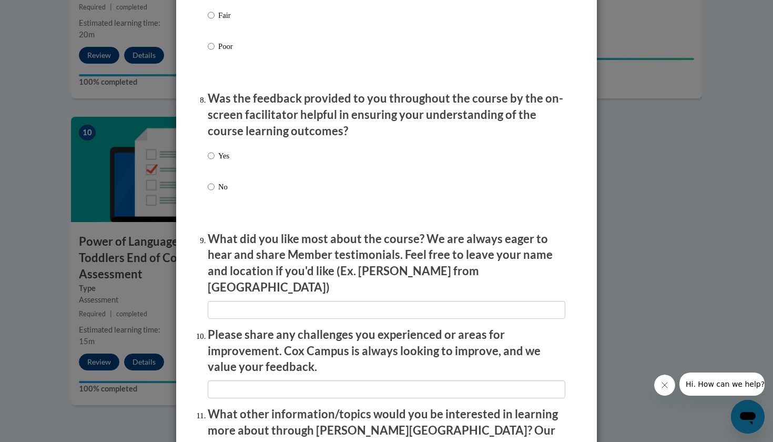
scroll to position [1564, 0]
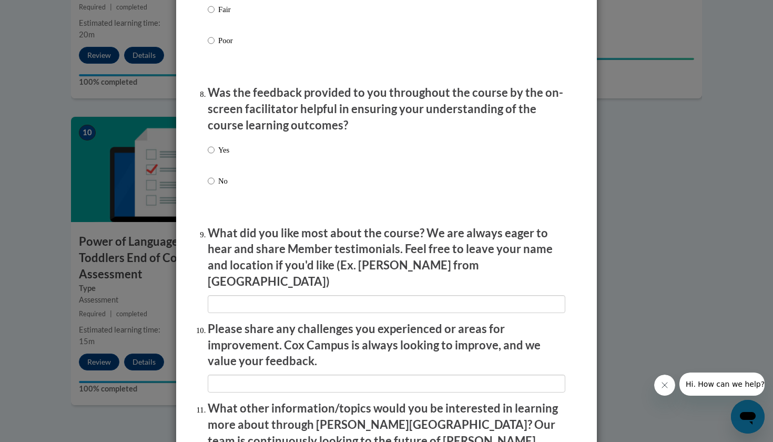
click at [231, 156] on div "Yes No" at bounding box center [387, 178] width 358 height 78
click at [225, 152] on p "Yes" at bounding box center [223, 150] width 11 height 12
click at [215, 152] on input "Yes" at bounding box center [211, 150] width 7 height 12
radio input "true"
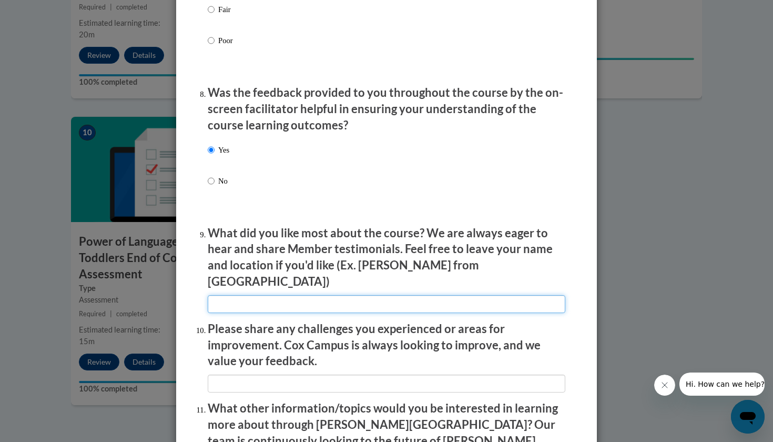
click at [283, 295] on input "textbox" at bounding box center [387, 304] width 358 height 18
type input "Tuning in"
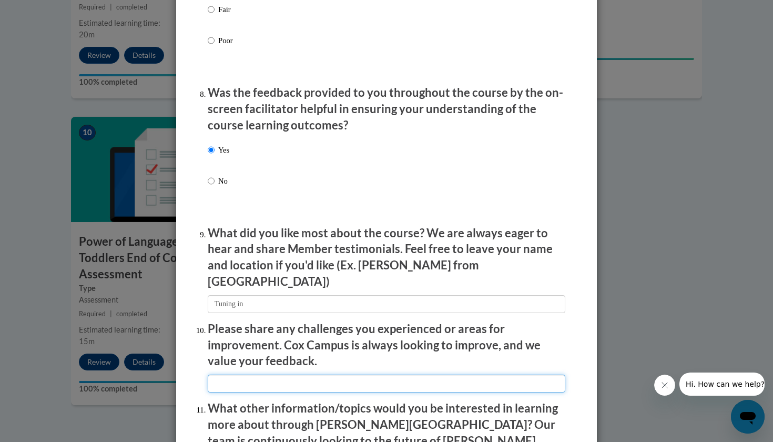
click at [269, 374] on input "textbox" at bounding box center [387, 383] width 358 height 18
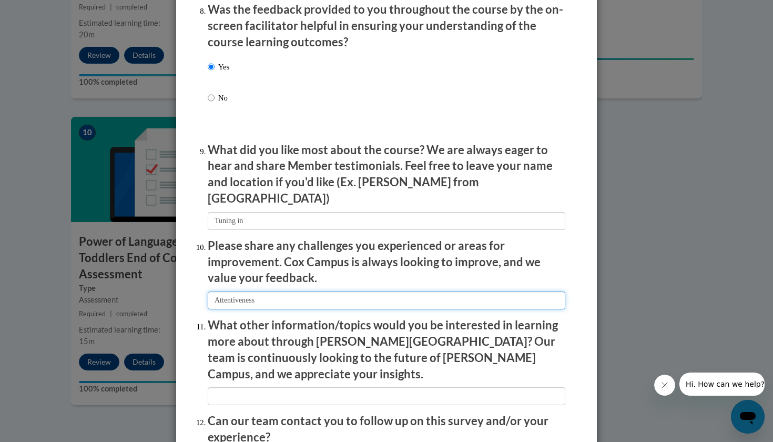
scroll to position [1696, 0]
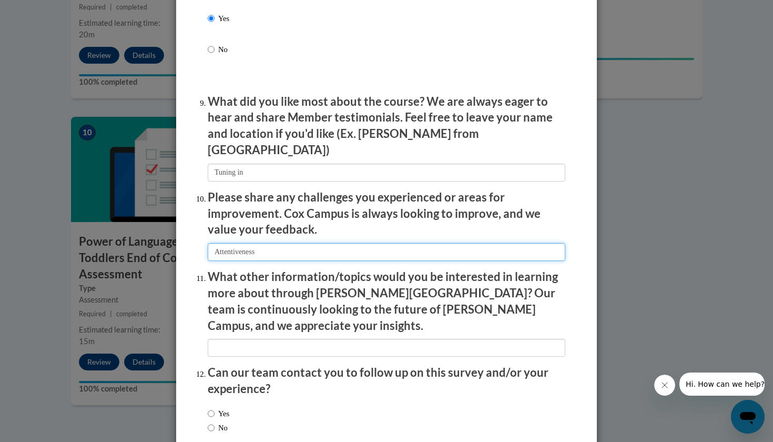
type input "Attentiveness"
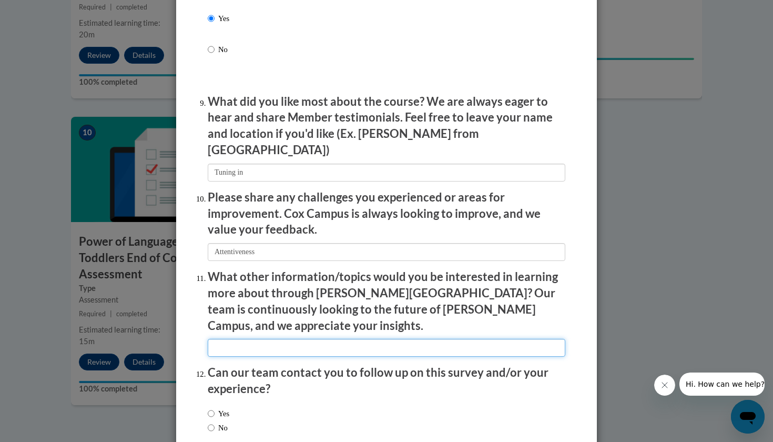
click at [278, 339] on input "textbox" at bounding box center [387, 348] width 358 height 18
type input "careness"
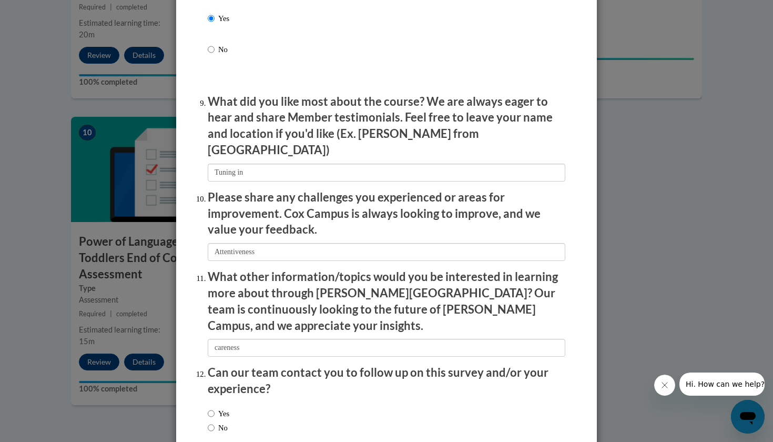
click at [210, 408] on input "Yes" at bounding box center [211, 414] width 7 height 12
radio input "true"
